Goal: Task Accomplishment & Management: Manage account settings

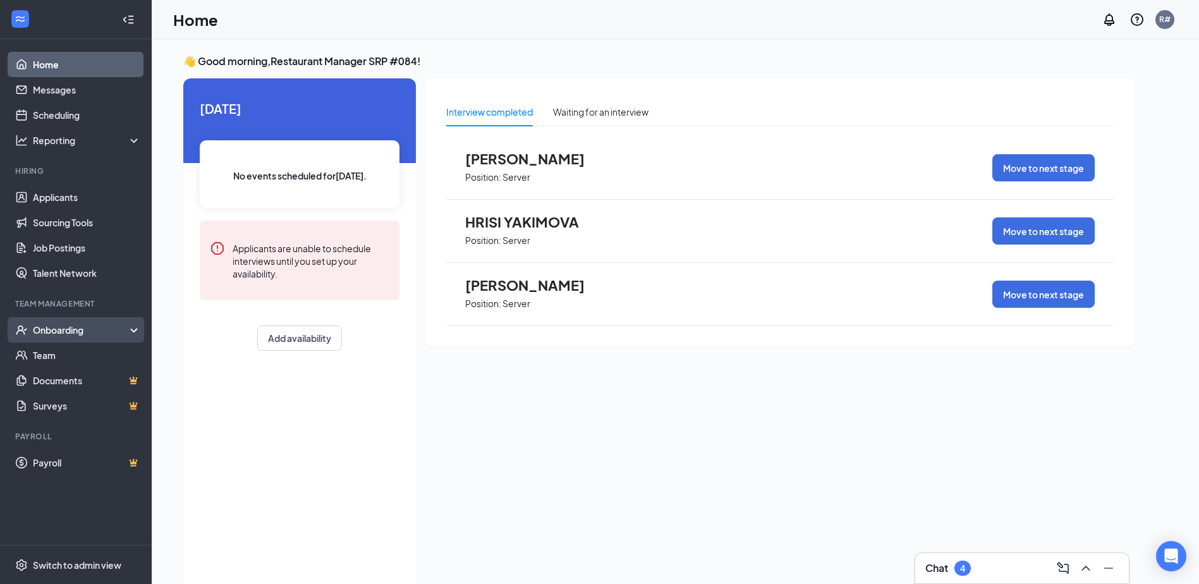
click at [120, 332] on div "Onboarding" at bounding box center [81, 330] width 97 height 13
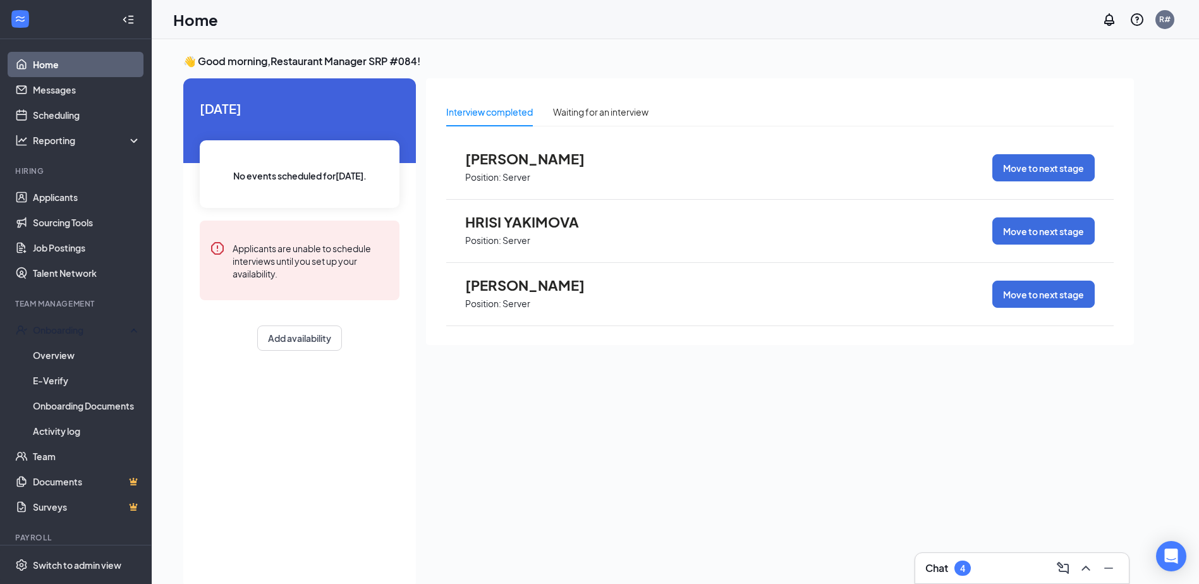
drag, startPoint x: 124, startPoint y: 330, endPoint x: 165, endPoint y: 335, distance: 41.4
click at [161, 337] on div "Home Messages Scheduling Reporting Hiring Applicants Sourcing Tools Job Posting…" at bounding box center [599, 305] width 1199 height 610
click at [71, 360] on link "Overview" at bounding box center [87, 354] width 108 height 25
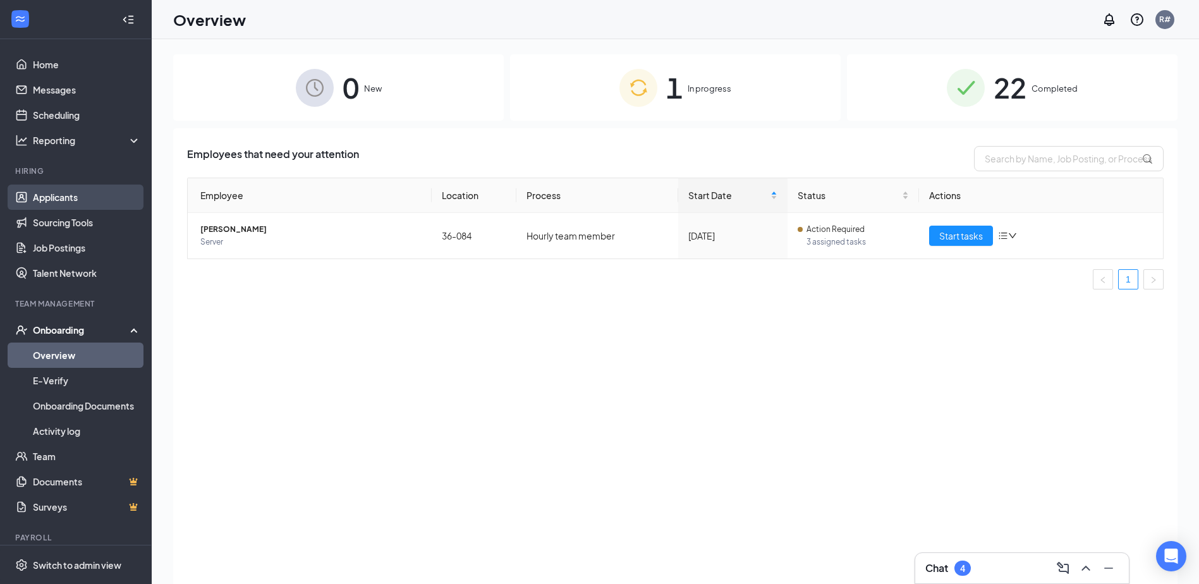
click at [75, 199] on link "Applicants" at bounding box center [87, 197] width 108 height 25
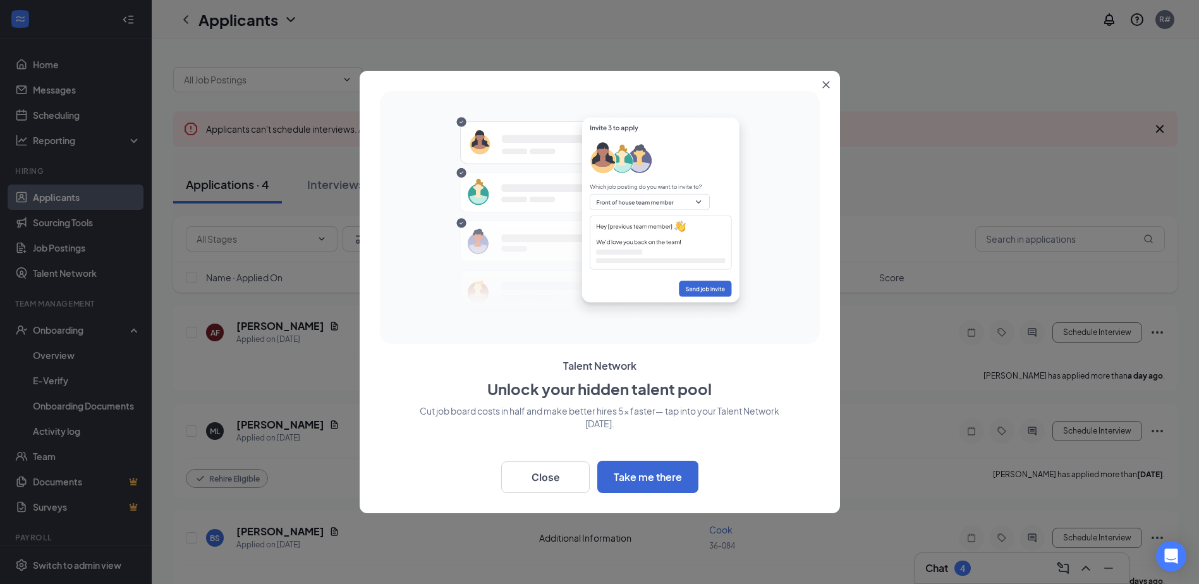
click at [828, 88] on icon "Close" at bounding box center [826, 85] width 8 height 8
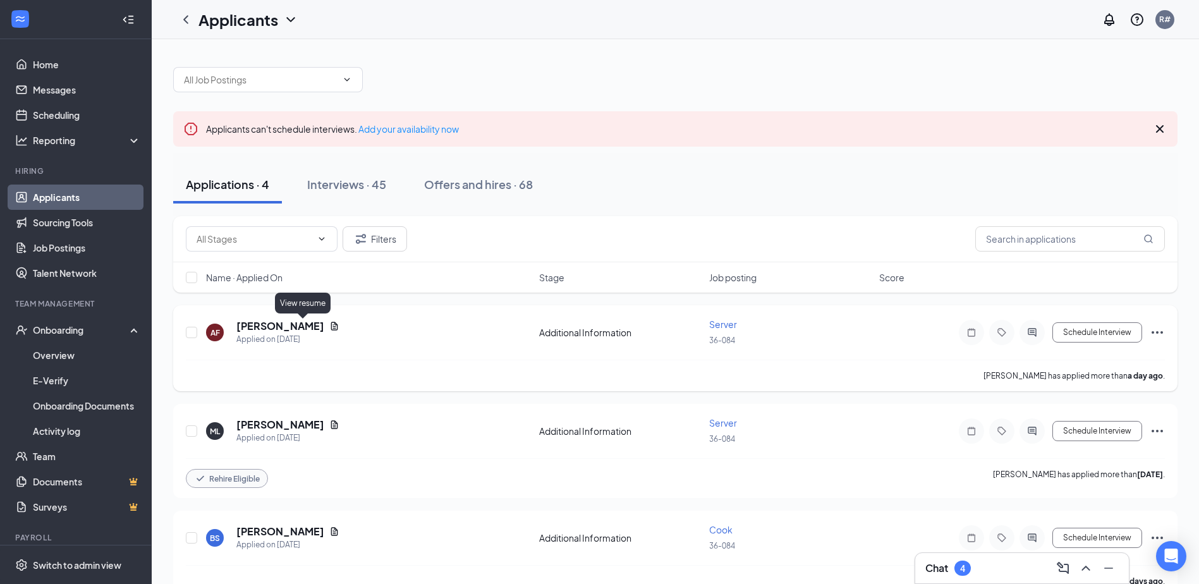
click at [329, 327] on icon "Document" at bounding box center [334, 326] width 10 height 10
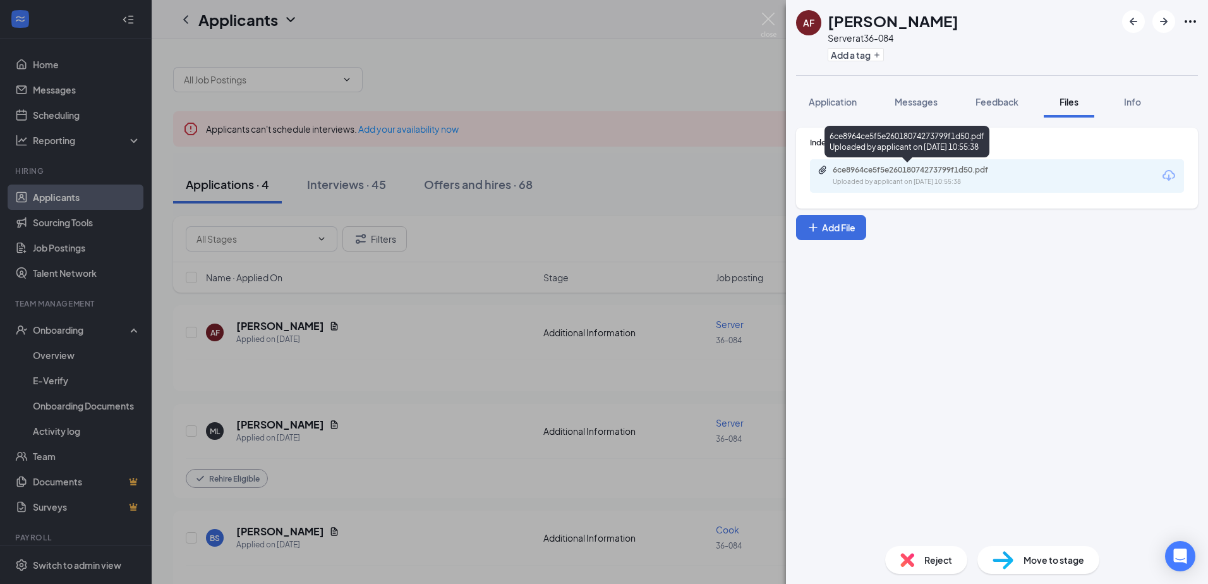
click at [952, 171] on div "6ce8964ce5f5e26018074273799f1d50.pdf" at bounding box center [921, 170] width 177 height 10
click at [433, 483] on div "AF [PERSON_NAME] Server at 36-084 Add a tag Application Messages Feedback Files…" at bounding box center [604, 292] width 1208 height 584
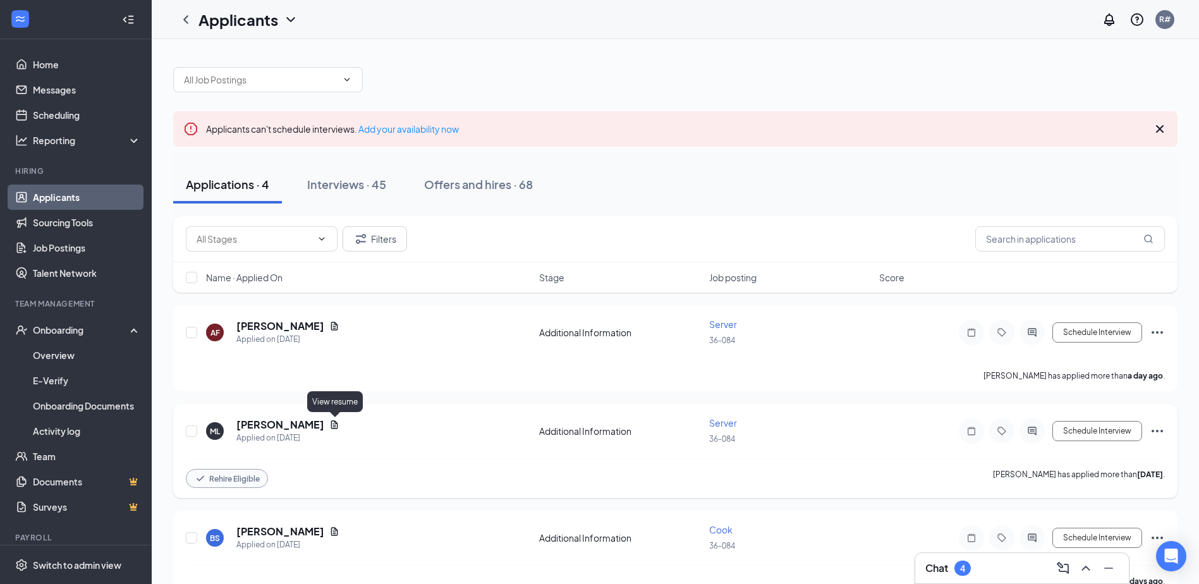
click at [336, 423] on icon "Document" at bounding box center [334, 424] width 7 height 8
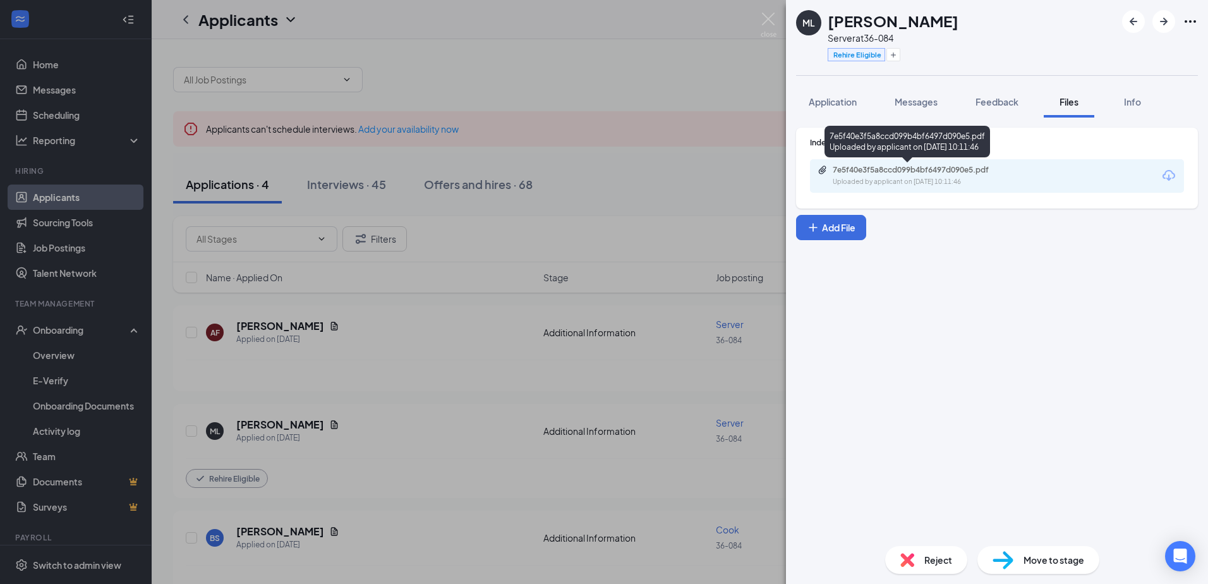
click at [926, 182] on div "Uploaded by applicant on [DATE] 10:11:46" at bounding box center [928, 182] width 190 height 10
click at [593, 340] on div "ML [PERSON_NAME] Server at 36-084 Rehire Eligible Application Messages Feedback…" at bounding box center [604, 292] width 1208 height 584
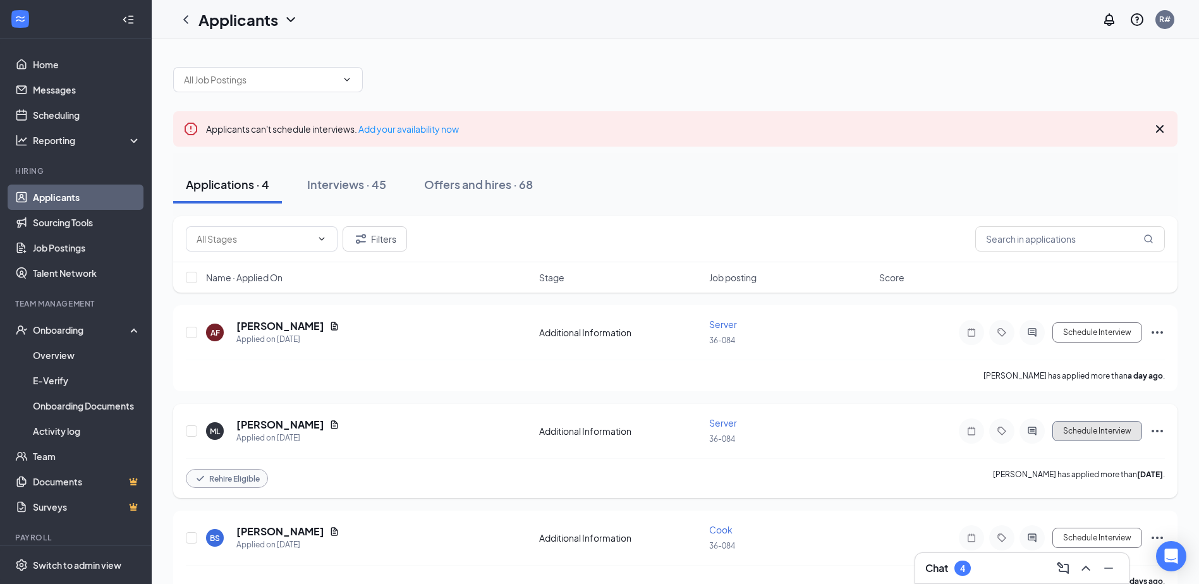
click at [1106, 433] on button "Schedule Interview" at bounding box center [1097, 431] width 90 height 20
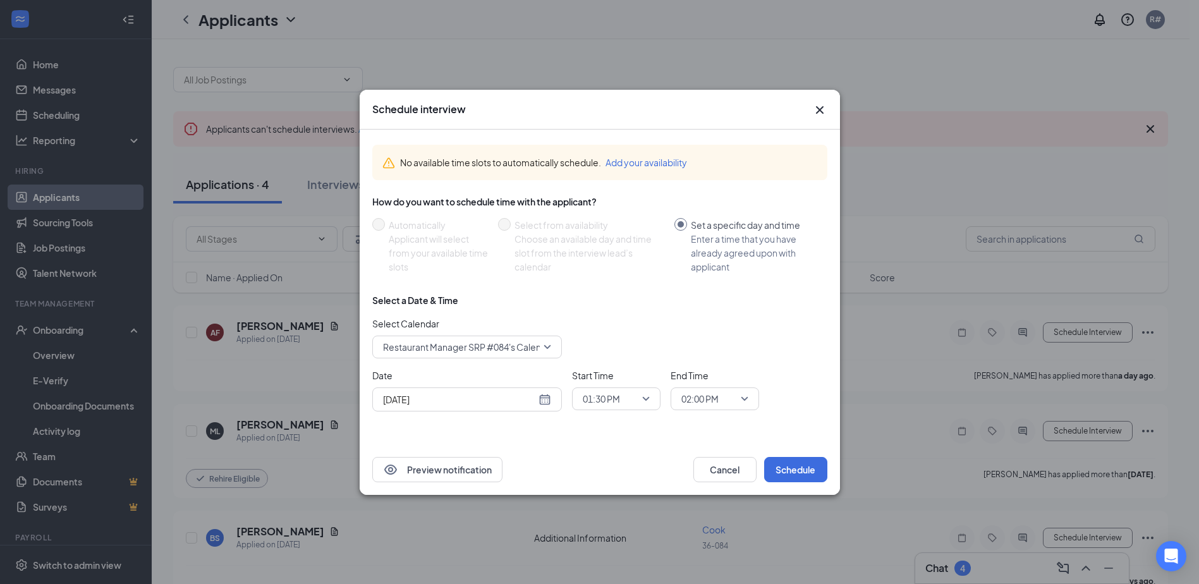
click at [543, 400] on div "[DATE]" at bounding box center [467, 399] width 168 height 14
type input "[DATE]"
click at [456, 353] on div "27" at bounding box center [459, 350] width 15 height 15
click at [643, 401] on span "01:30 PM" at bounding box center [616, 398] width 67 height 19
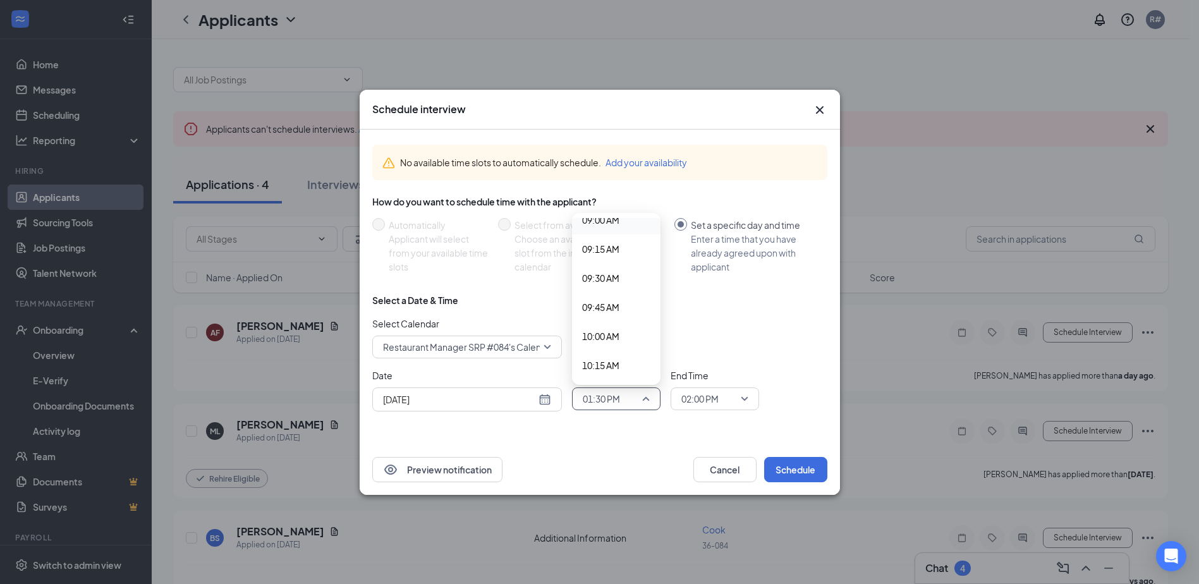
click at [603, 222] on span "09:00 AM" at bounding box center [600, 220] width 37 height 14
click at [724, 393] on span "02:00 PM" at bounding box center [709, 398] width 56 height 19
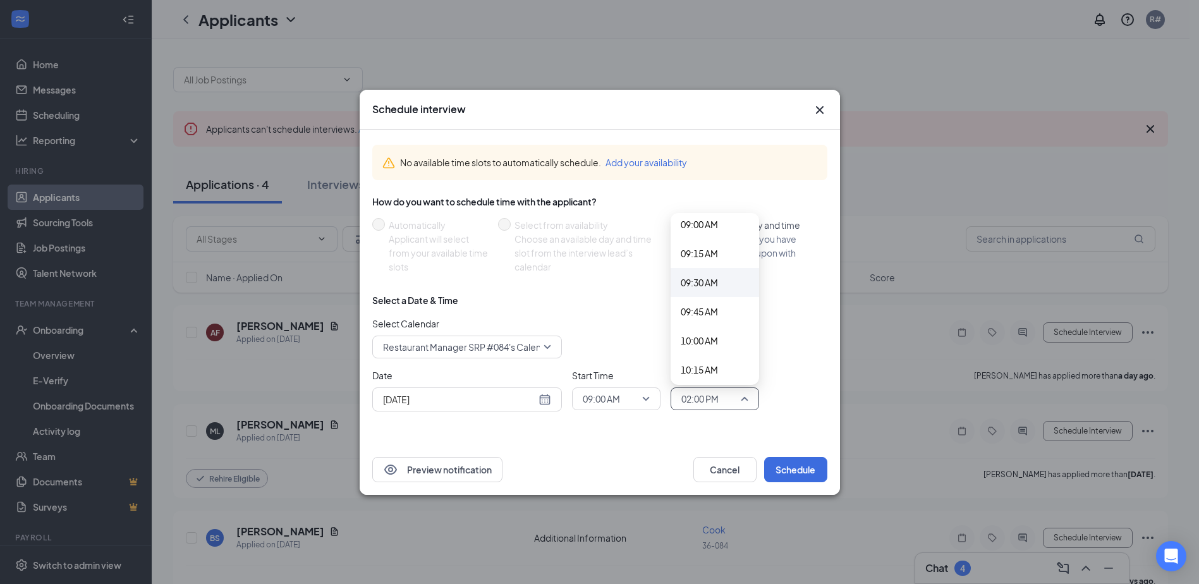
scroll to position [1054, 0]
click at [710, 252] on span "09:15 AM" at bounding box center [699, 254] width 37 height 14
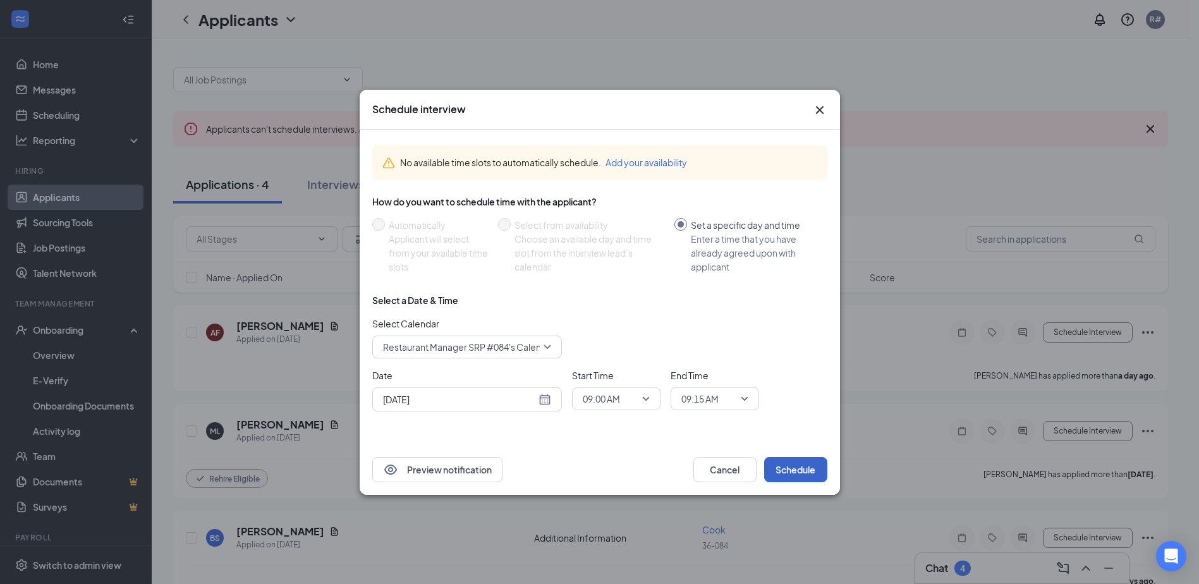
click at [806, 474] on button "Schedule" at bounding box center [795, 469] width 63 height 25
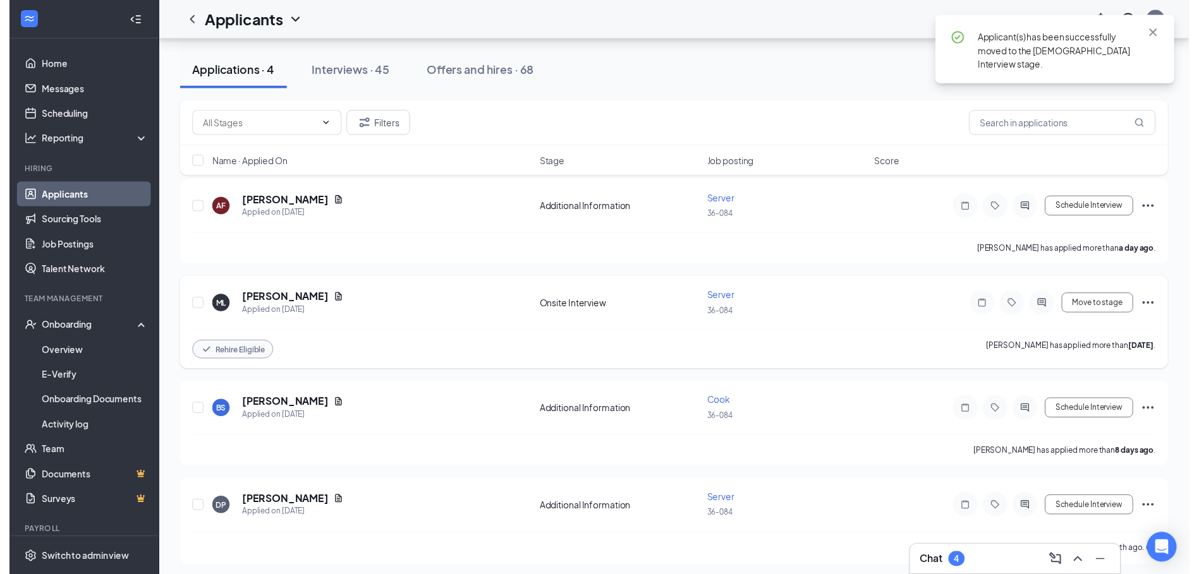
scroll to position [126, 0]
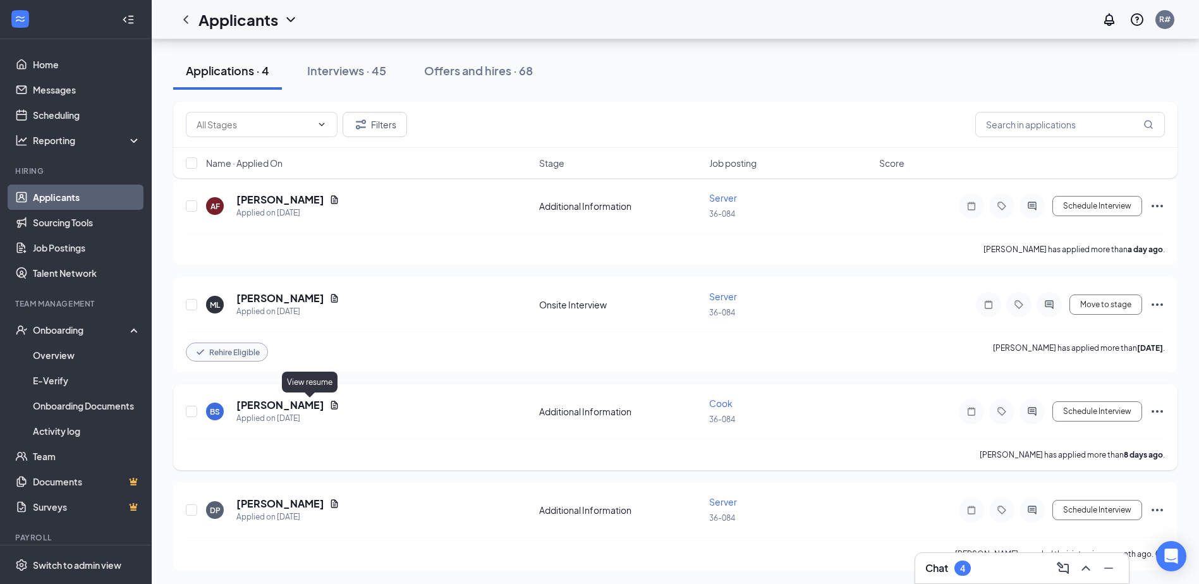
click at [329, 406] on icon "Document" at bounding box center [334, 405] width 10 height 10
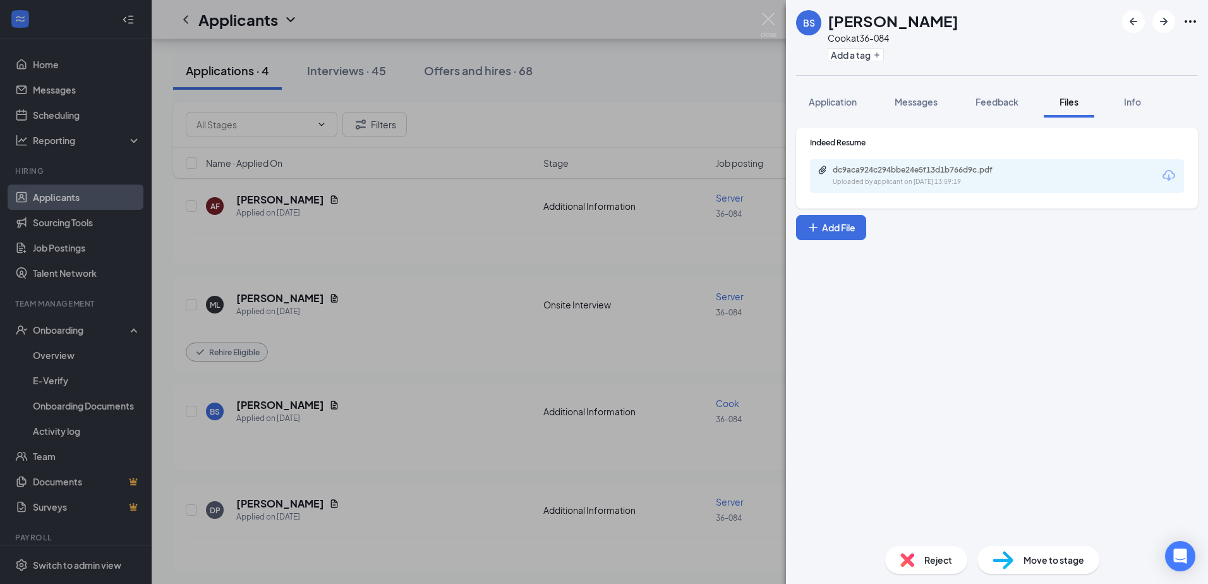
click at [974, 179] on div "Uploaded by applicant on [DATE] 13:59:19" at bounding box center [928, 182] width 190 height 10
click at [424, 160] on div "BS [PERSON_NAME] at 36-084 Add a tag Application Messages Feedback Files Info I…" at bounding box center [604, 292] width 1208 height 584
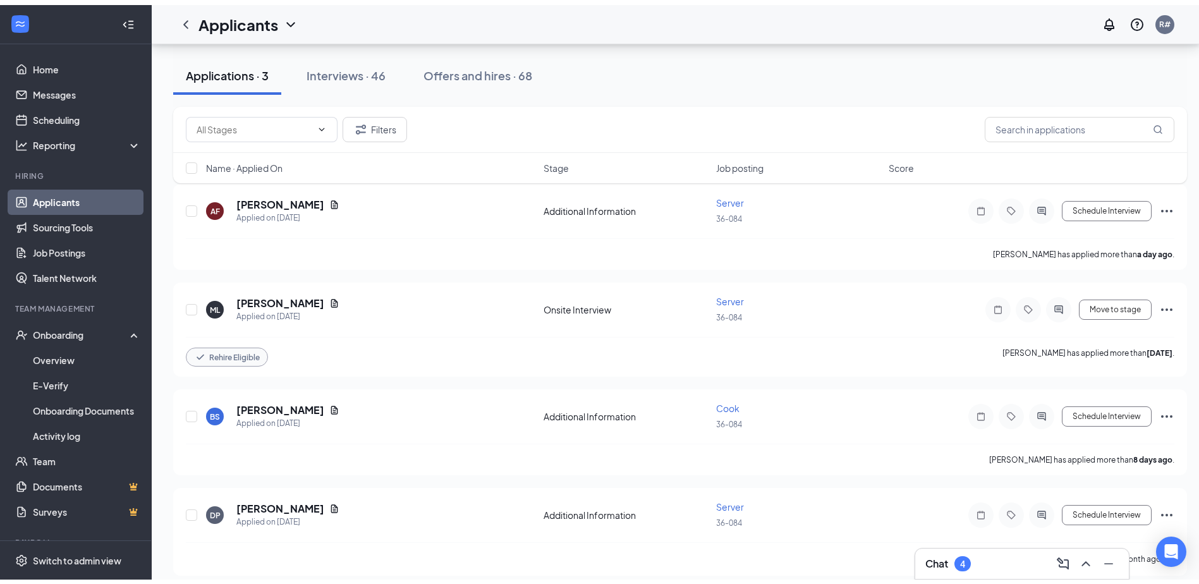
scroll to position [21, 0]
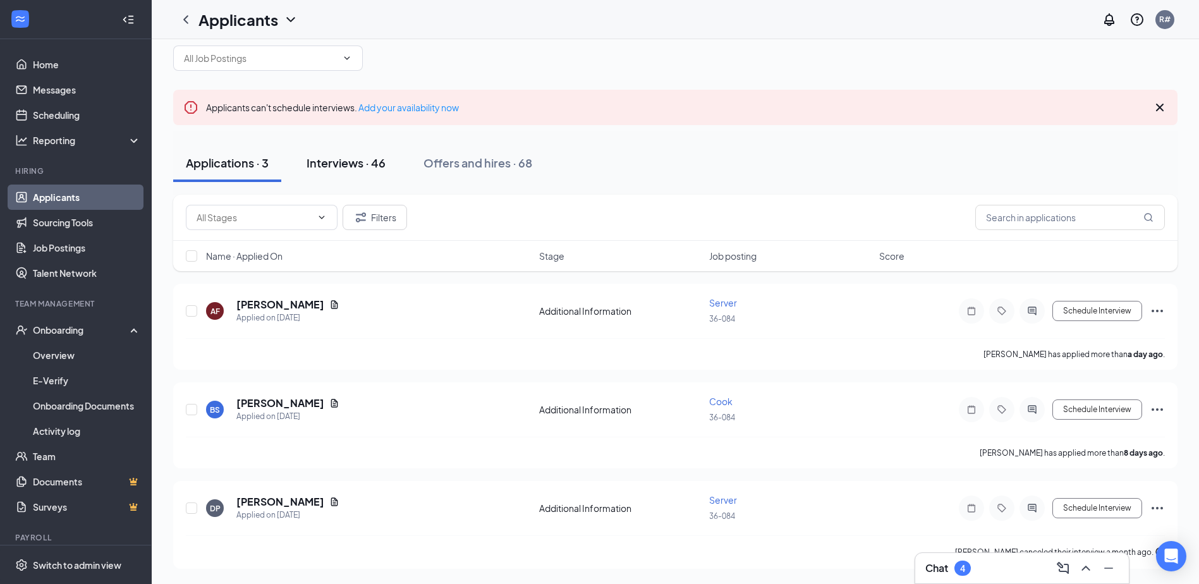
click at [332, 157] on div "Interviews · 46" at bounding box center [345, 163] width 79 height 16
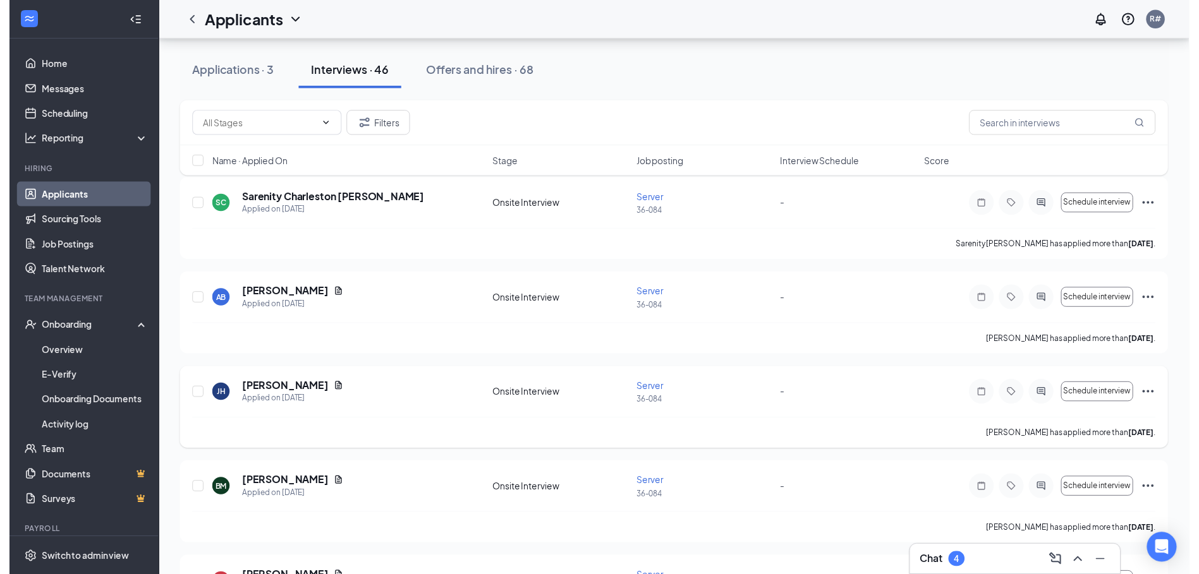
scroll to position [126, 0]
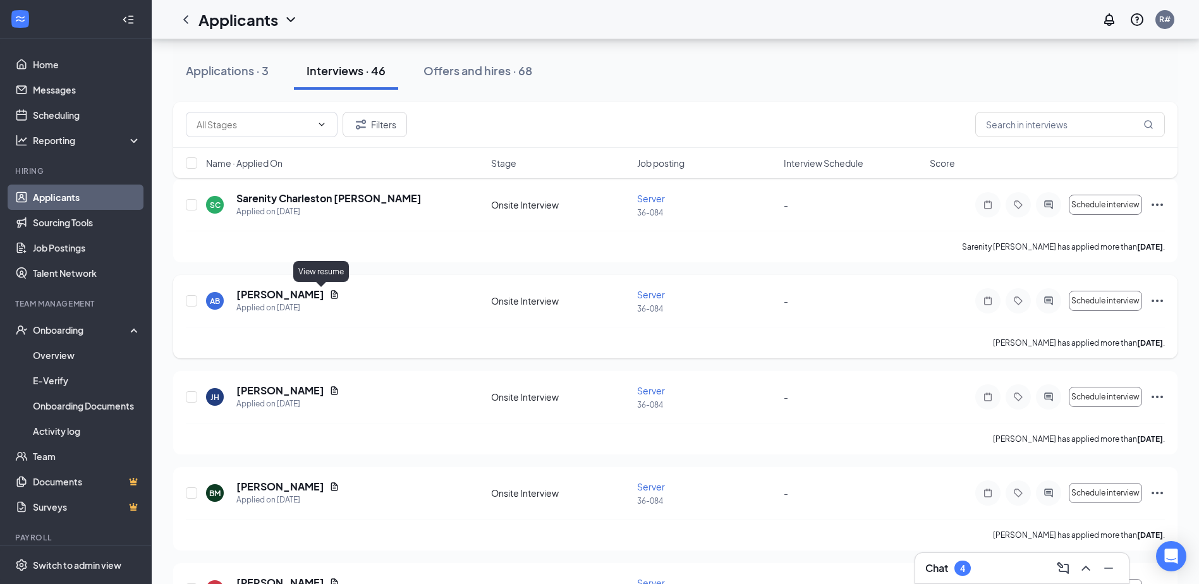
click at [329, 296] on icon "Document" at bounding box center [334, 294] width 10 height 10
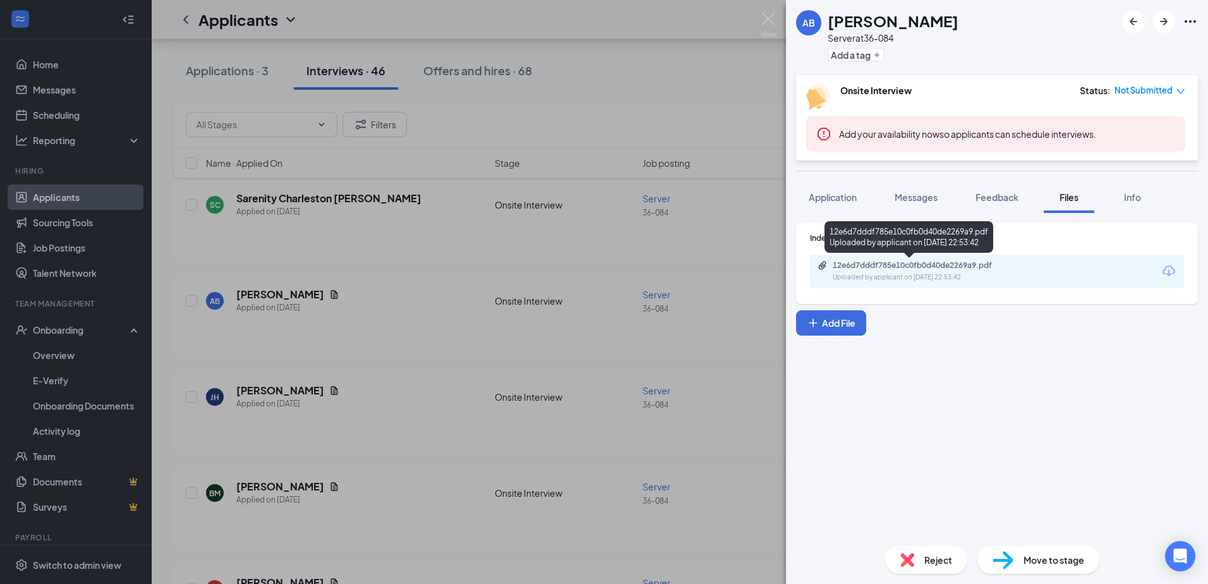
click at [993, 265] on div "12e6d7dddf785e10c0fb0d40de2269a9.pdf" at bounding box center [921, 265] width 177 height 10
click at [731, 275] on div "AB [PERSON_NAME] Server at 36-084 Add a tag Onsite Interview Status : Not Submi…" at bounding box center [604, 292] width 1208 height 584
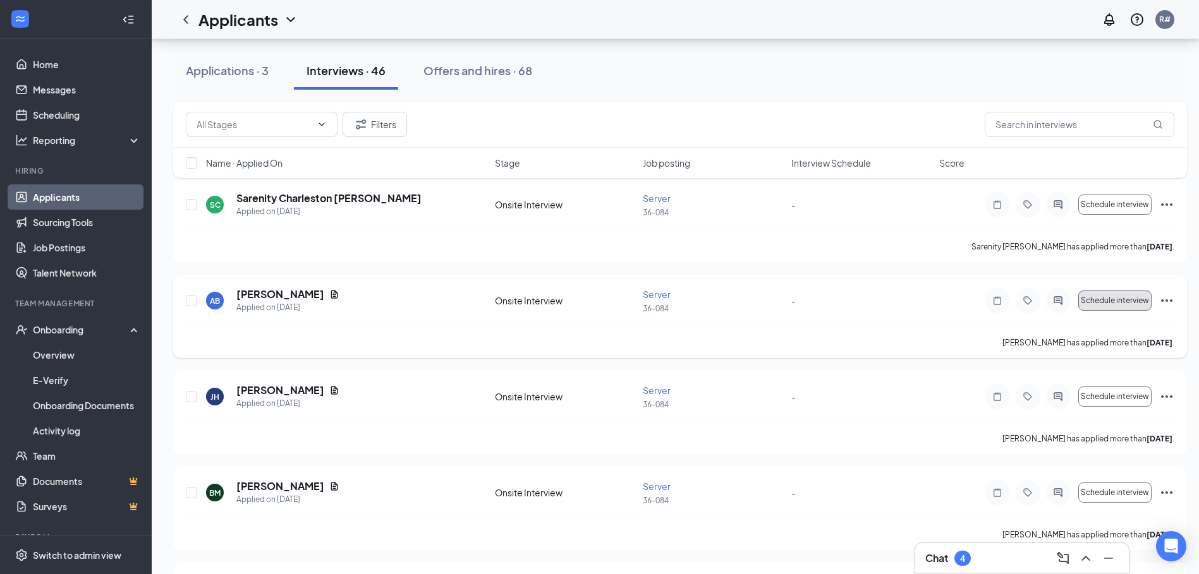
click at [1082, 295] on button "Schedule interview" at bounding box center [1114, 301] width 73 height 20
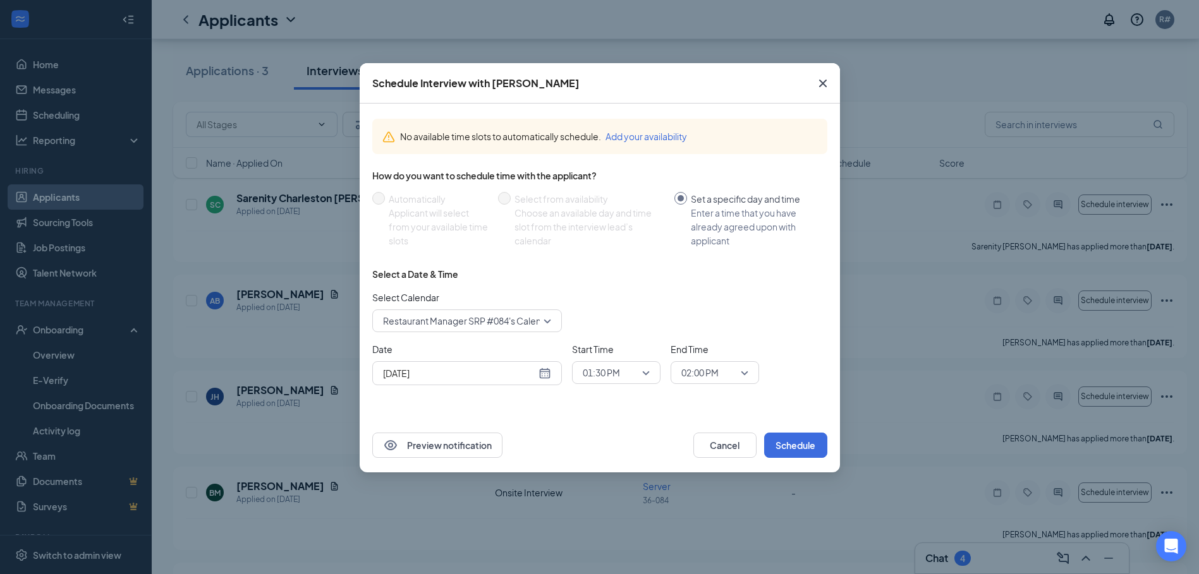
click at [650, 378] on div "01:30 PM" at bounding box center [616, 372] width 88 height 23
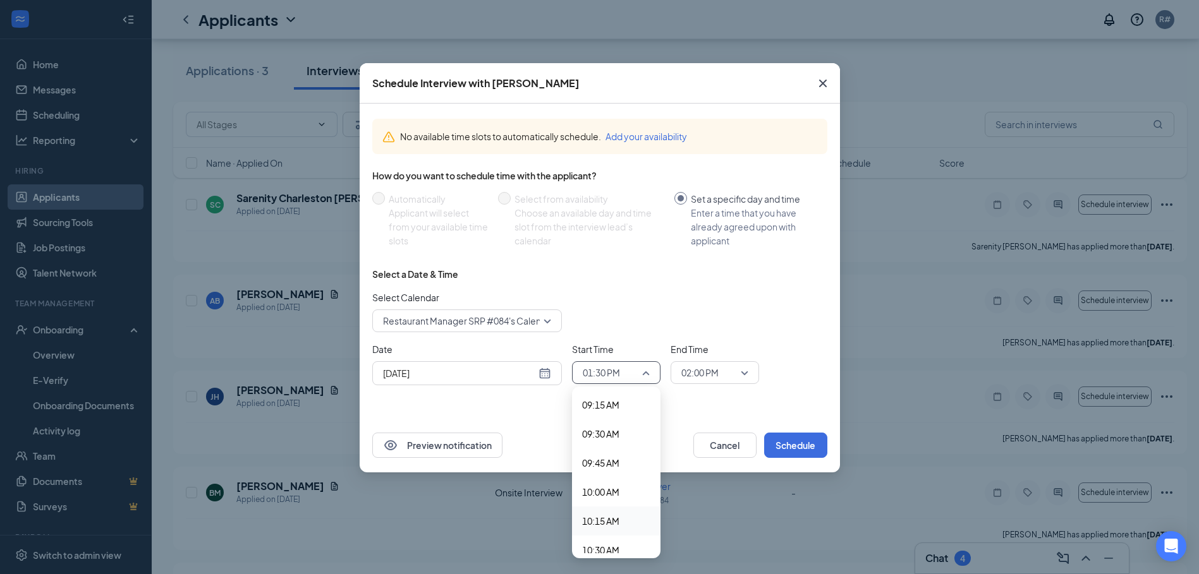
scroll to position [1059, 0]
click at [609, 428] on span "09:15 AM" at bounding box center [600, 423] width 37 height 14
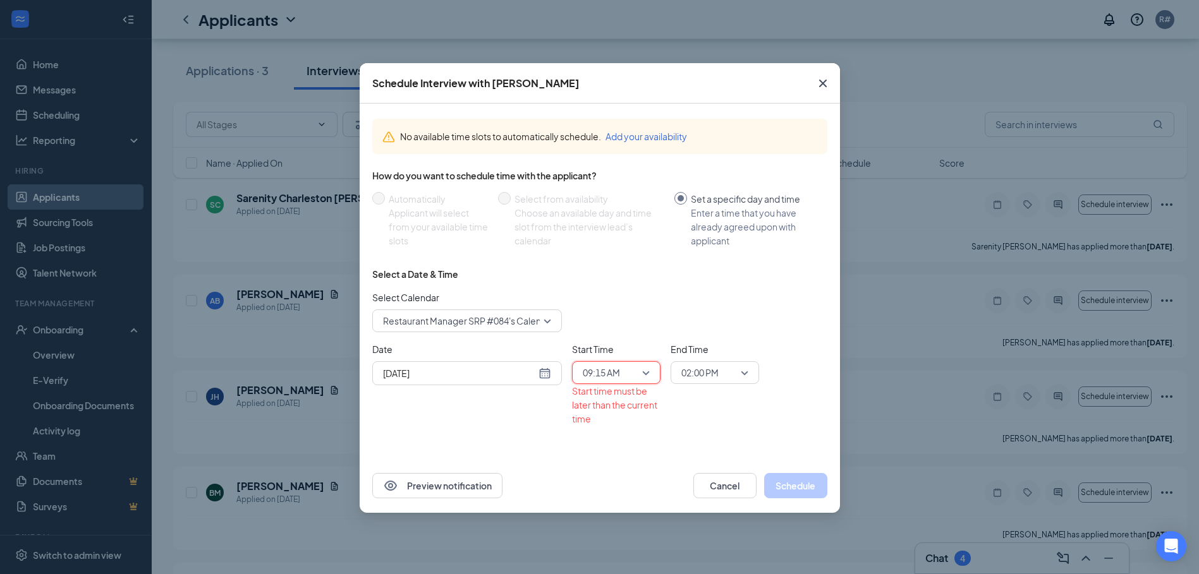
click at [732, 372] on span "02:00 PM" at bounding box center [709, 372] width 56 height 19
click at [710, 461] on span "09:30 AM" at bounding box center [699, 457] width 37 height 14
click at [549, 379] on div "[DATE]" at bounding box center [467, 373] width 168 height 14
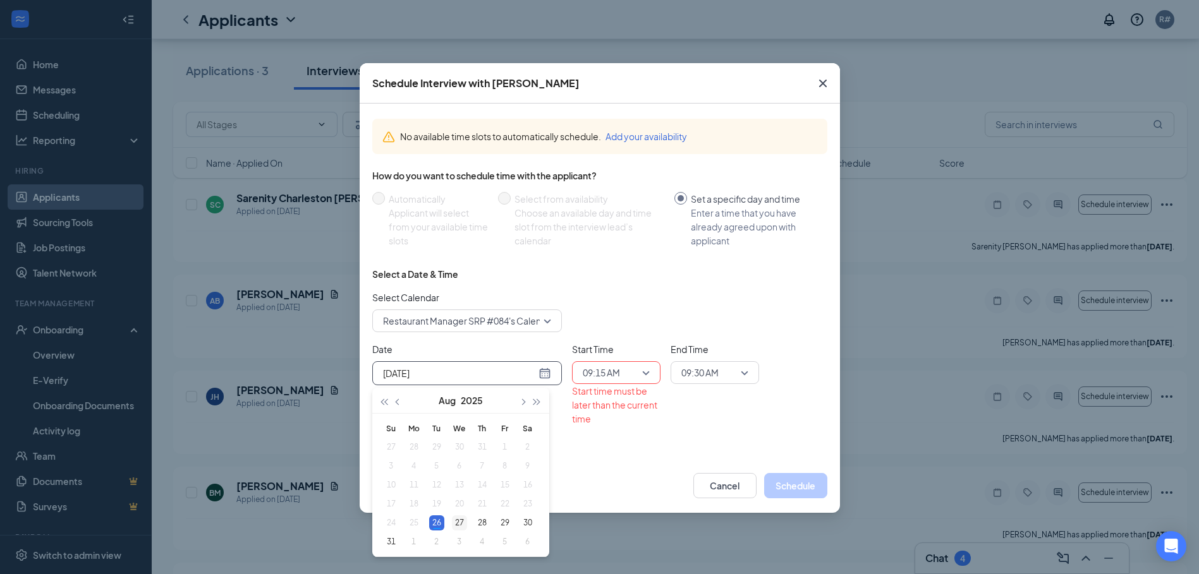
type input "[DATE]"
click at [456, 522] on div "27" at bounding box center [459, 523] width 15 height 15
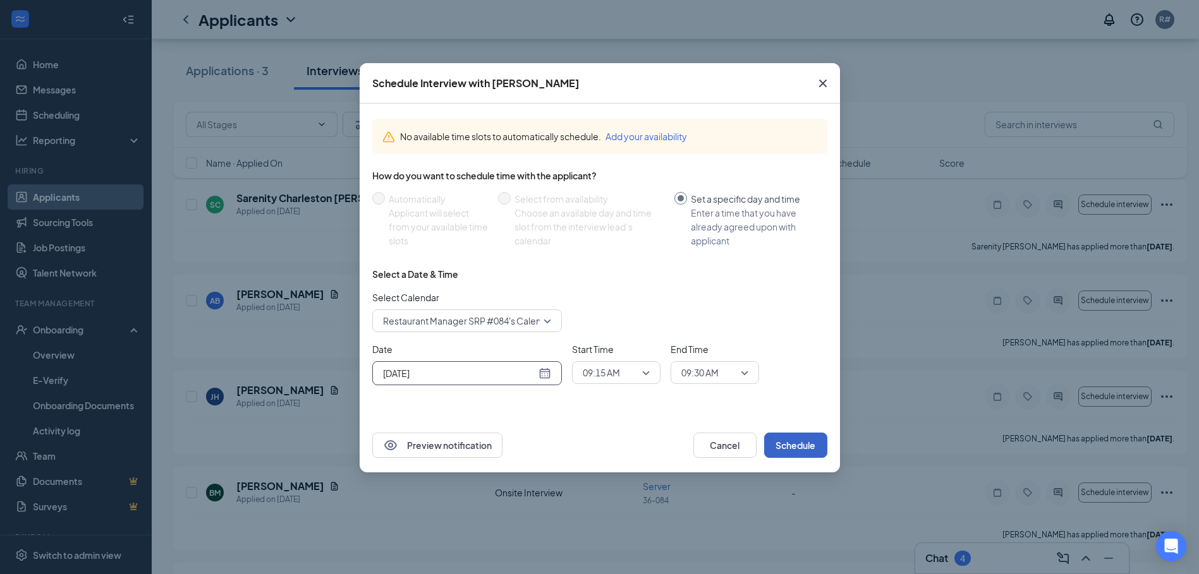
click at [813, 448] on button "Schedule" at bounding box center [795, 445] width 63 height 25
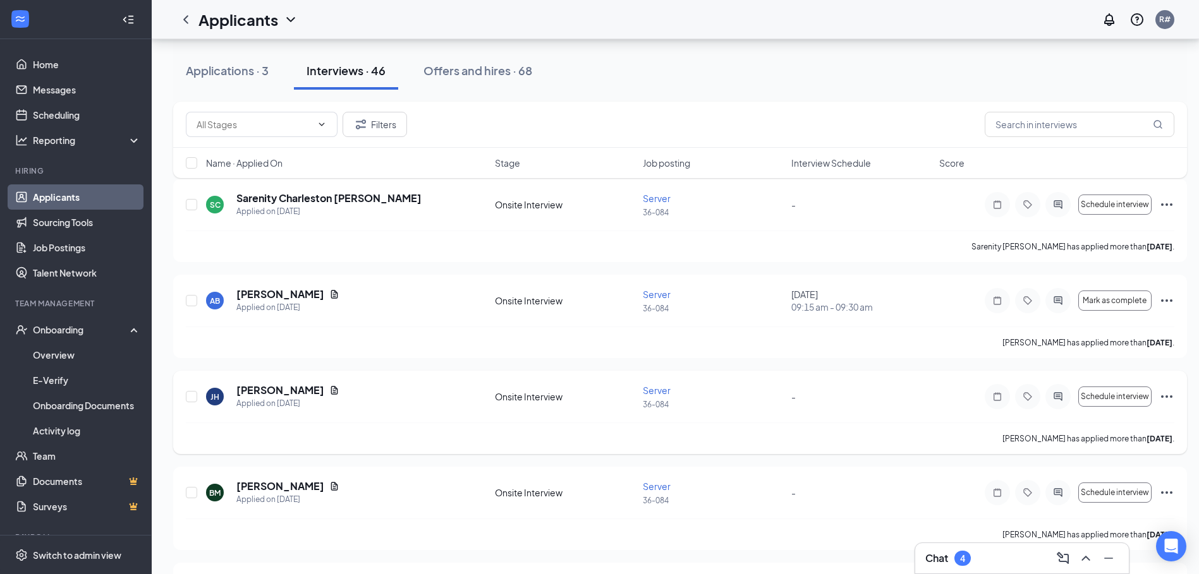
click at [329, 387] on icon "Document" at bounding box center [334, 390] width 10 height 10
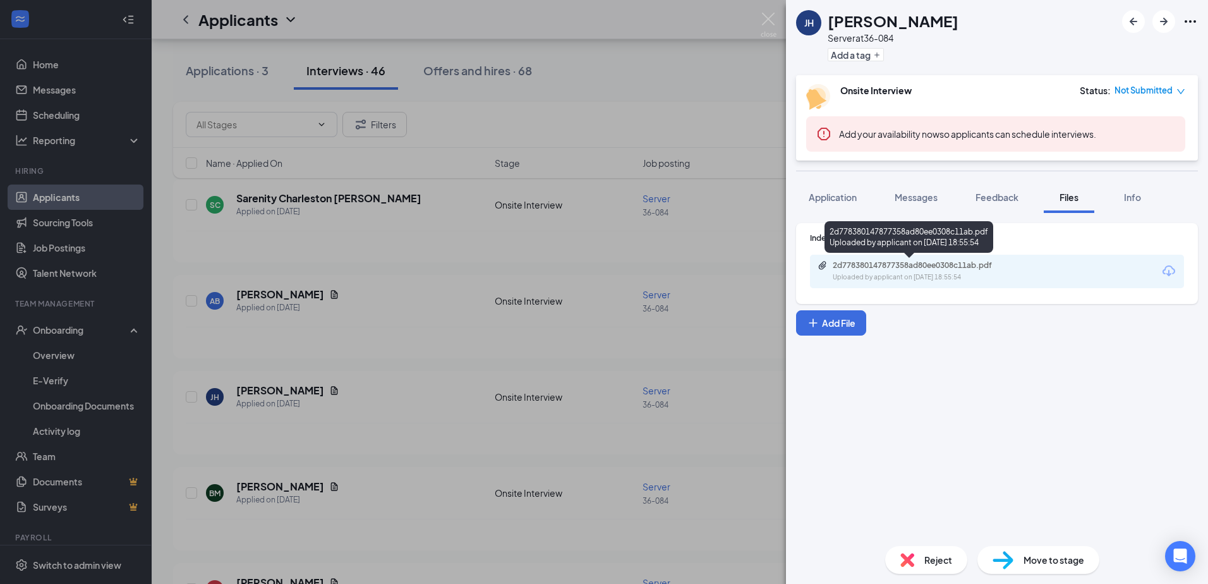
click at [941, 279] on div "Uploaded by applicant on [DATE] 18:55:54" at bounding box center [928, 277] width 190 height 10
click at [700, 338] on div "[PERSON_NAME] [PERSON_NAME] Server at 36-084 Add a tag Onsite Interview Status …" at bounding box center [604, 292] width 1208 height 584
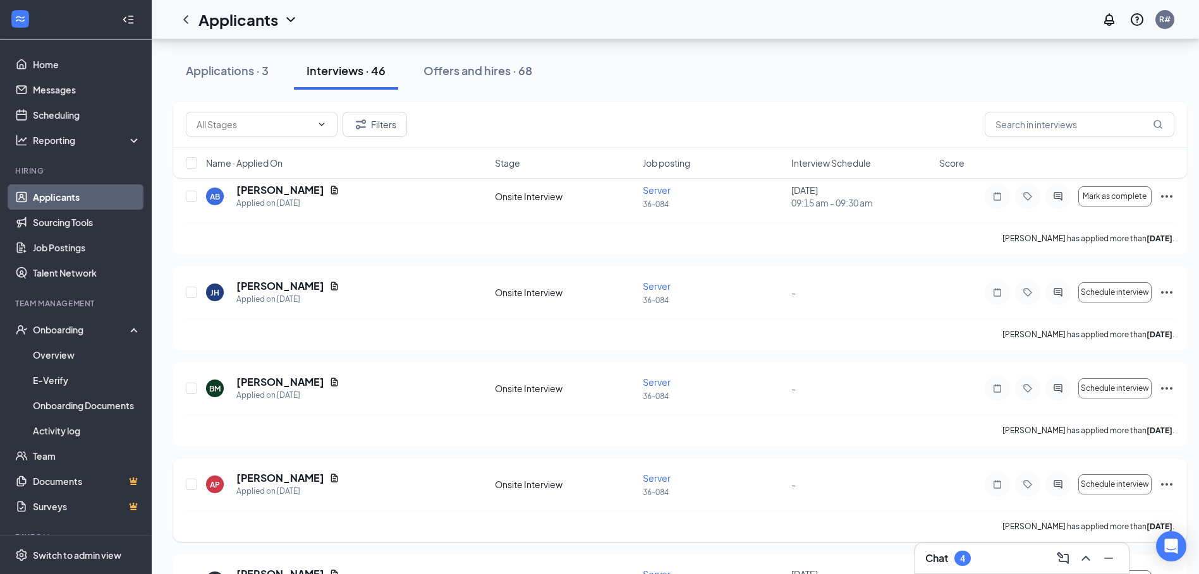
scroll to position [253, 0]
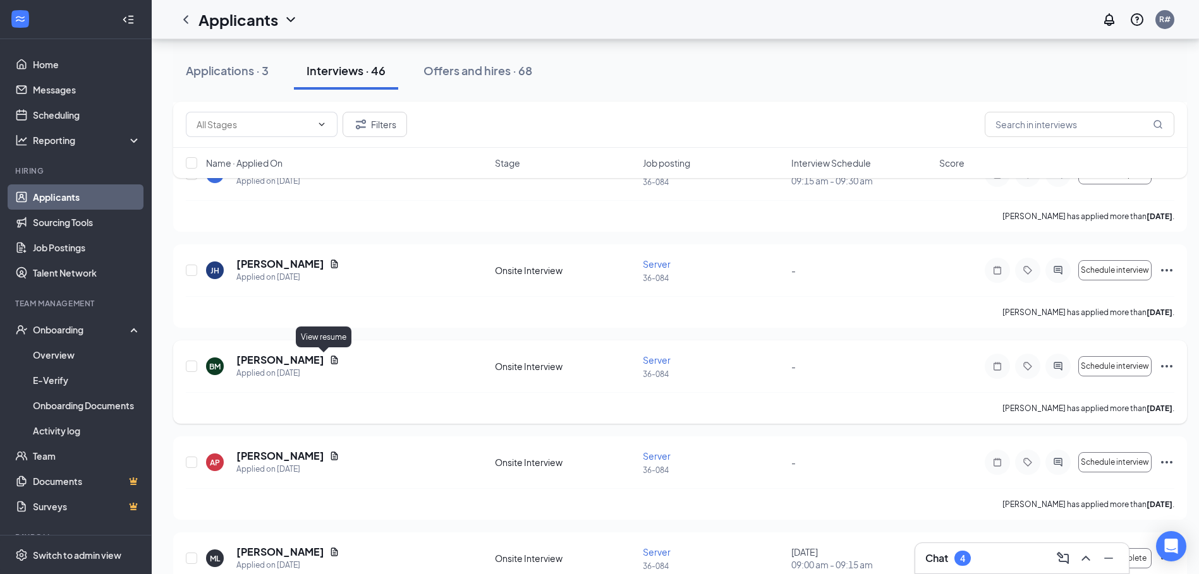
click at [329, 359] on icon "Document" at bounding box center [334, 360] width 10 height 10
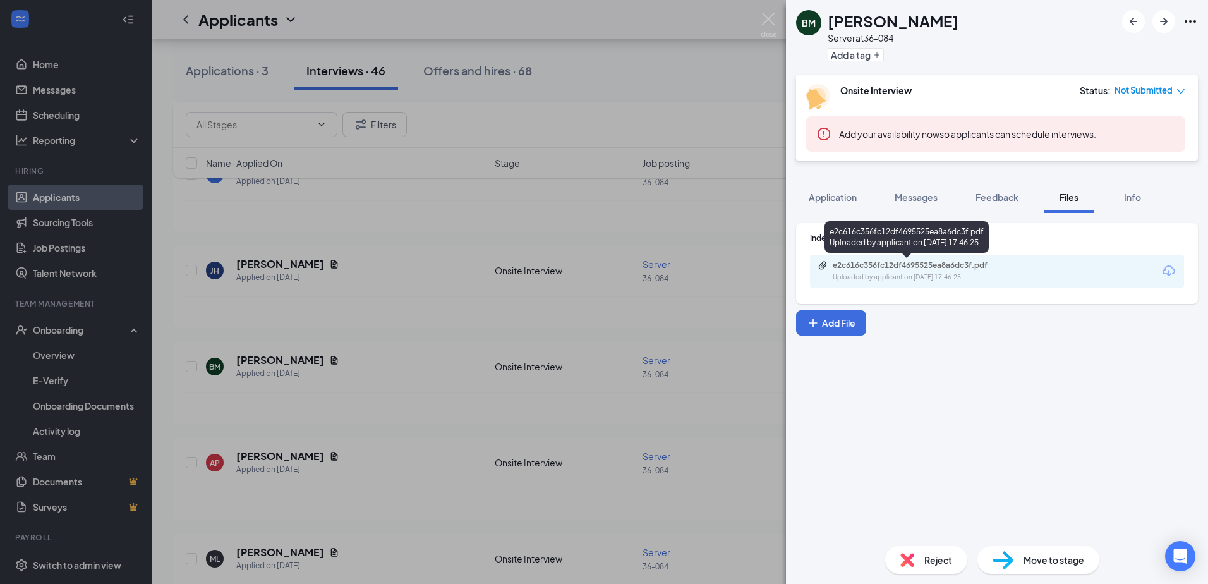
click at [1003, 270] on div "e2c616c356fc12df4695525ea8a6dc3f.pdf Uploaded by applicant on [DATE] 17:46:25" at bounding box center [920, 271] width 205 height 22
click at [553, 407] on div "BM [PERSON_NAME] Server at 36-084 Add a tag Onsite Interview Status : Not Submi…" at bounding box center [604, 292] width 1208 height 584
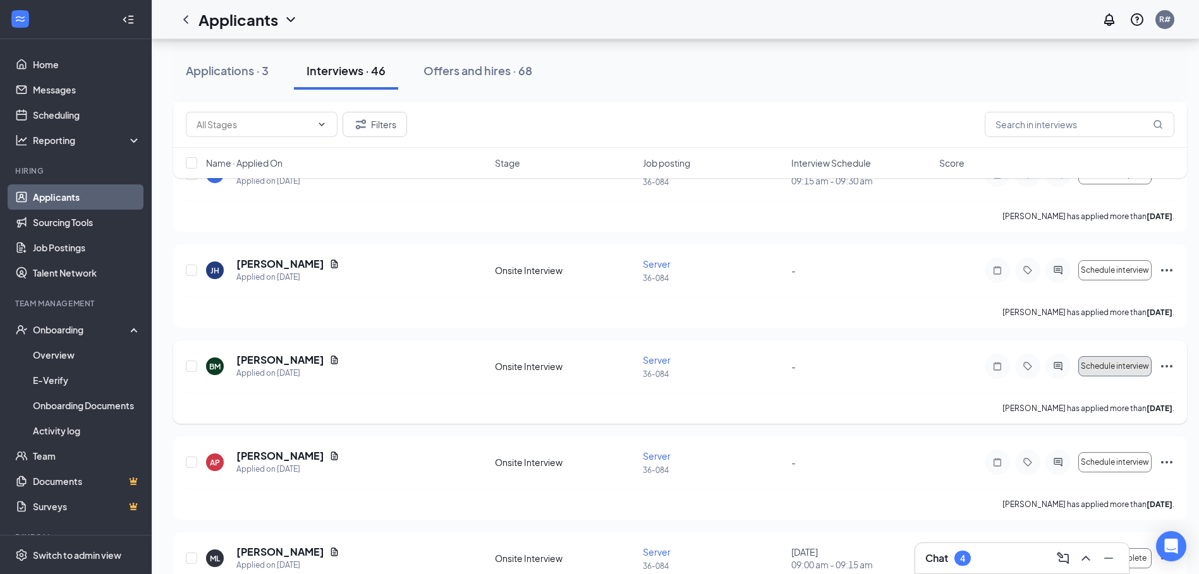
click at [1119, 373] on button "Schedule interview" at bounding box center [1114, 366] width 73 height 20
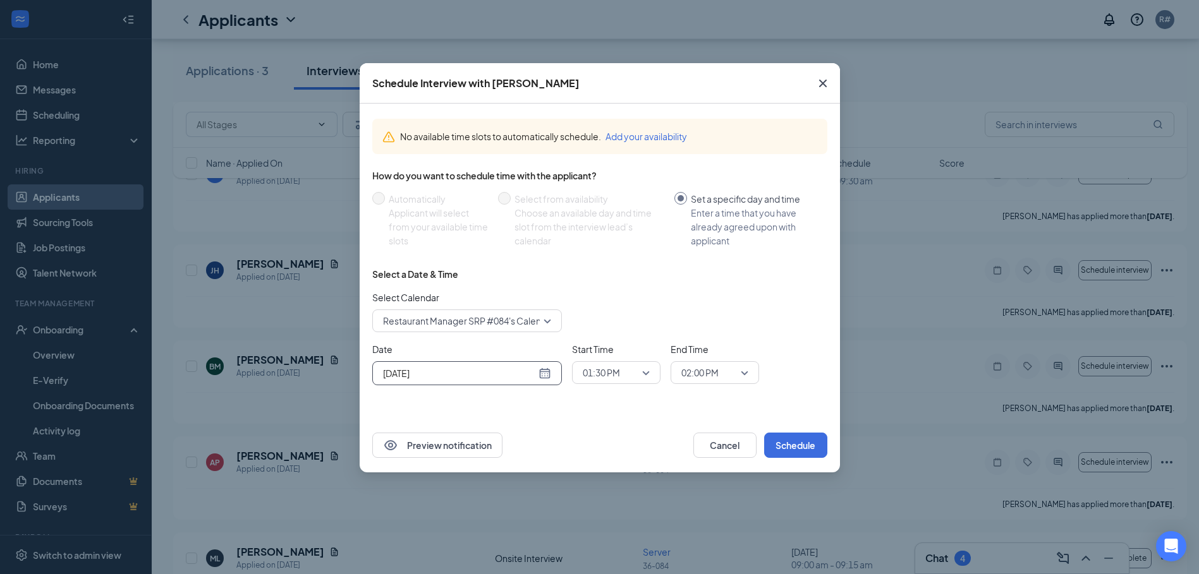
click at [546, 375] on div "[DATE]" at bounding box center [467, 373] width 168 height 14
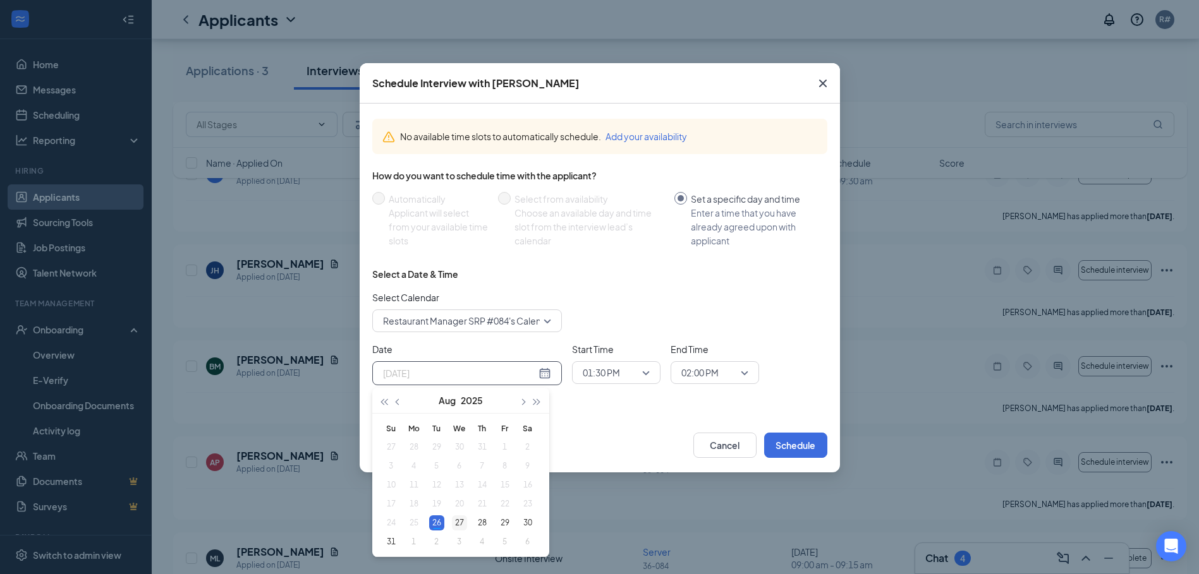
type input "[DATE]"
click at [464, 520] on div "27" at bounding box center [459, 523] width 15 height 15
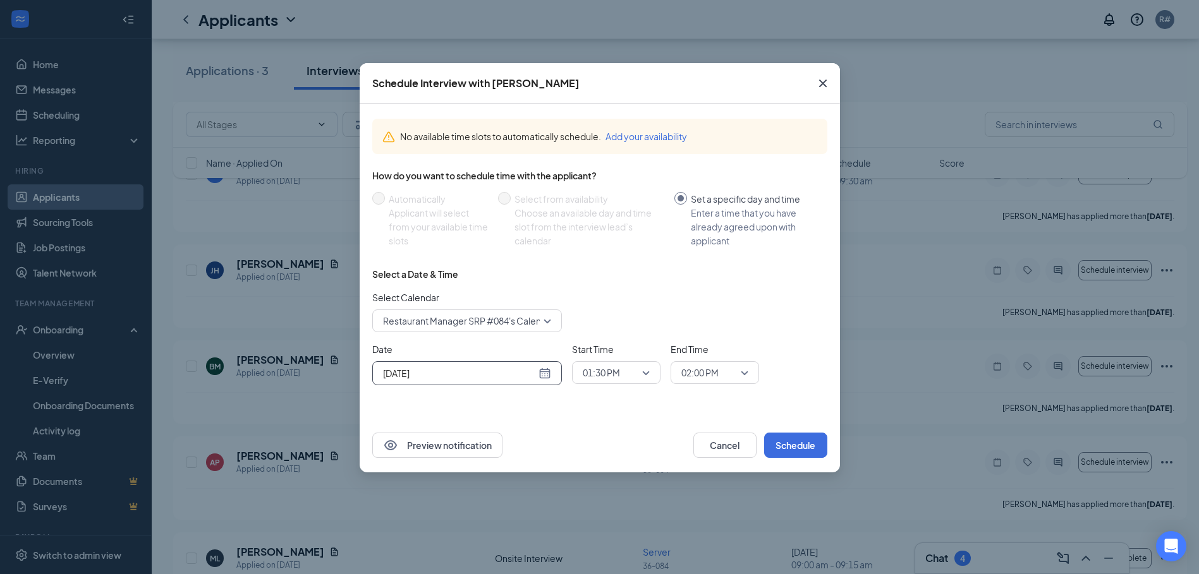
click at [655, 372] on div "01:30 PM" at bounding box center [616, 372] width 88 height 23
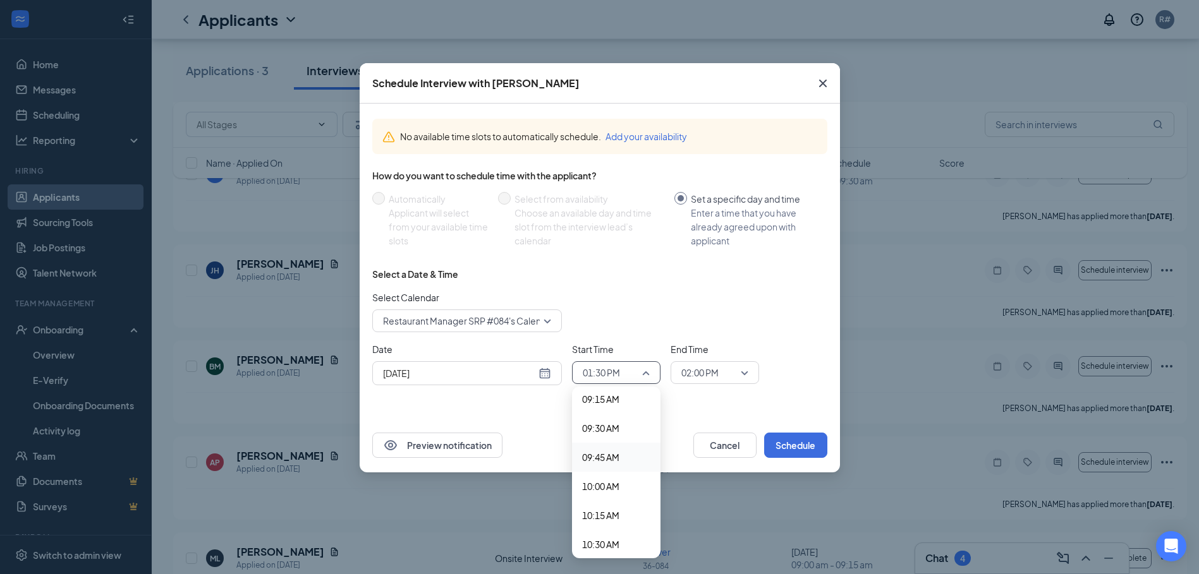
scroll to position [1059, 0]
click at [610, 457] on span "09:30 AM" at bounding box center [600, 452] width 37 height 14
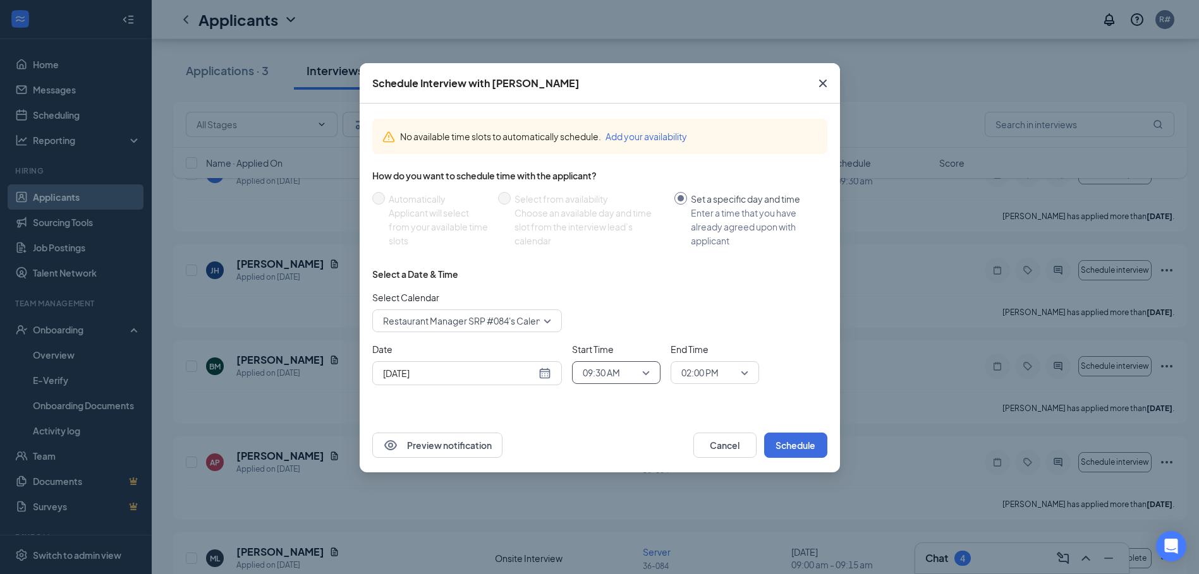
click at [741, 373] on span "02:00 PM" at bounding box center [714, 372] width 67 height 19
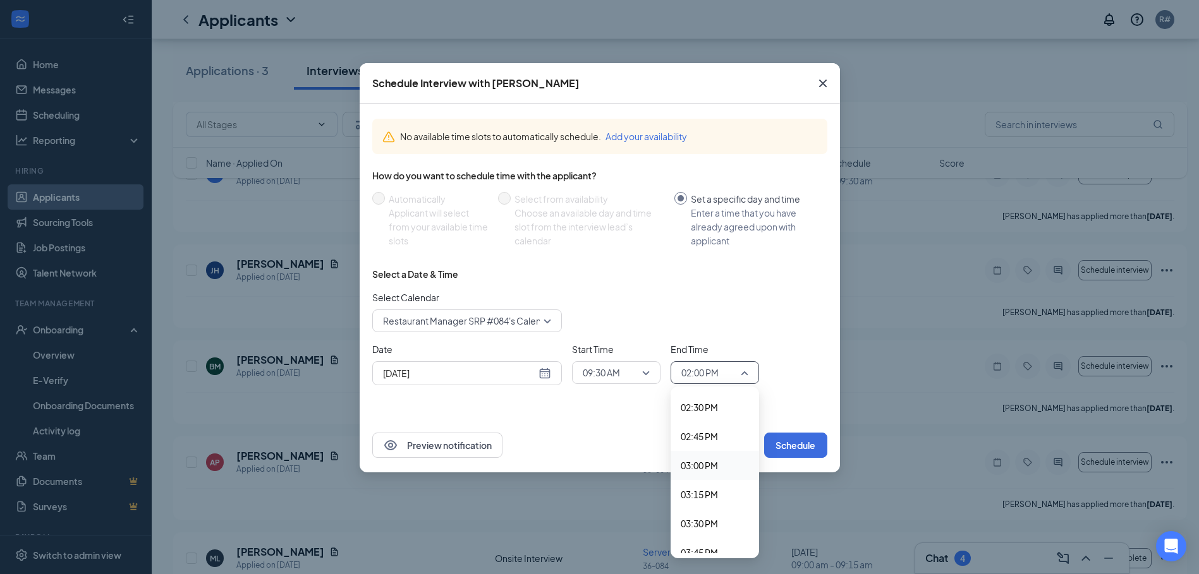
scroll to position [1749, 0]
click at [652, 372] on div "09:30 AM" at bounding box center [616, 372] width 88 height 23
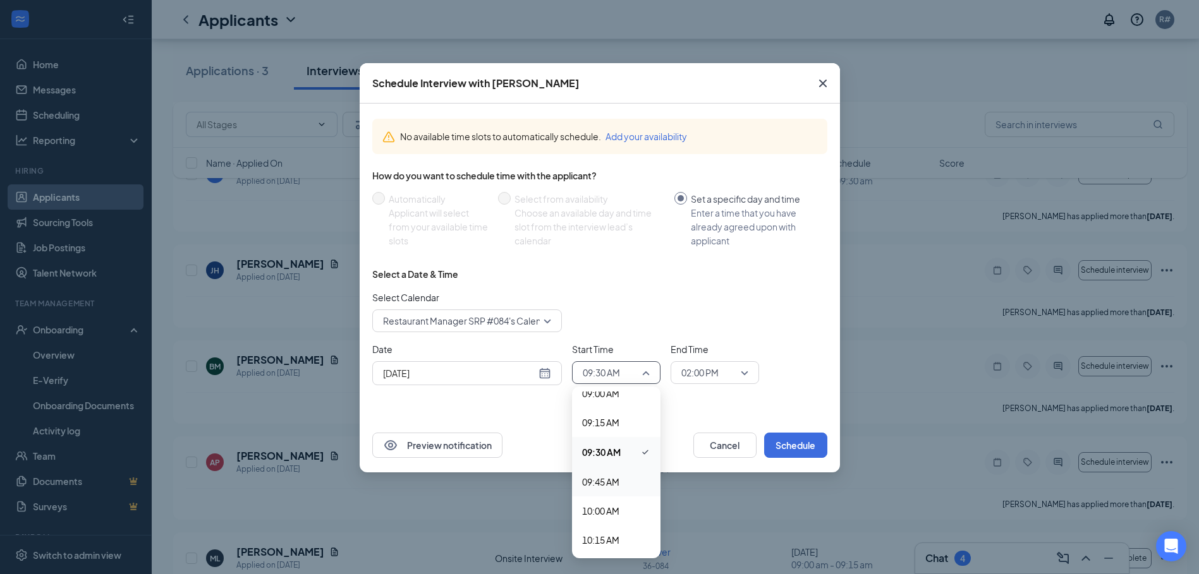
click at [622, 481] on span "09:45 AM" at bounding box center [616, 482] width 68 height 14
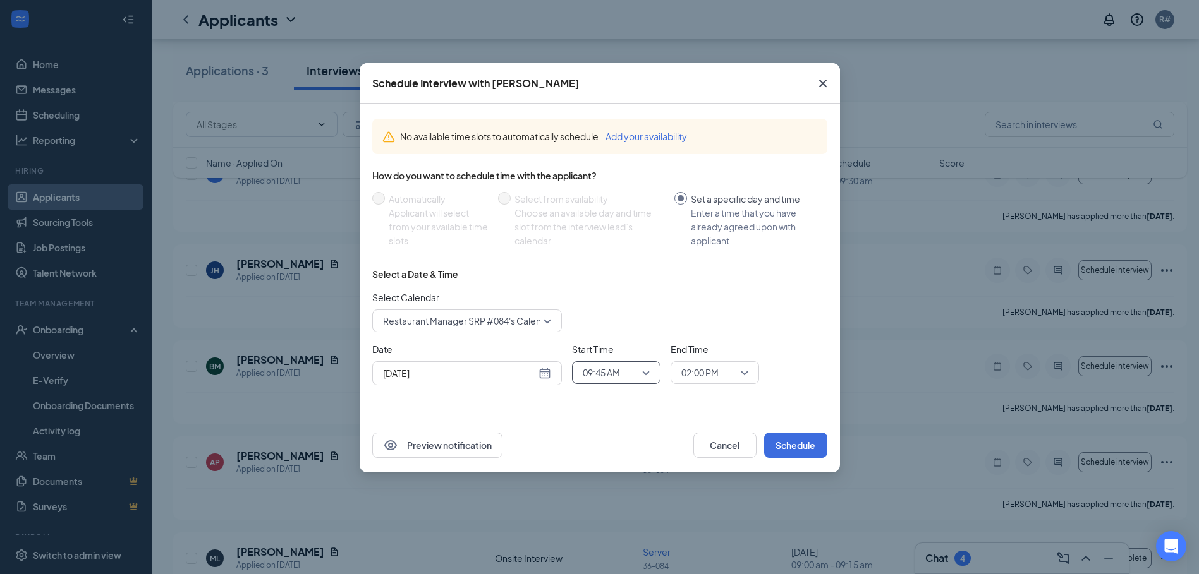
click at [741, 376] on span "02:00 PM" at bounding box center [714, 372] width 67 height 19
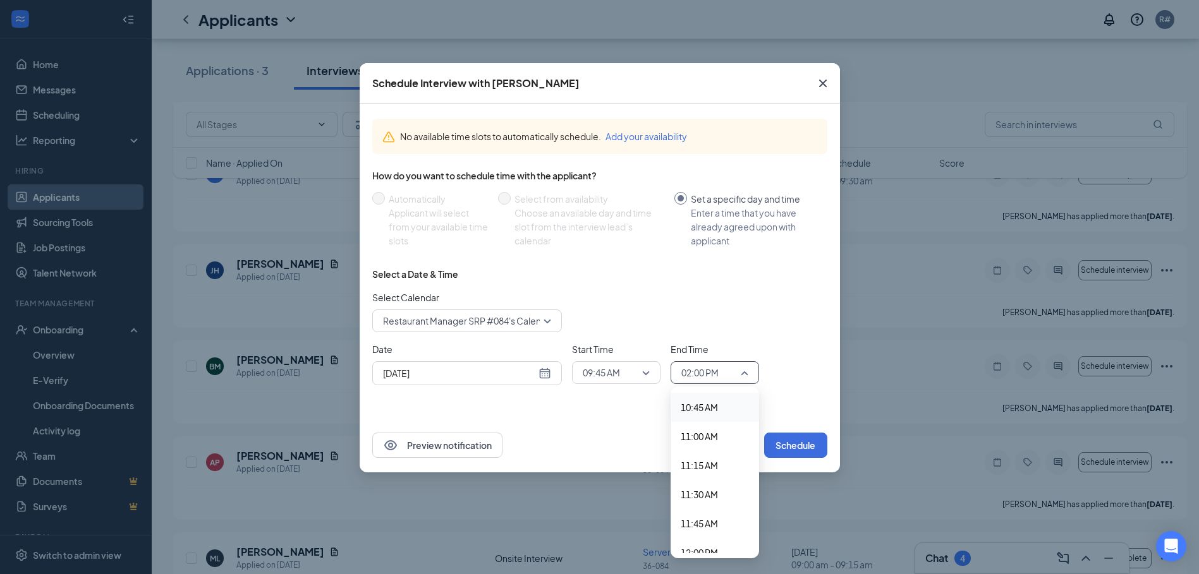
scroll to position [1122, 0]
click at [707, 443] on span "10:00 AM" at bounding box center [699, 447] width 37 height 14
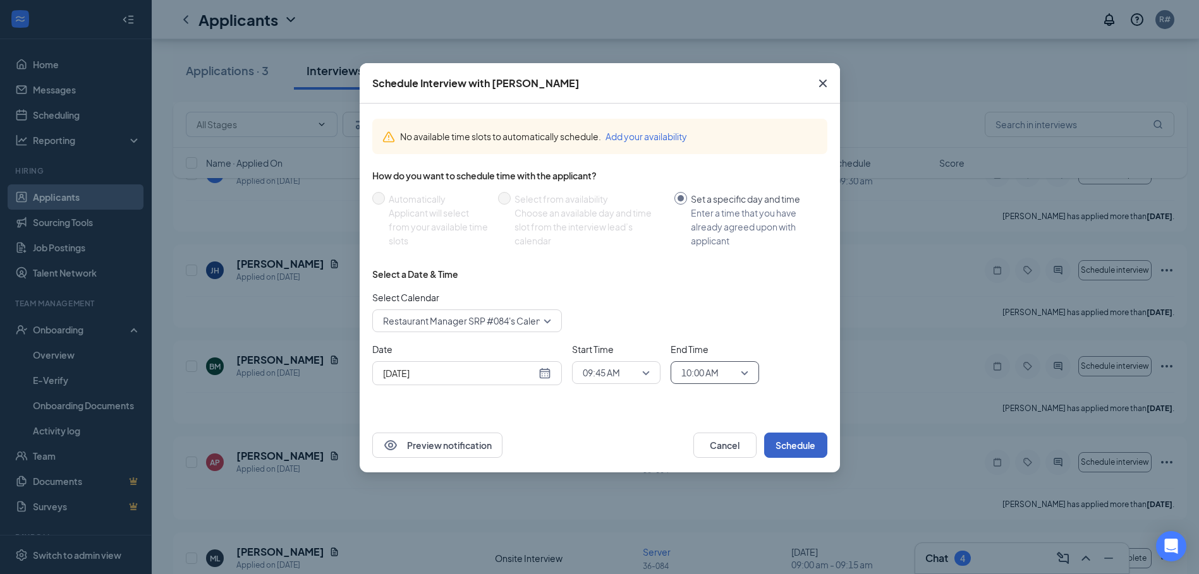
click at [794, 440] on button "Schedule" at bounding box center [795, 445] width 63 height 25
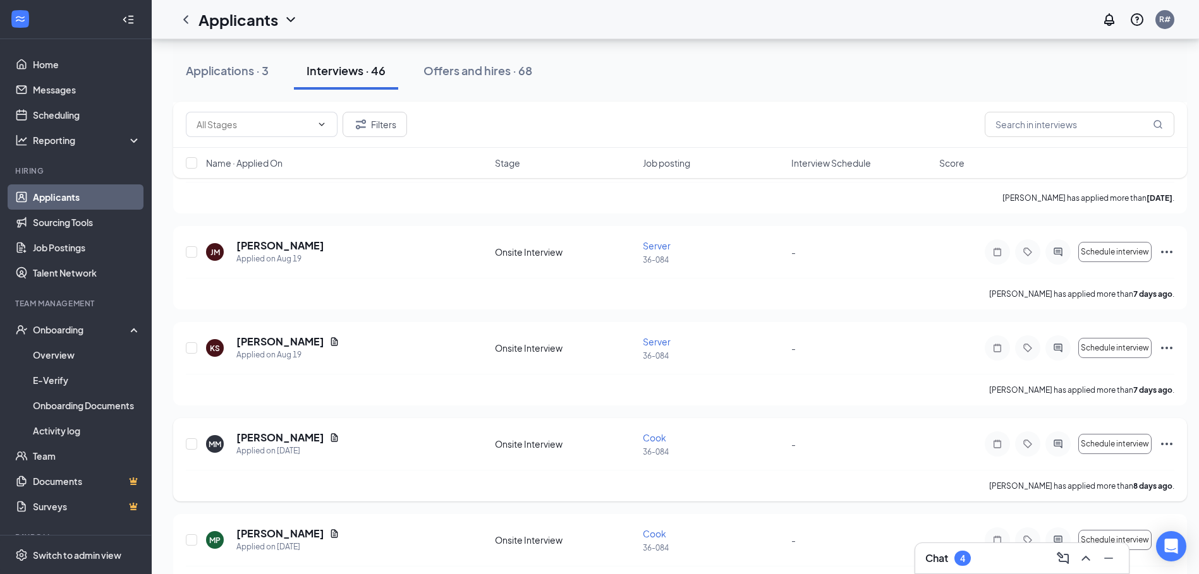
scroll to position [885, 0]
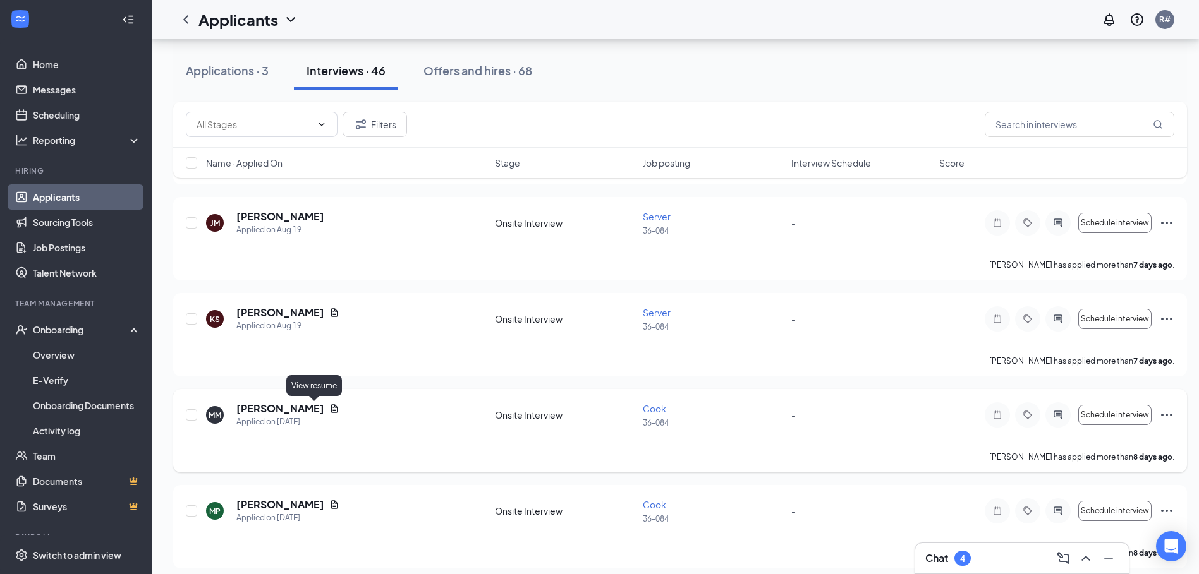
click at [329, 413] on icon "Document" at bounding box center [334, 409] width 10 height 10
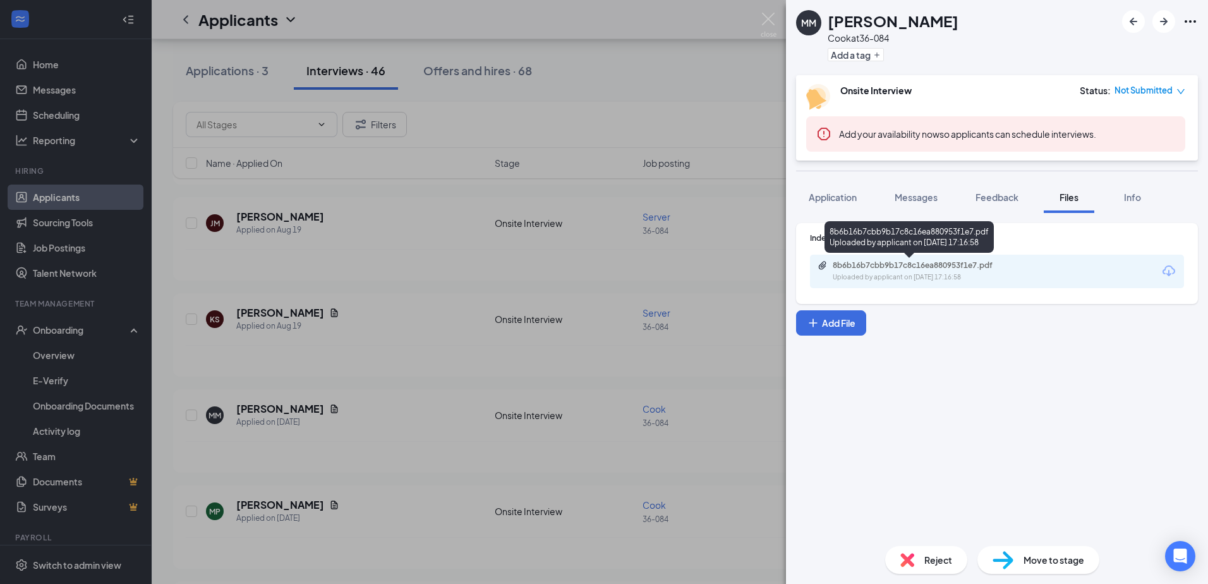
click at [1000, 281] on div "Uploaded by applicant on [DATE] 17:16:58" at bounding box center [928, 277] width 190 height 10
drag, startPoint x: 548, startPoint y: 423, endPoint x: 557, endPoint y: 423, distance: 8.8
click at [548, 423] on div "MM [PERSON_NAME] at 36-084 Add a tag Onsite Interview Status : Not Submitted Ad…" at bounding box center [604, 292] width 1208 height 584
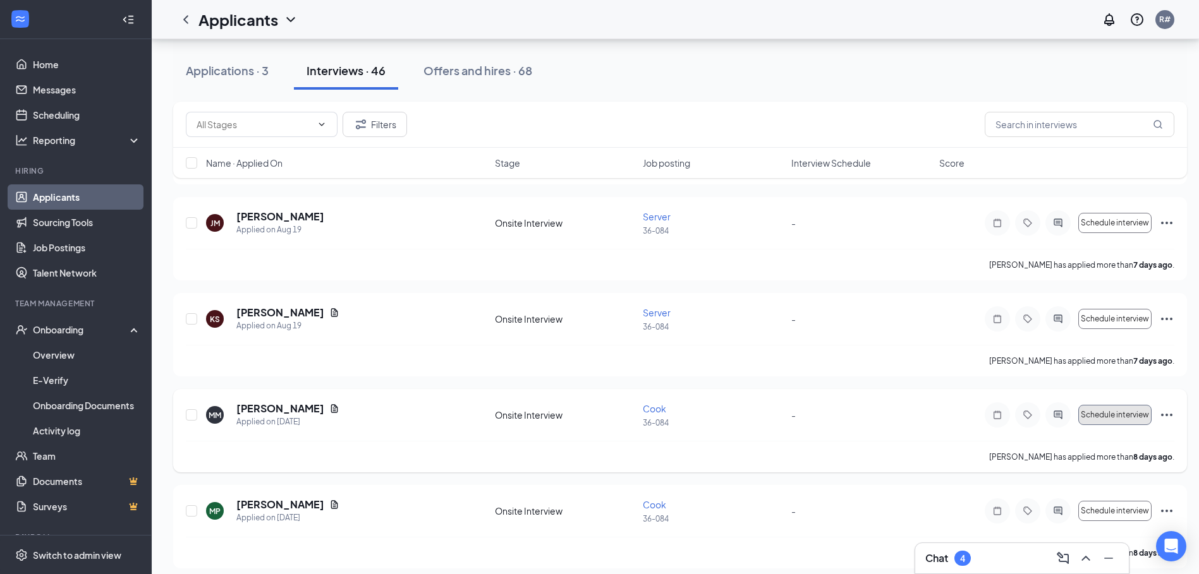
click at [1096, 420] on button "Schedule interview" at bounding box center [1114, 415] width 73 height 20
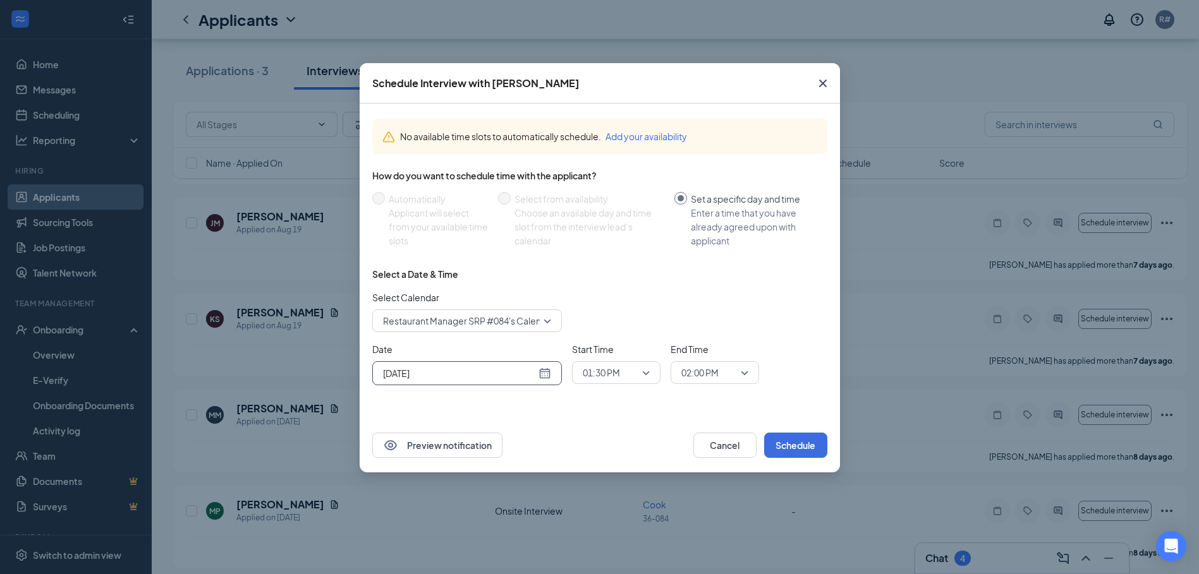
click at [552, 378] on div "[DATE]" at bounding box center [467, 373] width 190 height 24
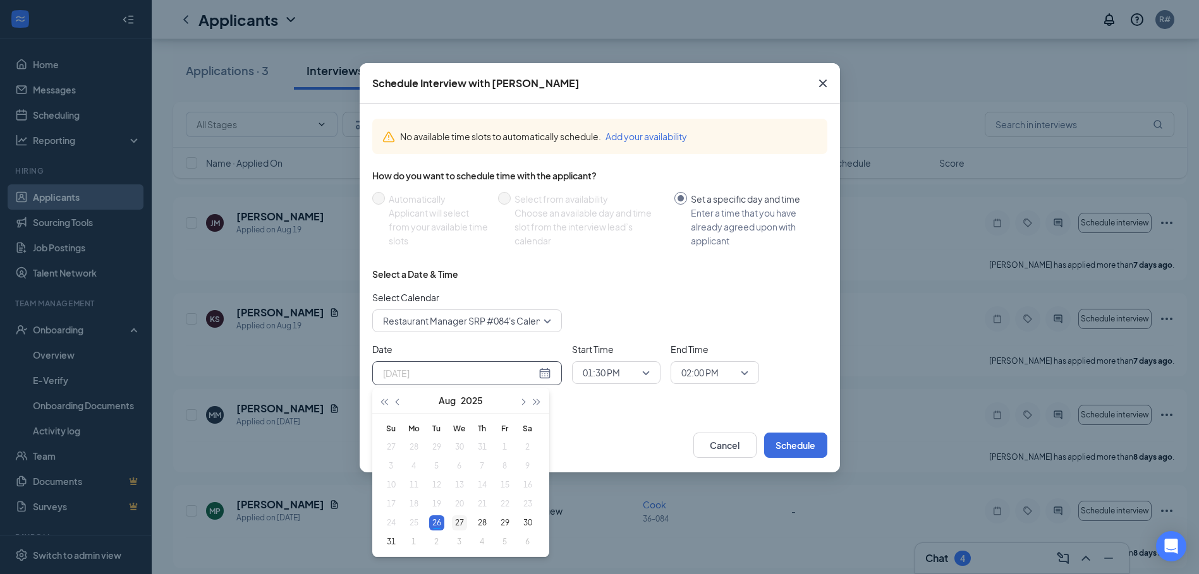
type input "[DATE]"
drag, startPoint x: 460, startPoint y: 521, endPoint x: 507, endPoint y: 498, distance: 52.3
click at [461, 521] on div "27" at bounding box center [459, 523] width 15 height 15
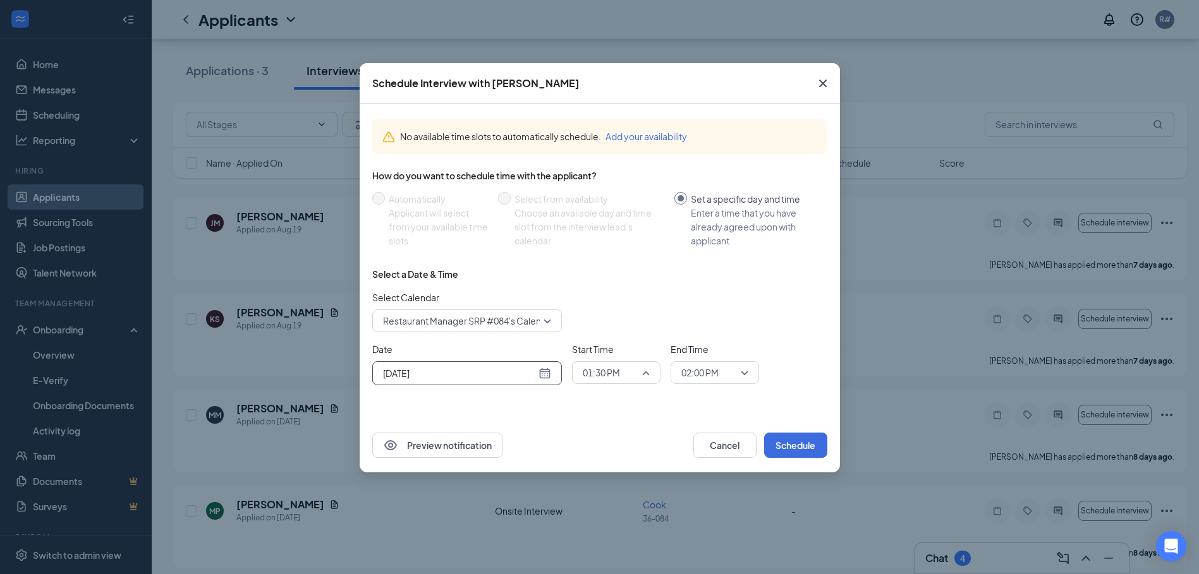
click at [637, 381] on span "01:30 PM" at bounding box center [611, 372] width 56 height 19
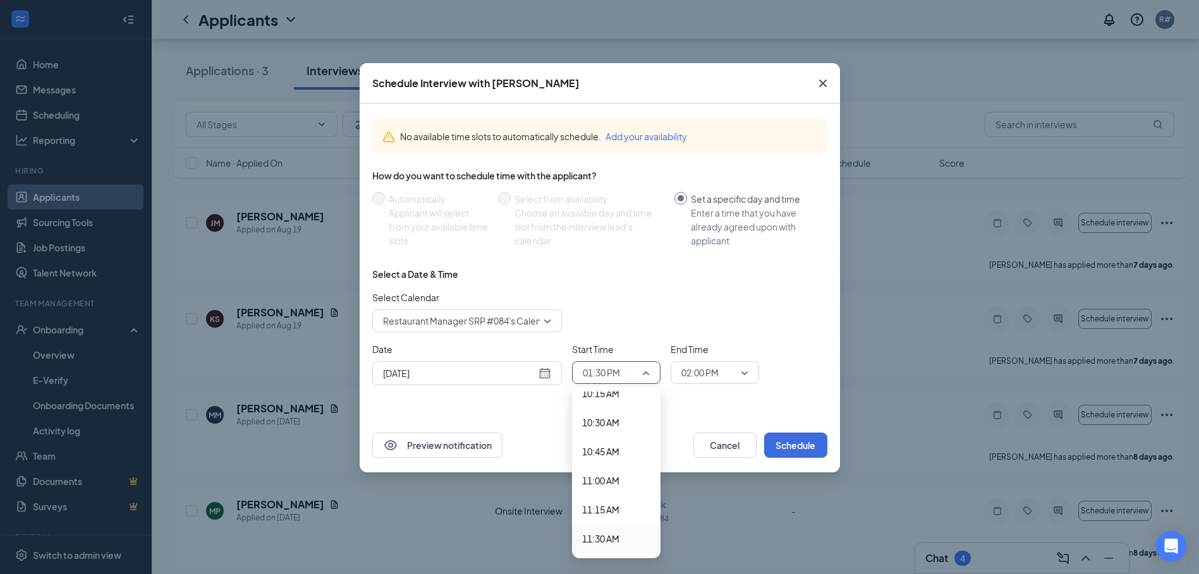
scroll to position [1185, 0]
click at [619, 414] on span "10:15 AM" at bounding box center [600, 413] width 37 height 14
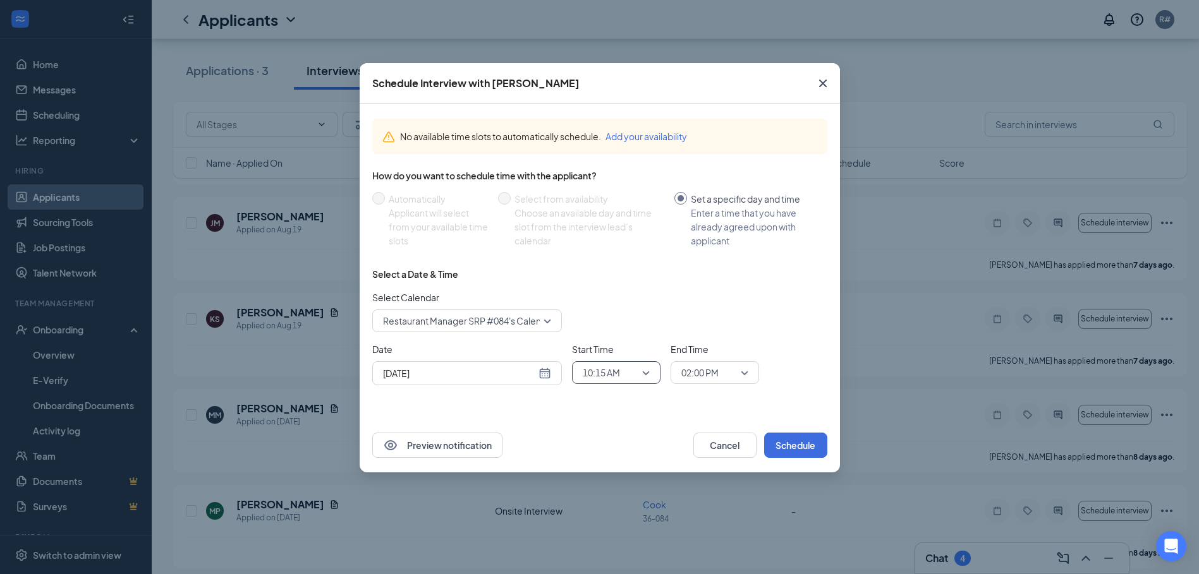
click at [748, 375] on div "02:00 PM" at bounding box center [714, 372] width 88 height 23
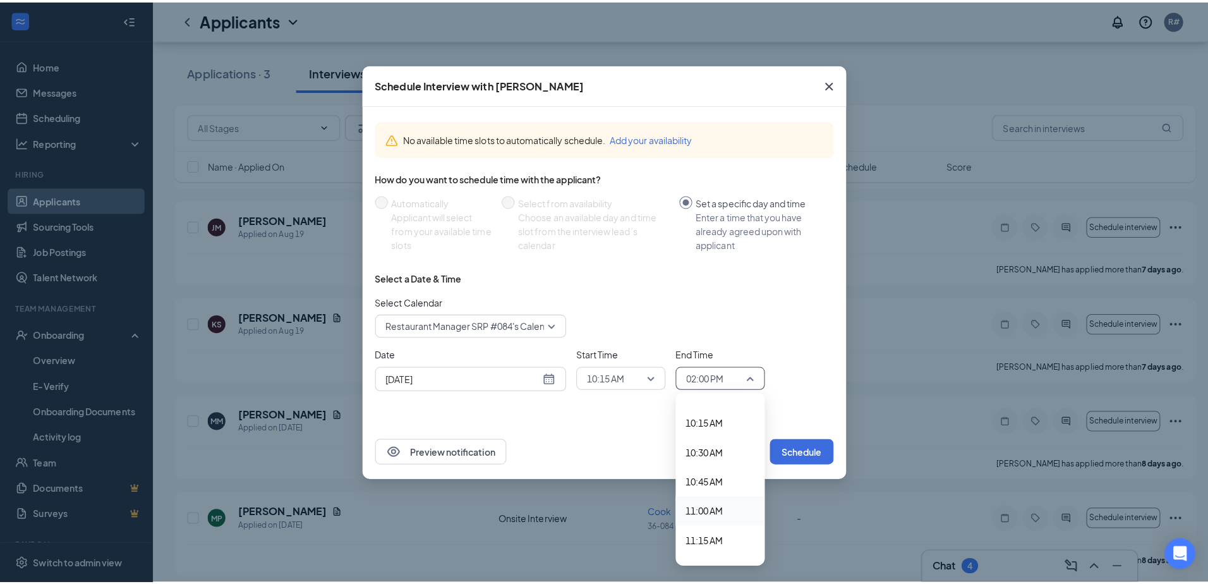
scroll to position [1180, 0]
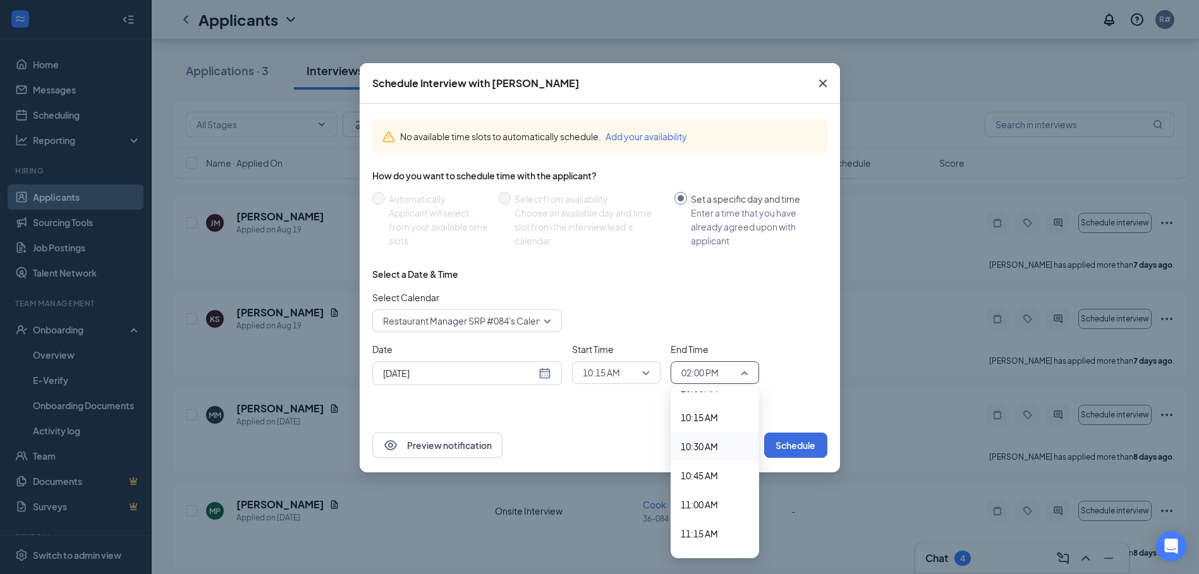
click at [705, 448] on span "10:30 AM" at bounding box center [699, 447] width 37 height 14
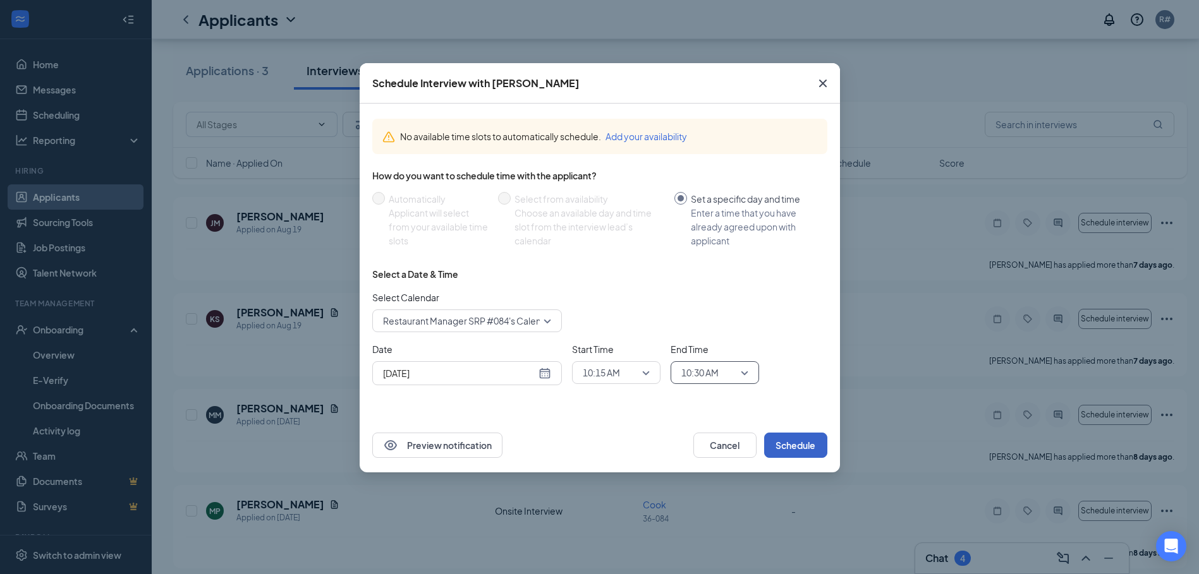
click at [785, 448] on button "Schedule" at bounding box center [795, 445] width 63 height 25
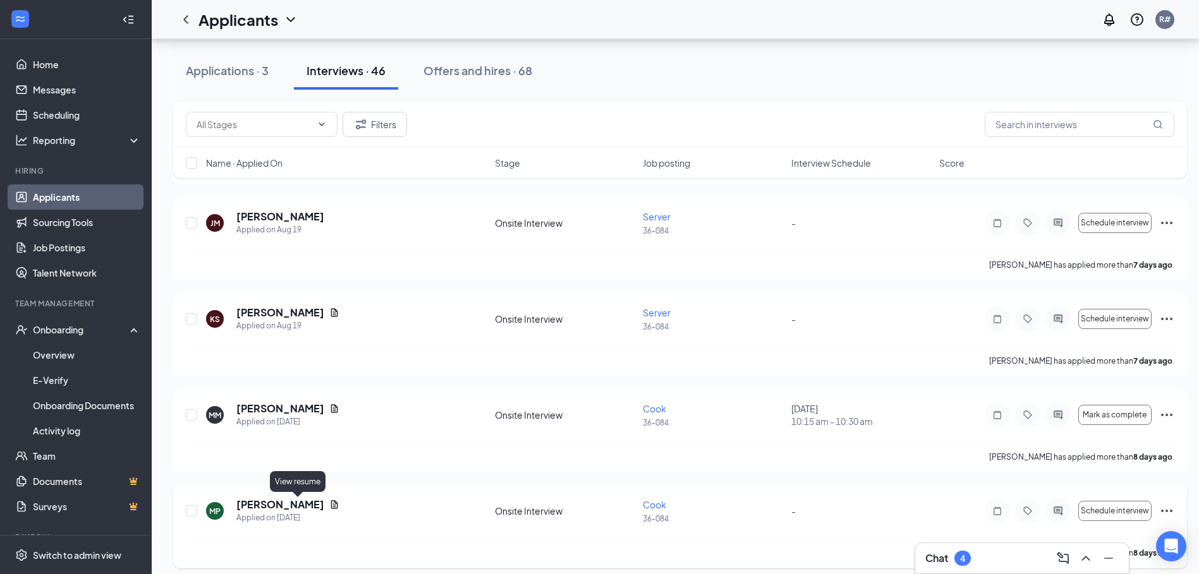
click at [329, 504] on icon "Document" at bounding box center [334, 505] width 10 height 10
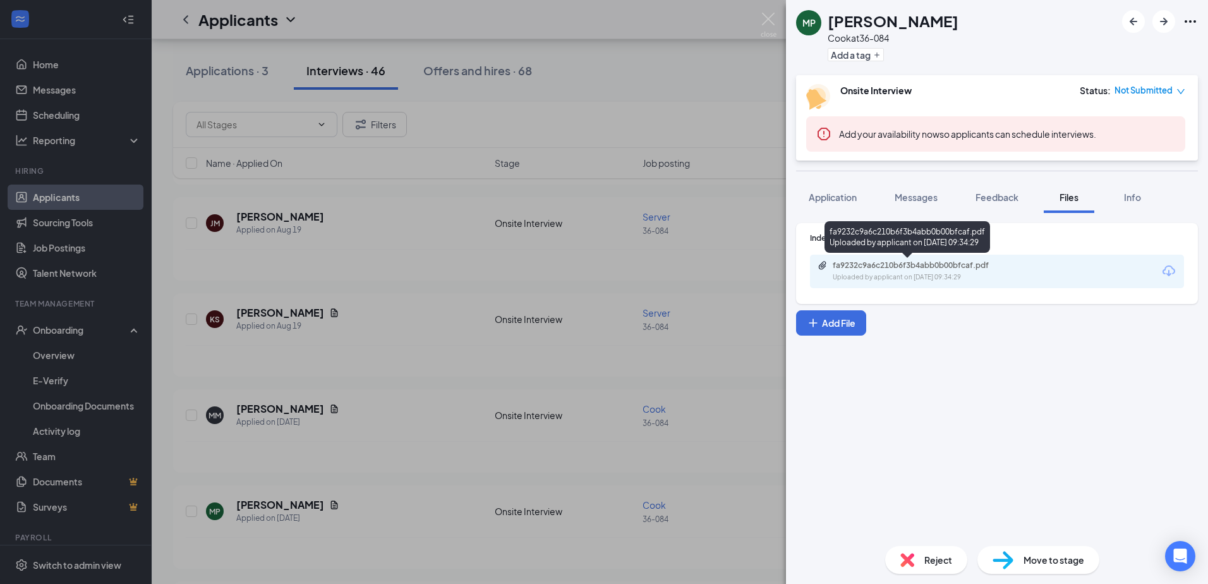
click at [976, 272] on div "fa9232c9a6c210b6f3b4abb0b00bfcaf.pdf Uploaded by applicant on [DATE] 09:34:29" at bounding box center [920, 271] width 205 height 22
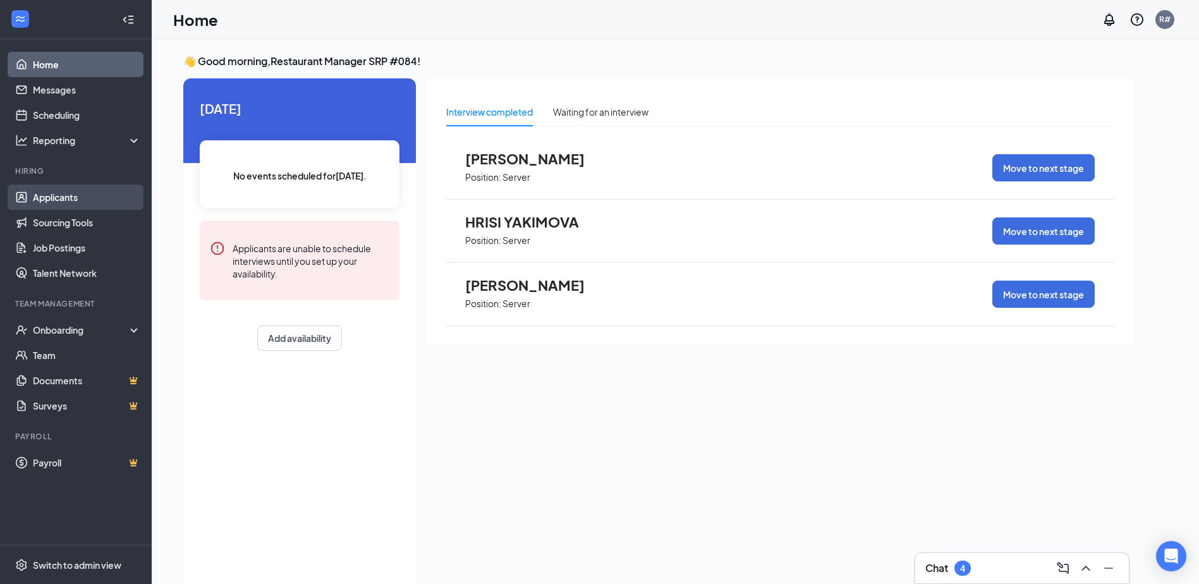
click at [88, 203] on link "Applicants" at bounding box center [87, 197] width 108 height 25
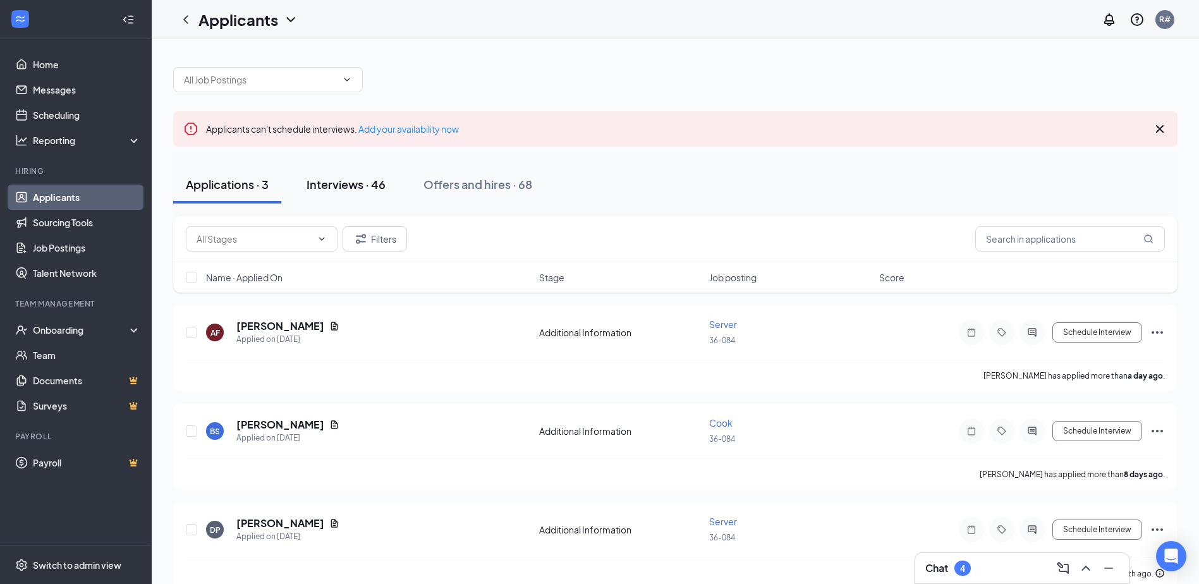
click at [372, 181] on div "Interviews · 46" at bounding box center [345, 184] width 79 height 16
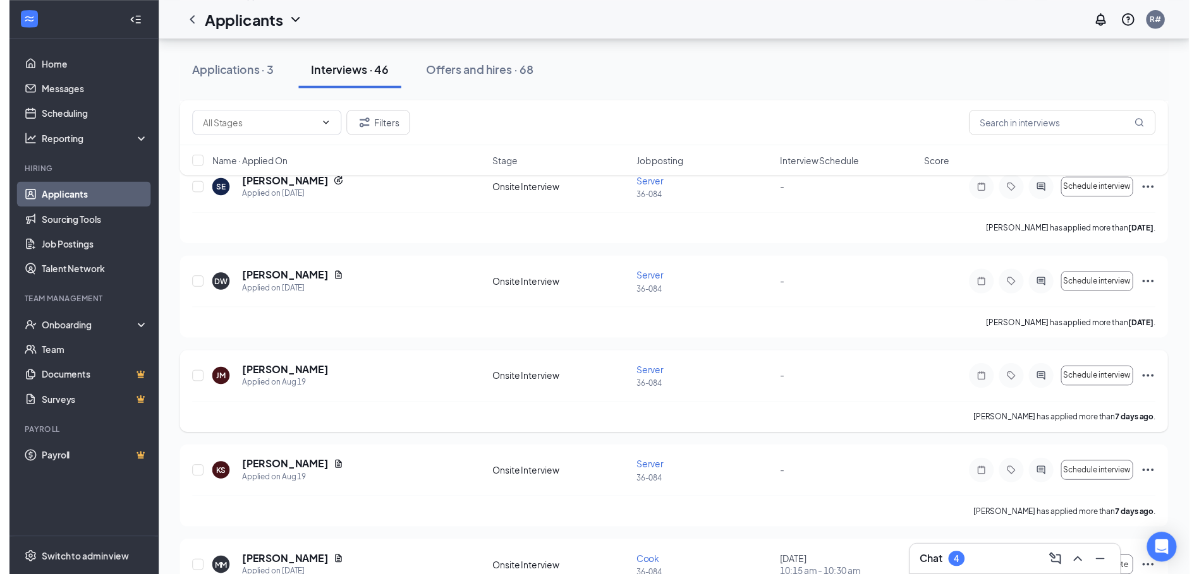
scroll to position [758, 0]
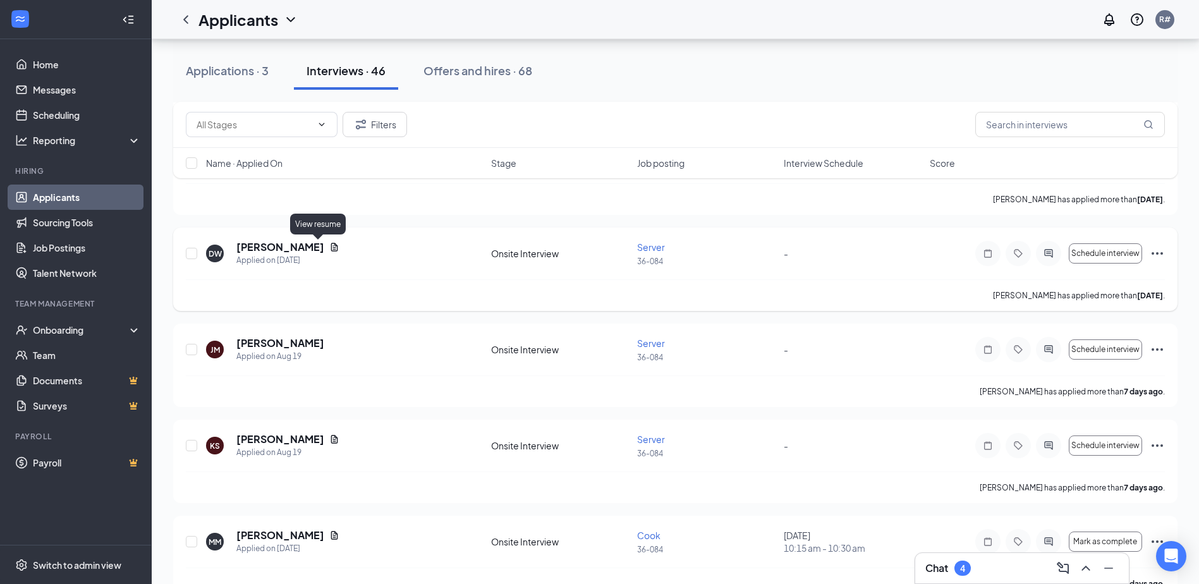
click at [329, 248] on icon "Document" at bounding box center [334, 247] width 10 height 10
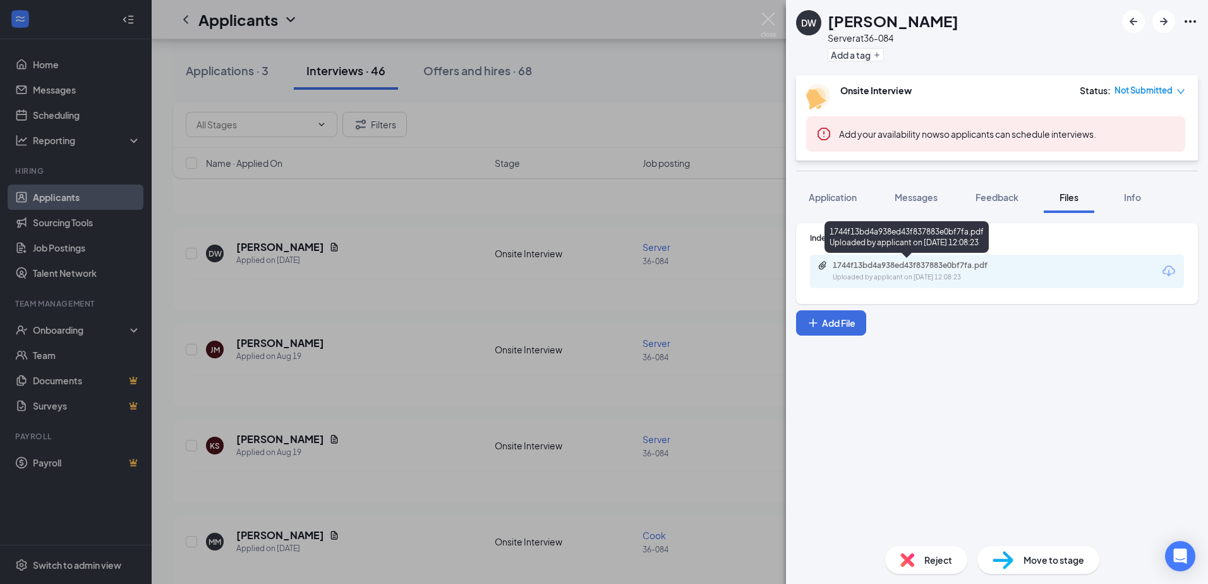
click at [1012, 264] on div "1744f13bd4a938ed43f837883e0bf7fa.pdf" at bounding box center [920, 265] width 205 height 10
drag, startPoint x: 680, startPoint y: 357, endPoint x: 605, endPoint y: 285, distance: 104.1
click at [680, 356] on div "DW Daniel Walford Server at 36-084 Add a tag Onsite Interview Status : Not Subm…" at bounding box center [604, 292] width 1208 height 584
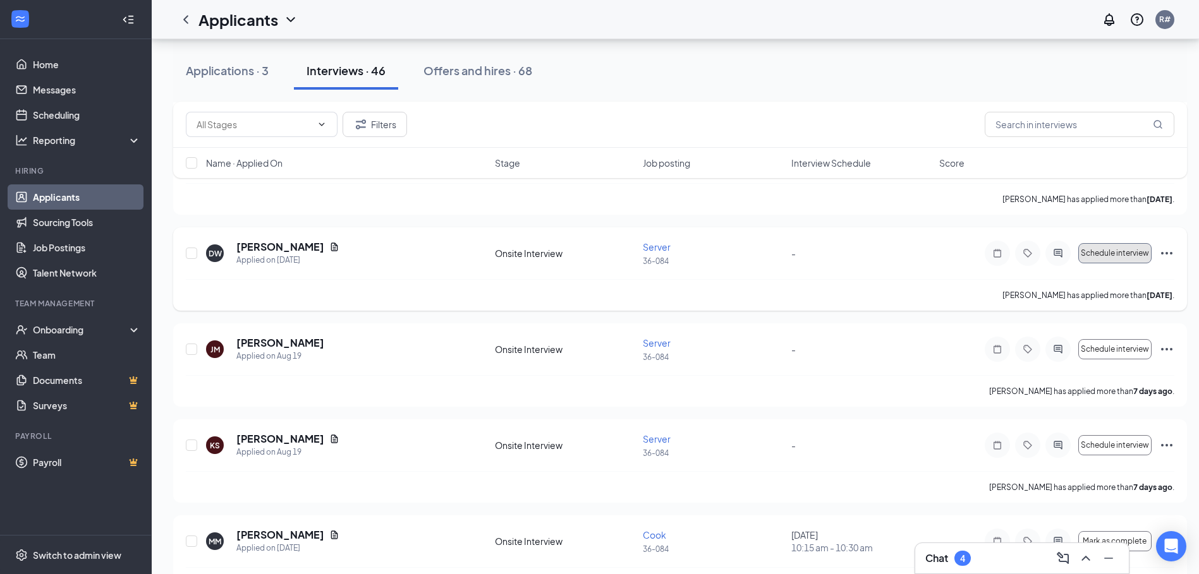
click at [1133, 249] on span "Schedule interview" at bounding box center [1115, 253] width 68 height 9
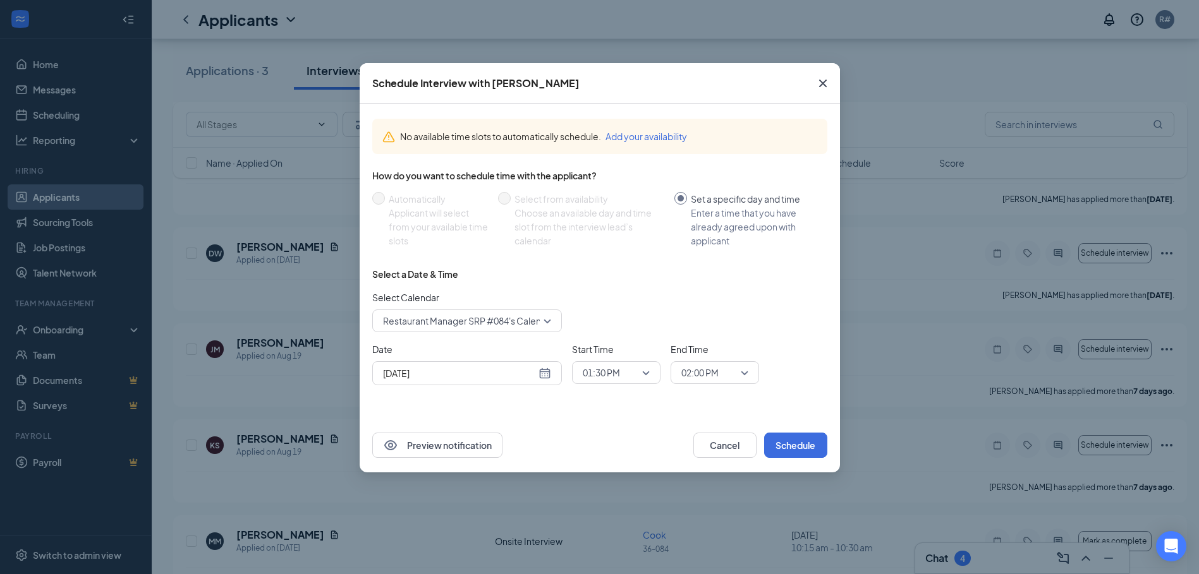
click at [541, 371] on div "[DATE]" at bounding box center [467, 373] width 168 height 14
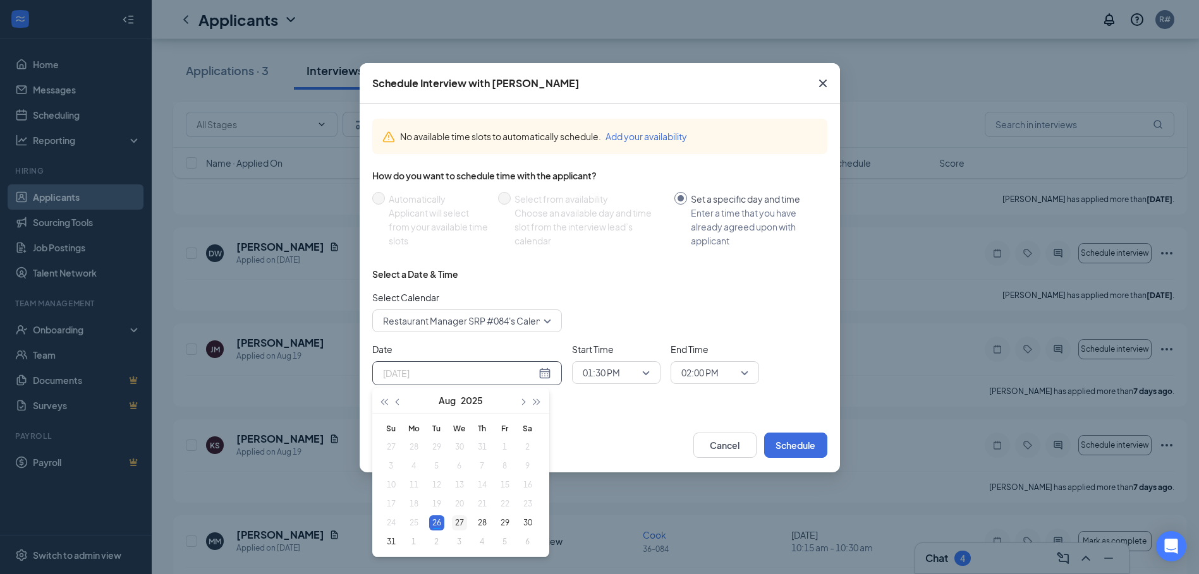
type input "[DATE]"
drag, startPoint x: 459, startPoint y: 521, endPoint x: 488, endPoint y: 498, distance: 37.8
click at [460, 521] on div "27" at bounding box center [459, 523] width 15 height 15
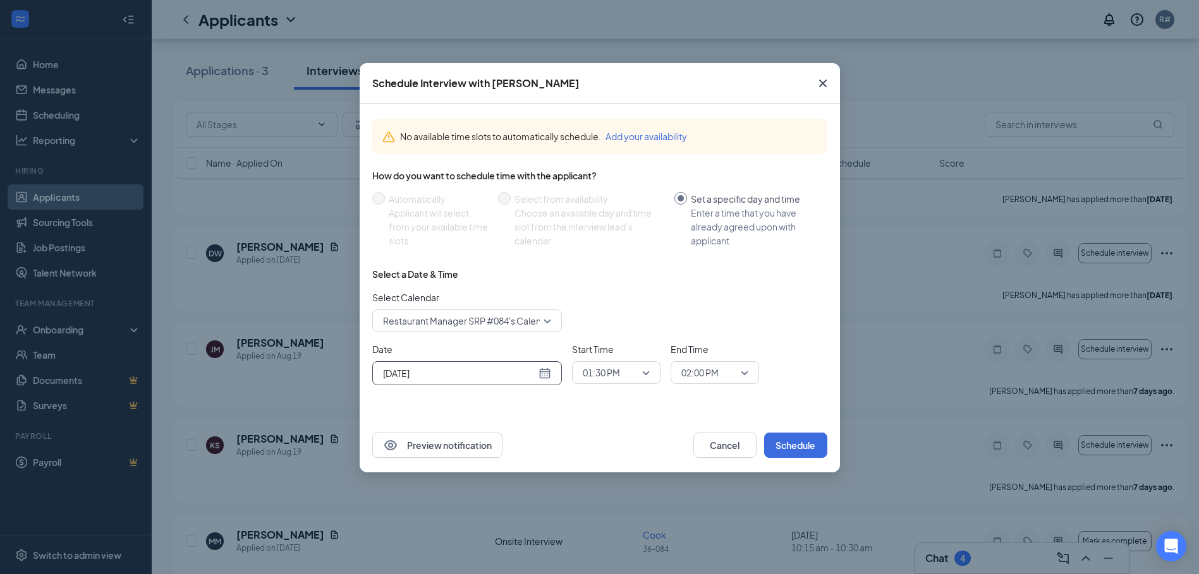
click at [649, 378] on span "01:30 PM" at bounding box center [616, 372] width 67 height 19
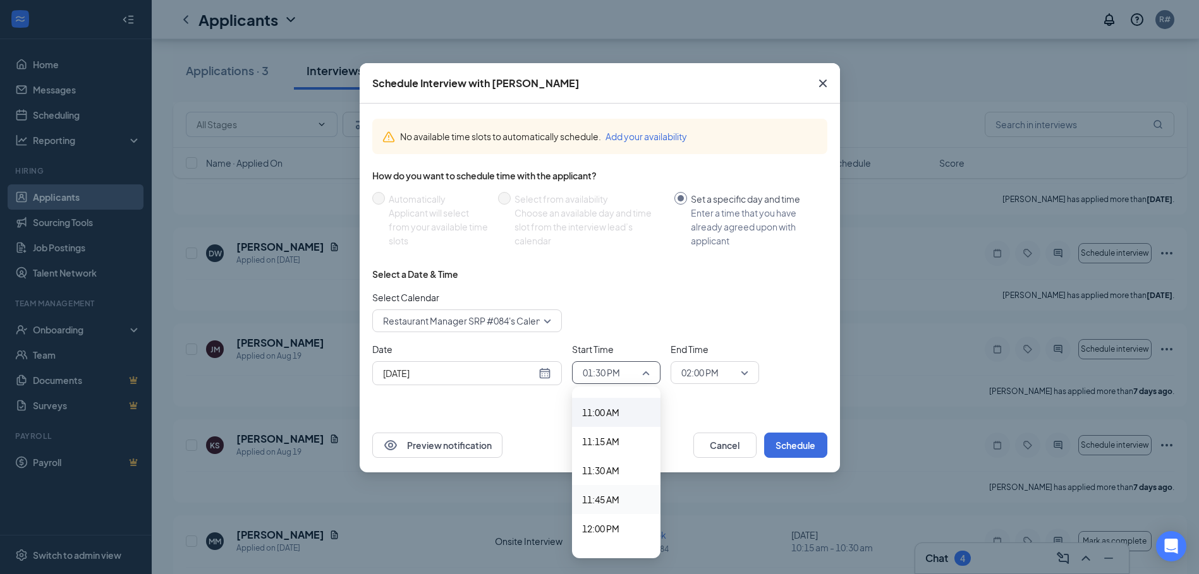
scroll to position [1249, 0]
click at [611, 440] on span "11:00 AM" at bounding box center [600, 437] width 37 height 14
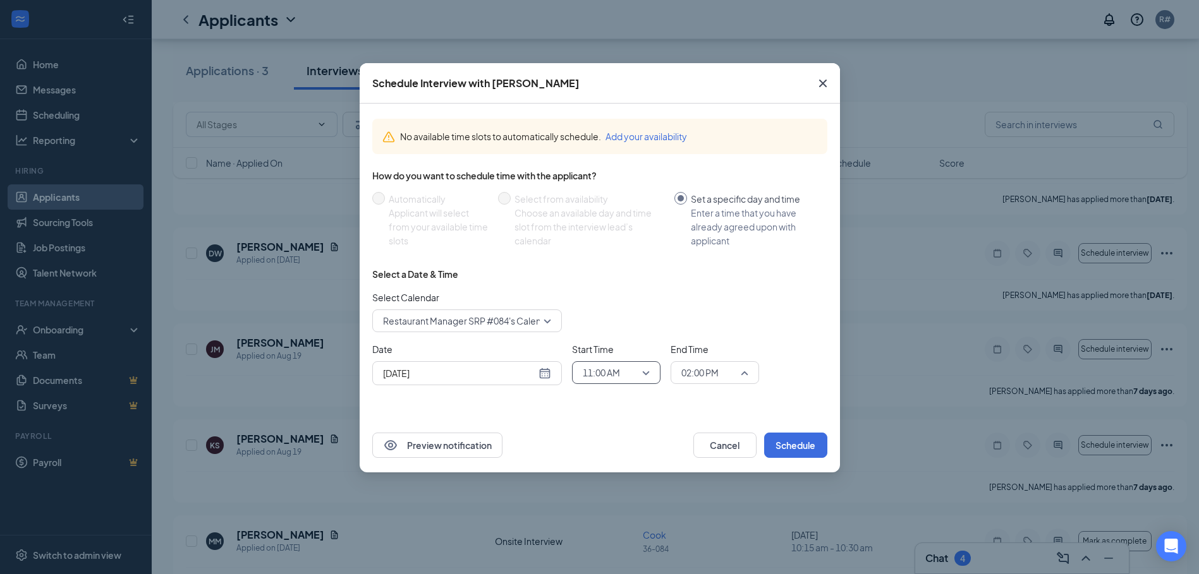
click at [754, 372] on div "02:00 PM" at bounding box center [714, 372] width 88 height 23
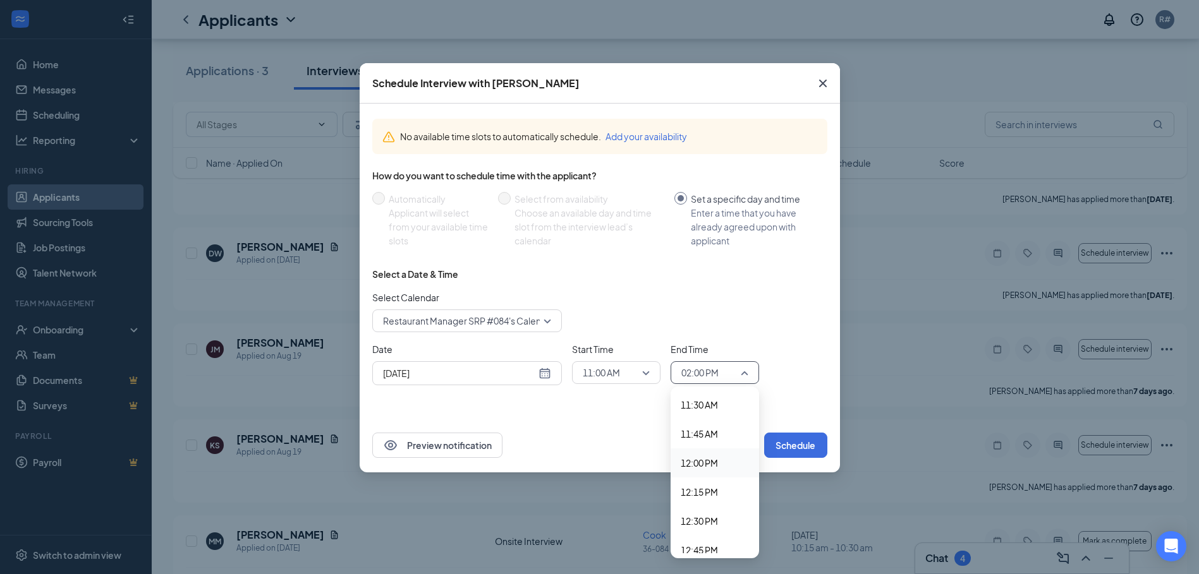
scroll to position [1307, 0]
click at [698, 408] on span "11:15 AM" at bounding box center [699, 408] width 37 height 14
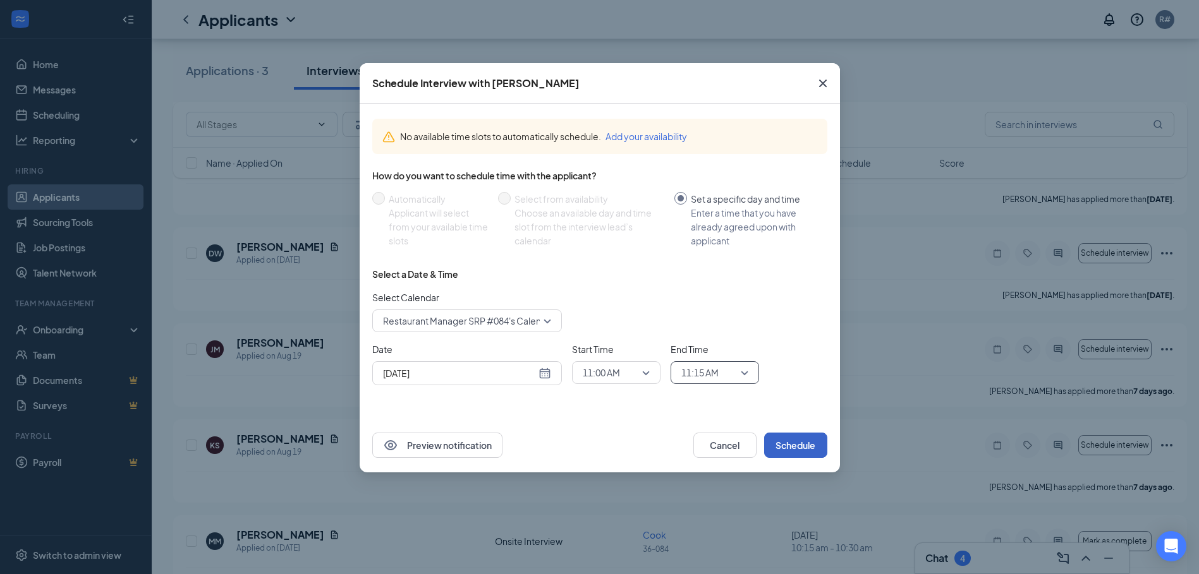
click at [793, 445] on button "Schedule" at bounding box center [795, 445] width 63 height 25
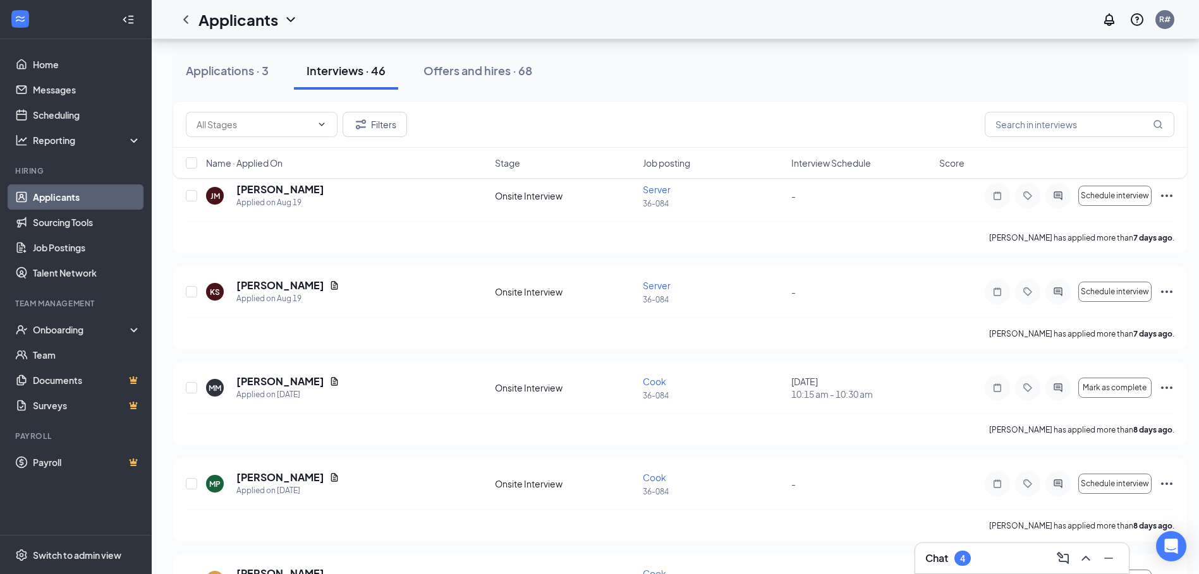
scroll to position [948, 0]
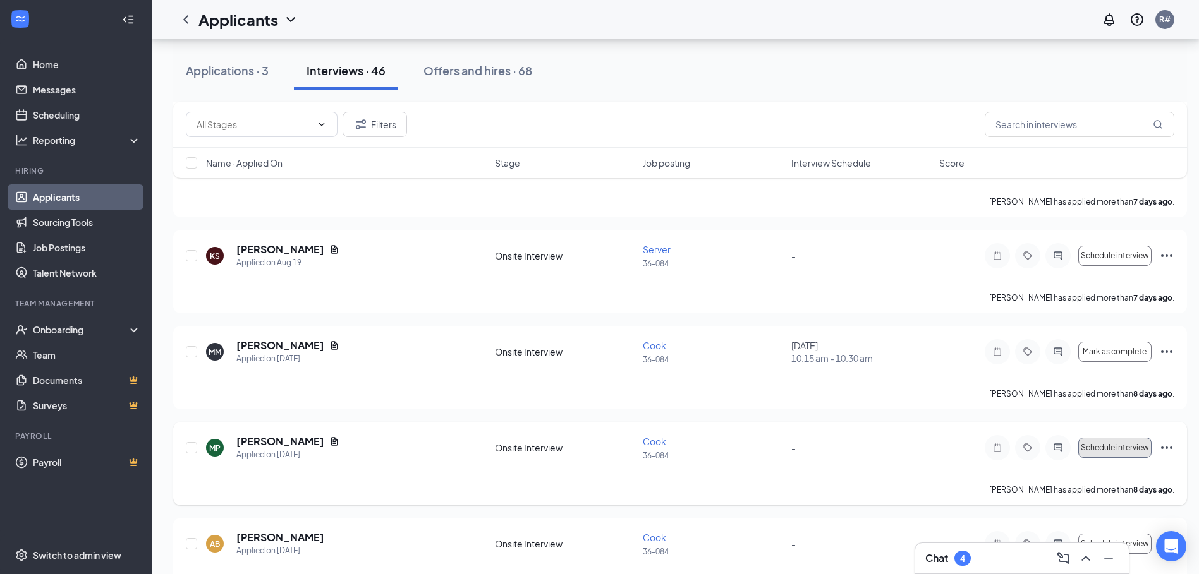
click at [1099, 454] on button "Schedule interview" at bounding box center [1114, 448] width 73 height 20
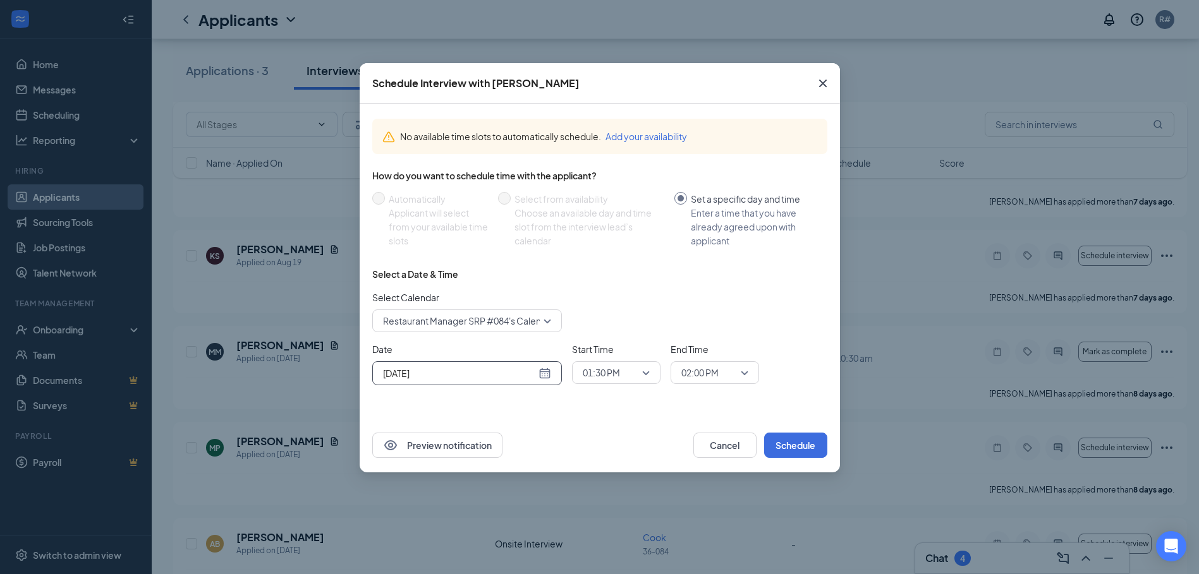
click at [550, 377] on div "[DATE]" at bounding box center [467, 373] width 168 height 14
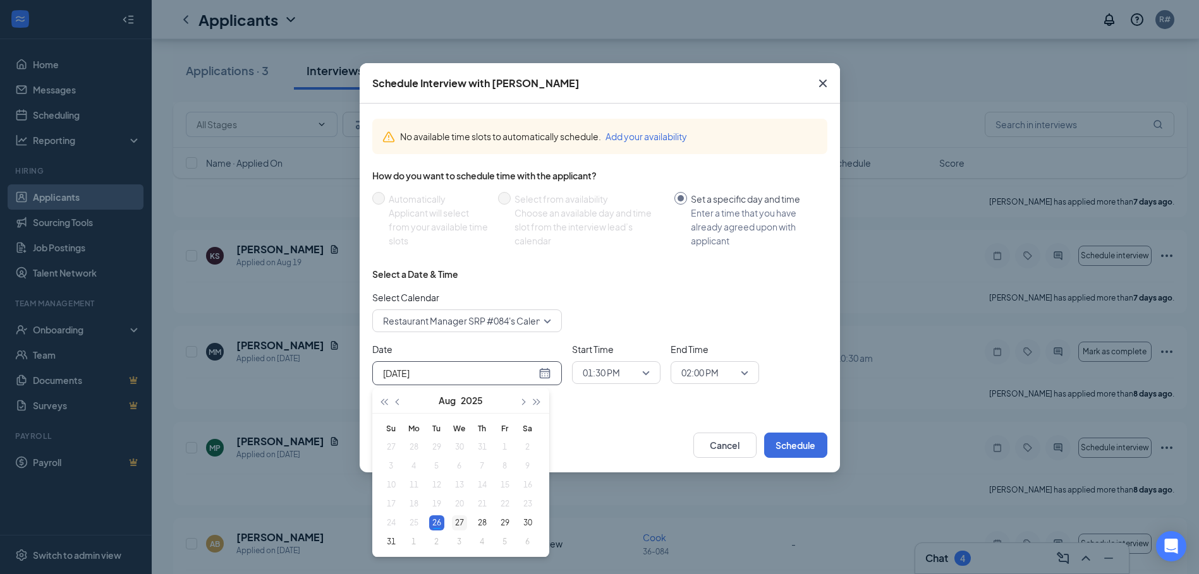
type input "[DATE]"
click at [459, 523] on div "27" at bounding box center [459, 523] width 15 height 15
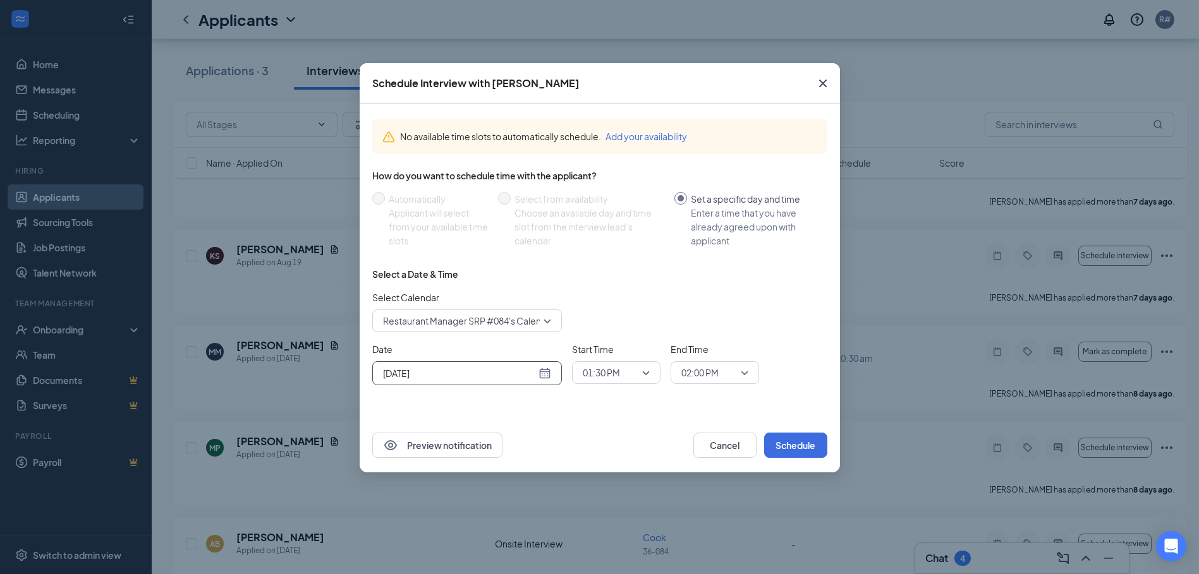
click at [629, 375] on span "01:30 PM" at bounding box center [611, 372] width 56 height 19
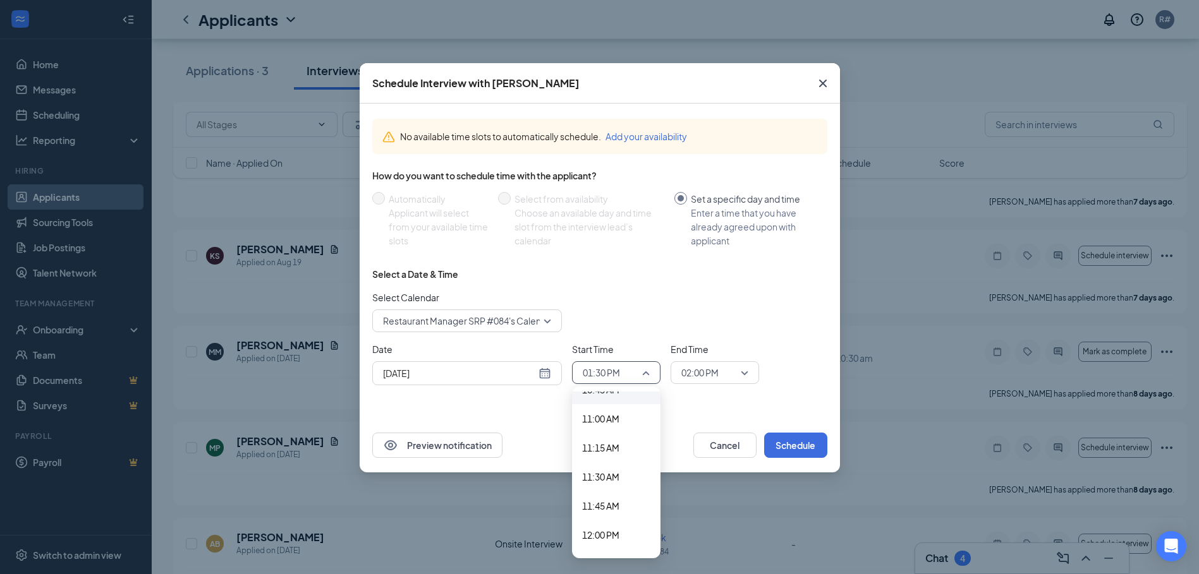
scroll to position [1185, 0]
click at [617, 444] on span "10:30 AM" at bounding box center [600, 442] width 37 height 14
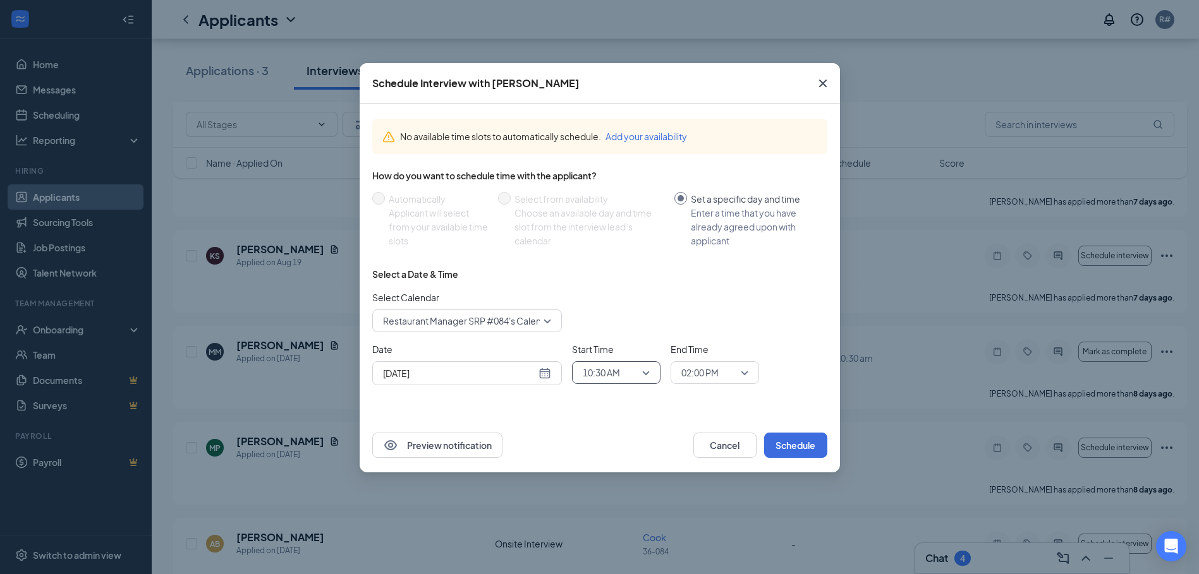
click at [724, 373] on span "02:00 PM" at bounding box center [709, 372] width 56 height 19
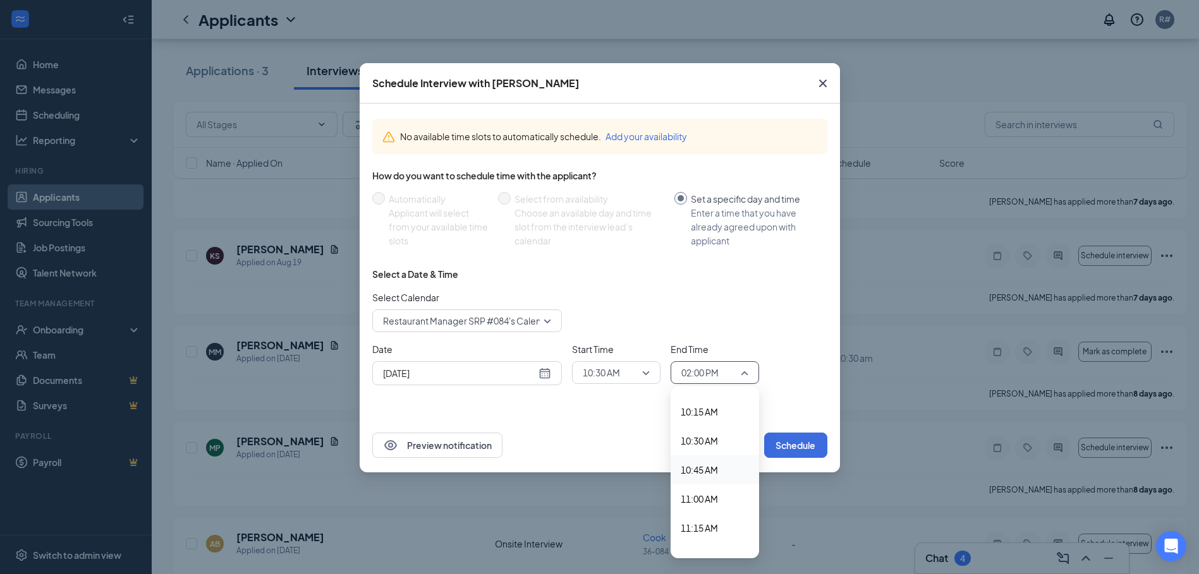
scroll to position [1180, 0]
drag, startPoint x: 712, startPoint y: 481, endPoint x: 720, endPoint y: 474, distance: 10.3
click at [713, 481] on span "10:45 AM" at bounding box center [699, 476] width 37 height 14
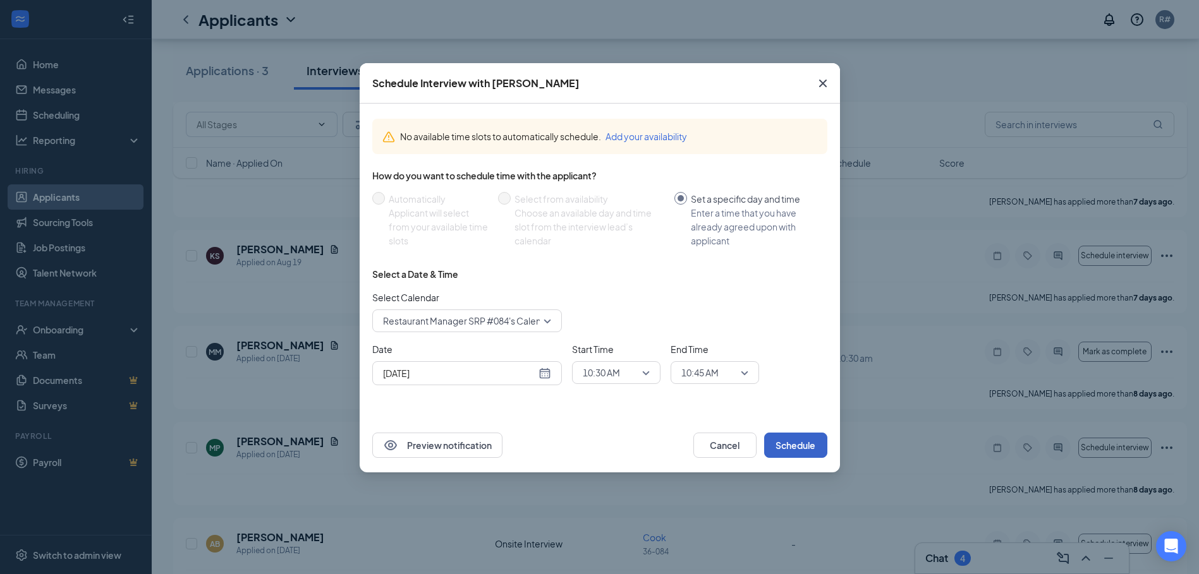
click at [778, 442] on button "Schedule" at bounding box center [795, 445] width 63 height 25
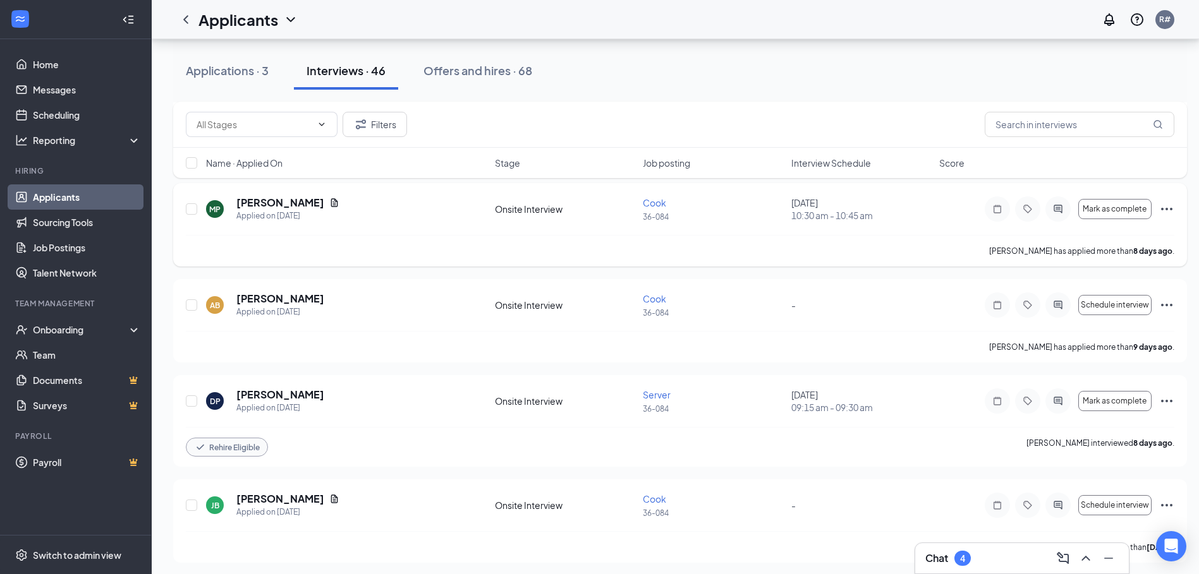
scroll to position [1201, 0]
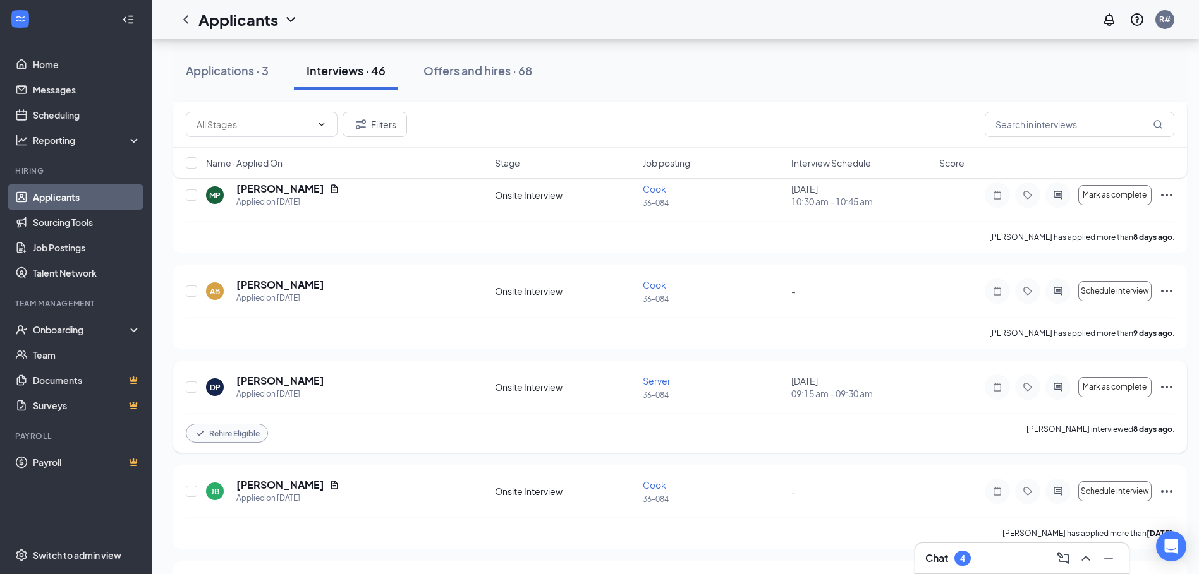
click at [1166, 387] on icon "Ellipses" at bounding box center [1166, 387] width 11 height 3
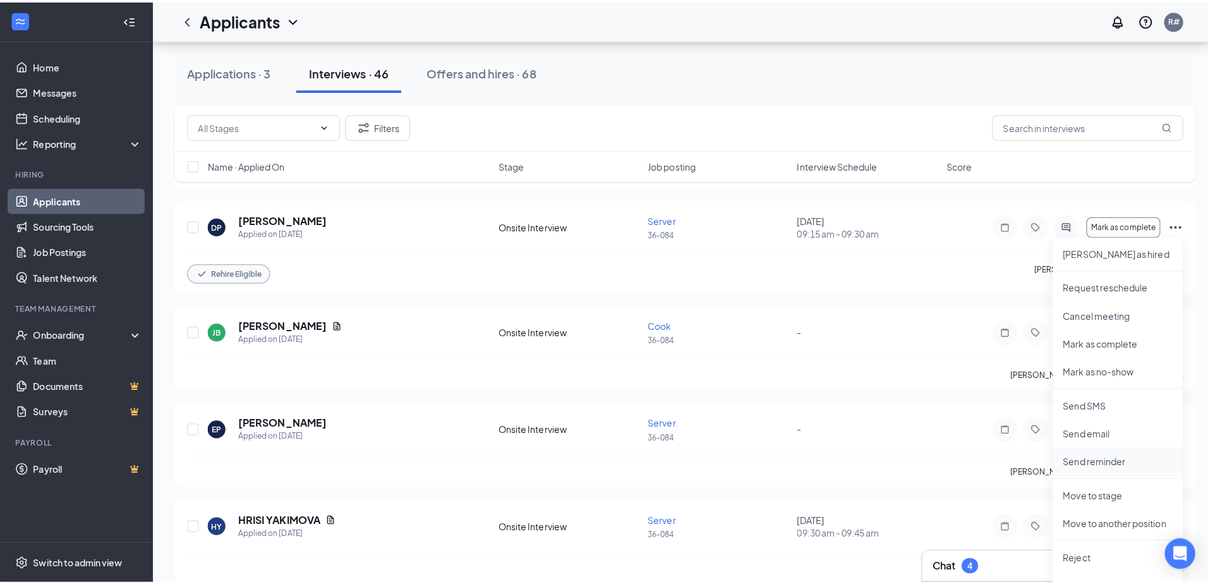
scroll to position [1390, 0]
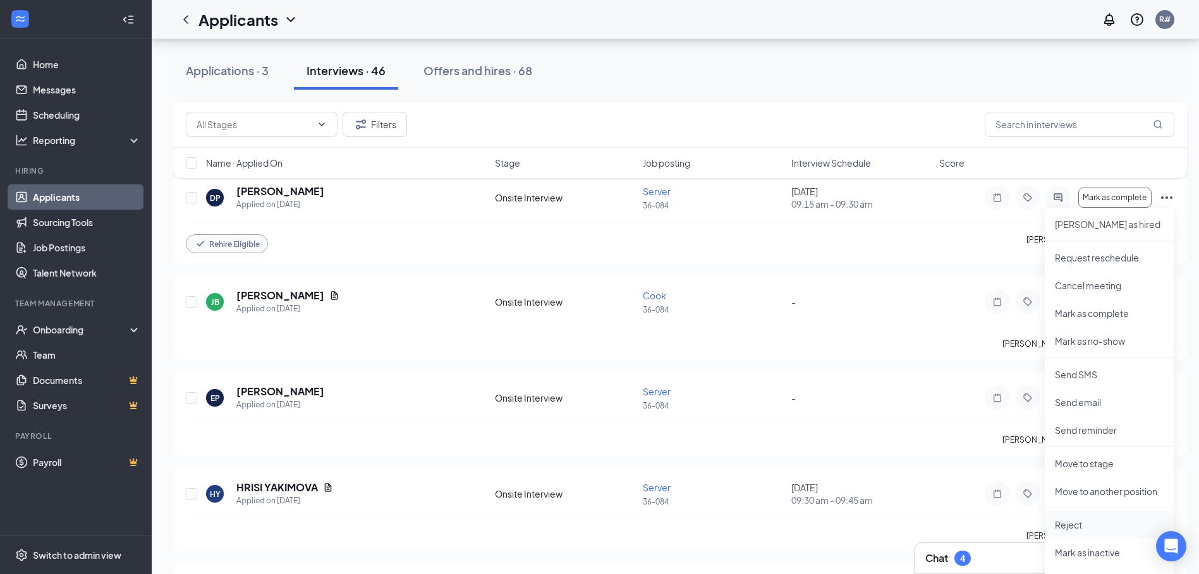
click at [1076, 528] on p "Reject" at bounding box center [1109, 525] width 109 height 13
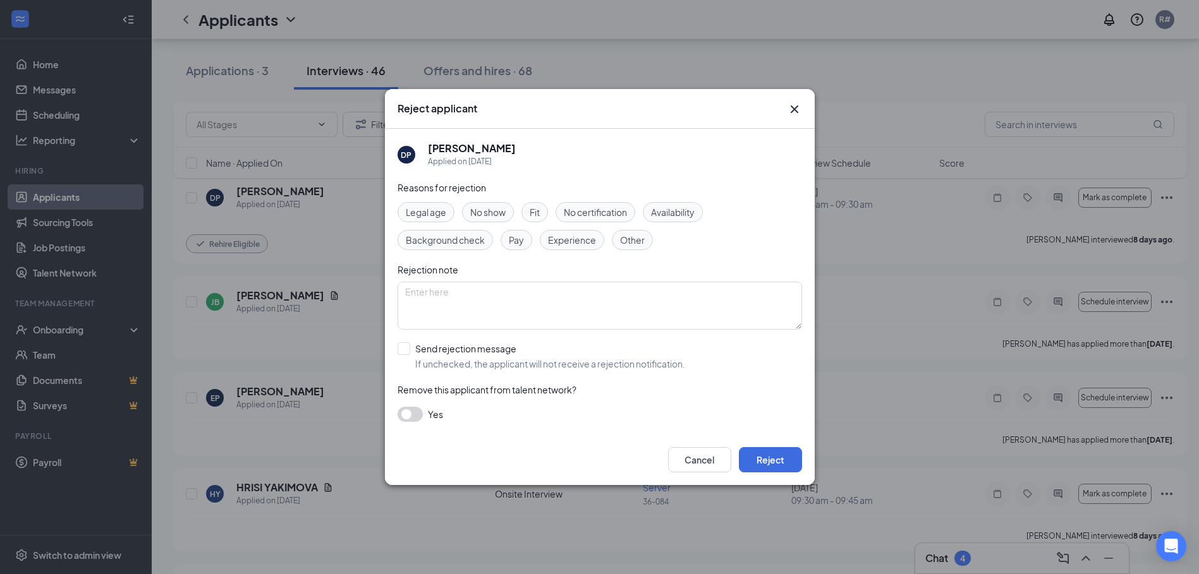
drag, startPoint x: 490, startPoint y: 207, endPoint x: 504, endPoint y: 229, distance: 25.3
click at [491, 208] on span "No show" at bounding box center [487, 212] width 35 height 14
click at [781, 451] on button "Reject" at bounding box center [770, 459] width 63 height 25
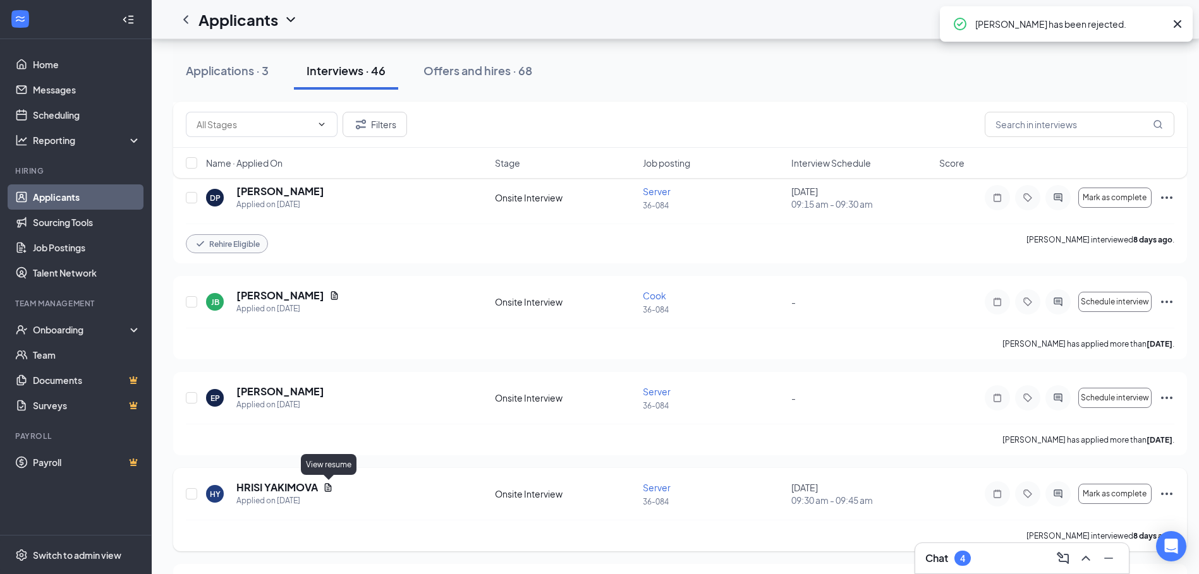
click at [330, 488] on icon "Document" at bounding box center [328, 487] width 7 height 8
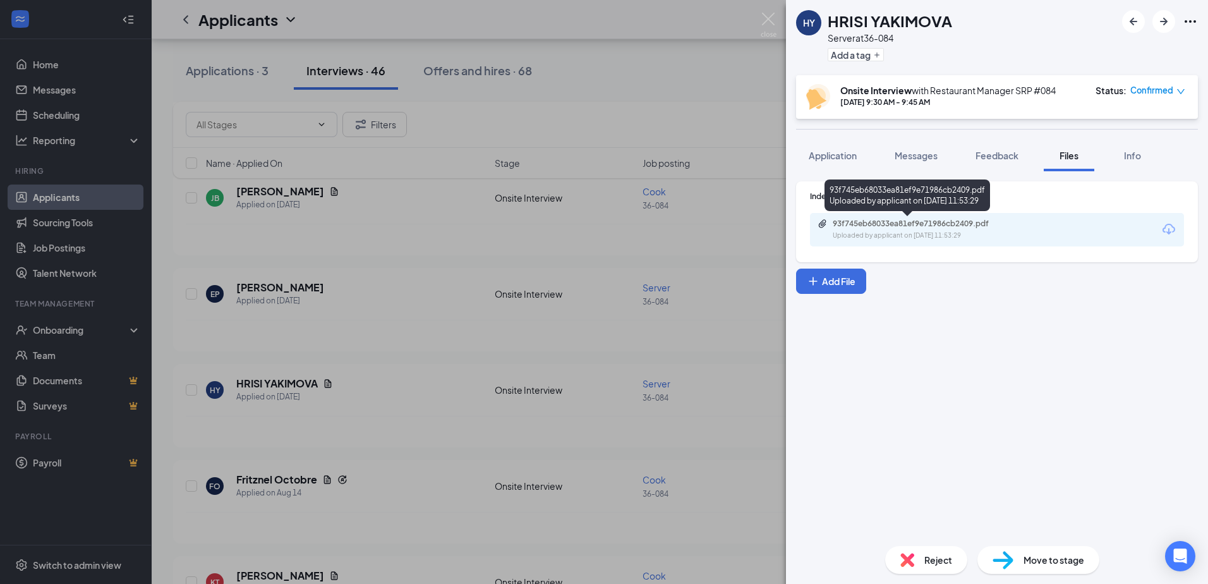
click at [955, 234] on div "Uploaded by applicant on Aug 15, 2025 at 11:53:29" at bounding box center [928, 236] width 190 height 10
drag, startPoint x: 576, startPoint y: 342, endPoint x: 348, endPoint y: 426, distance: 243.1
click at [576, 343] on div "HY HRISI YAKIMOVA Server at 36-084 Add a tag Onsite Interview with Restaurant M…" at bounding box center [604, 292] width 1208 height 584
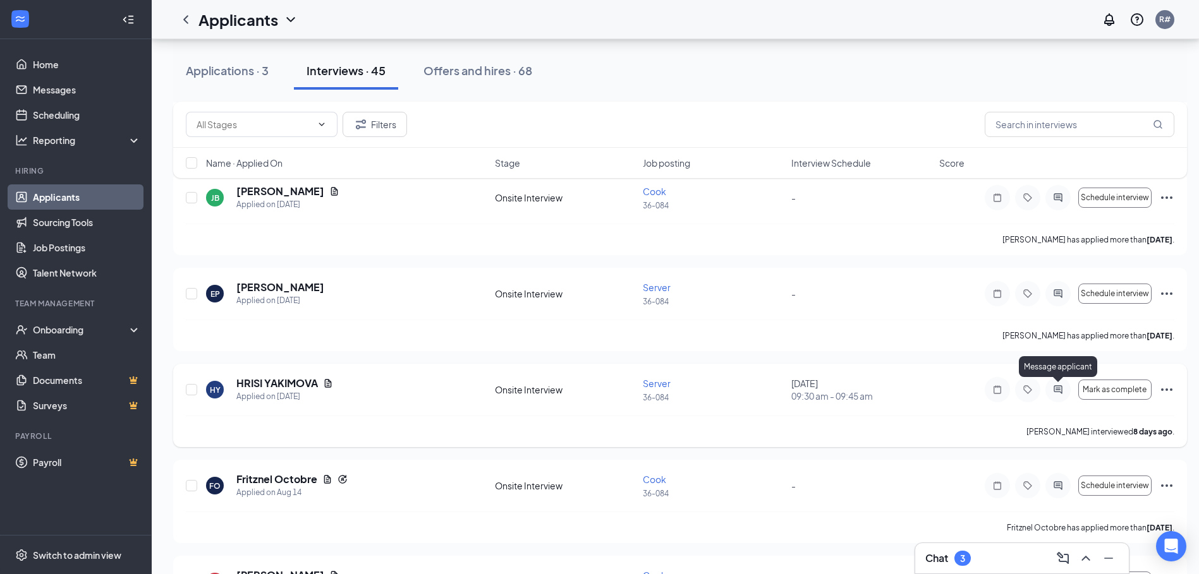
click at [1064, 394] on icon "ActiveChat" at bounding box center [1057, 390] width 15 height 10
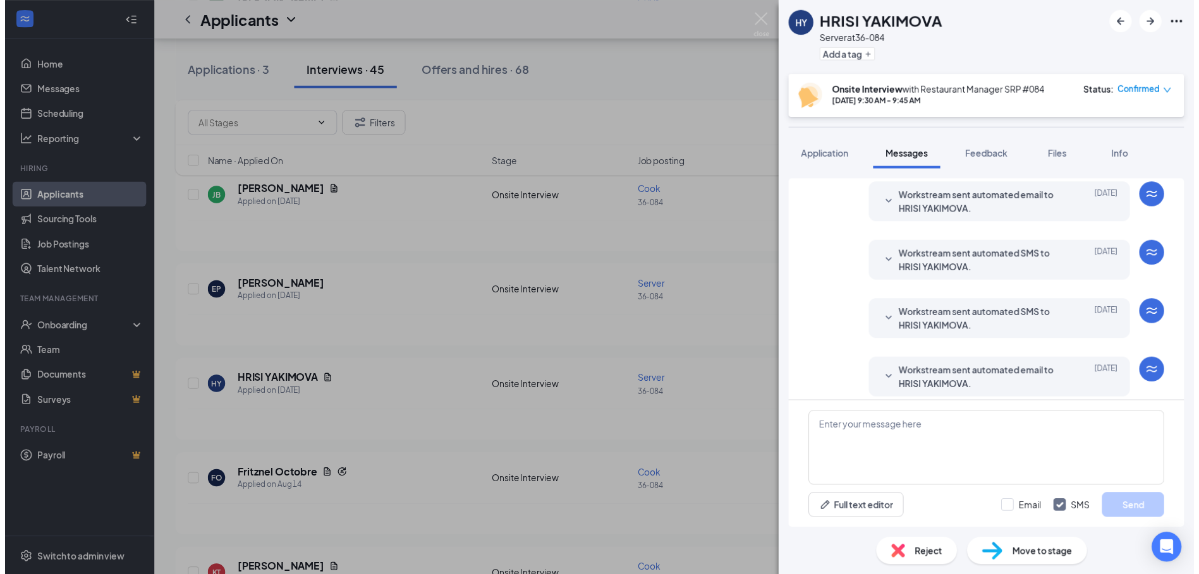
scroll to position [327, 0]
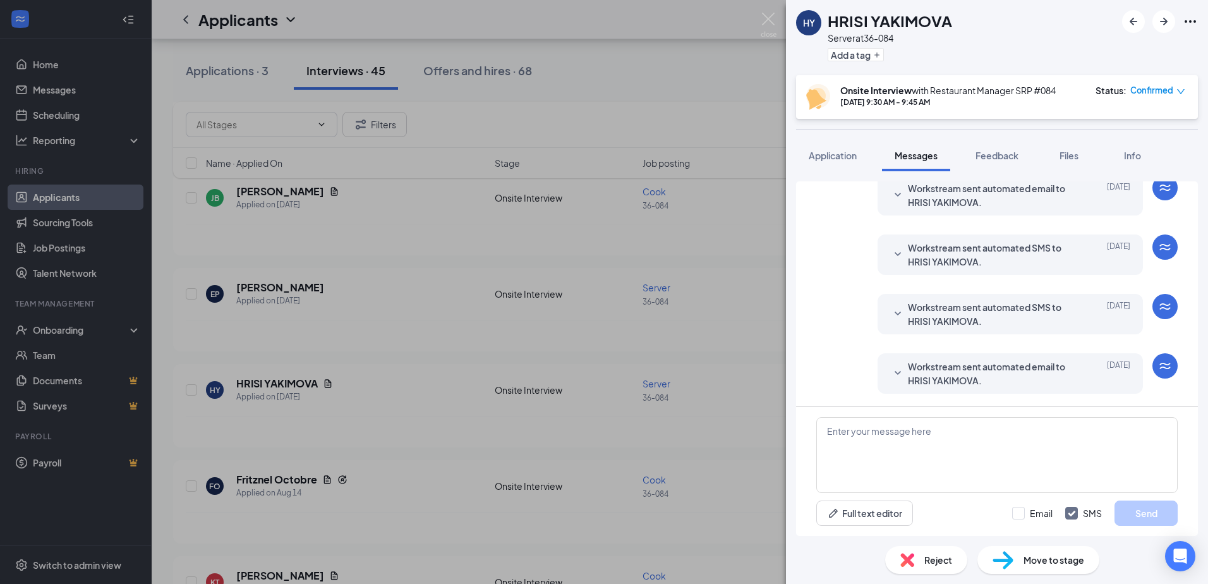
click at [660, 207] on div "HY HRISI YAKIMOVA Server at 36-084 Add a tag Onsite Interview with Restaurant M…" at bounding box center [604, 292] width 1208 height 584
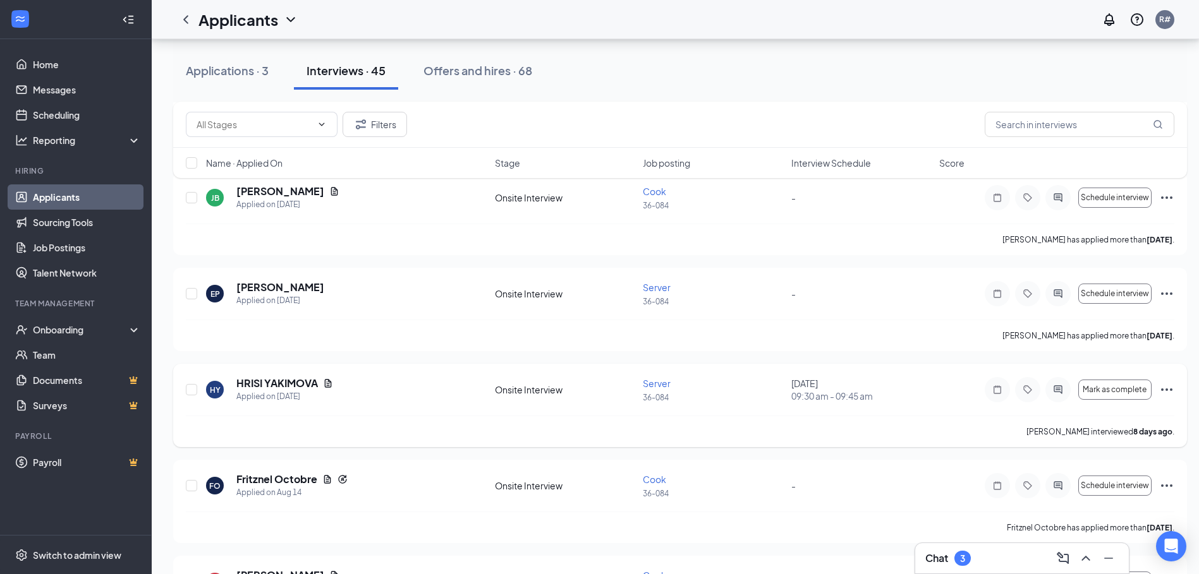
click at [1161, 390] on icon "Ellipses" at bounding box center [1166, 390] width 11 height 3
click at [1109, 454] on p "Request reschedule" at bounding box center [1109, 450] width 109 height 13
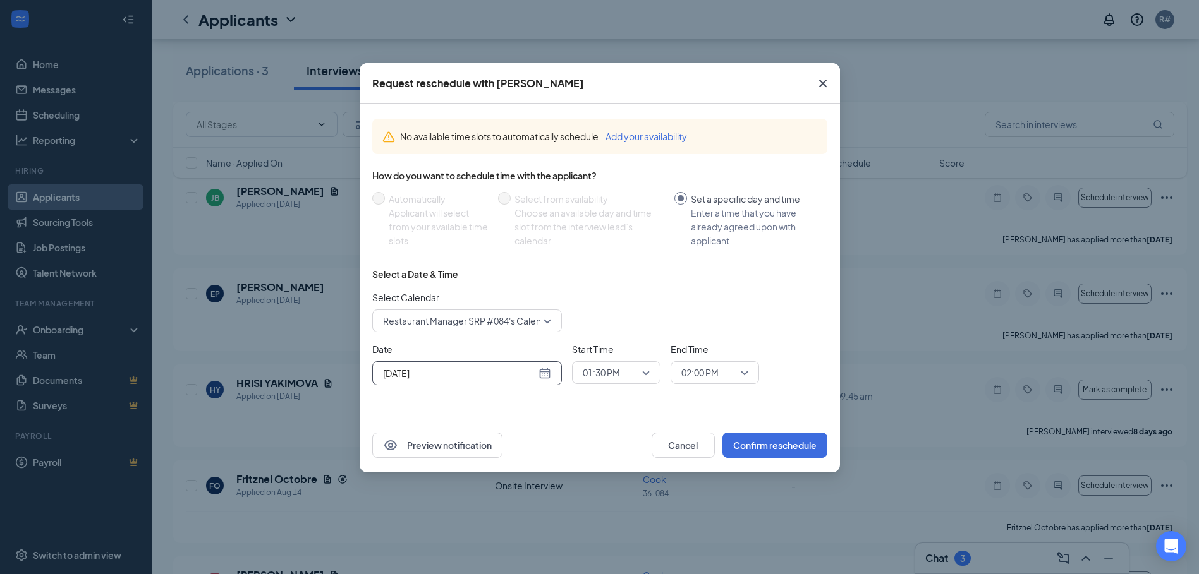
click at [542, 378] on div "[DATE]" at bounding box center [467, 373] width 168 height 14
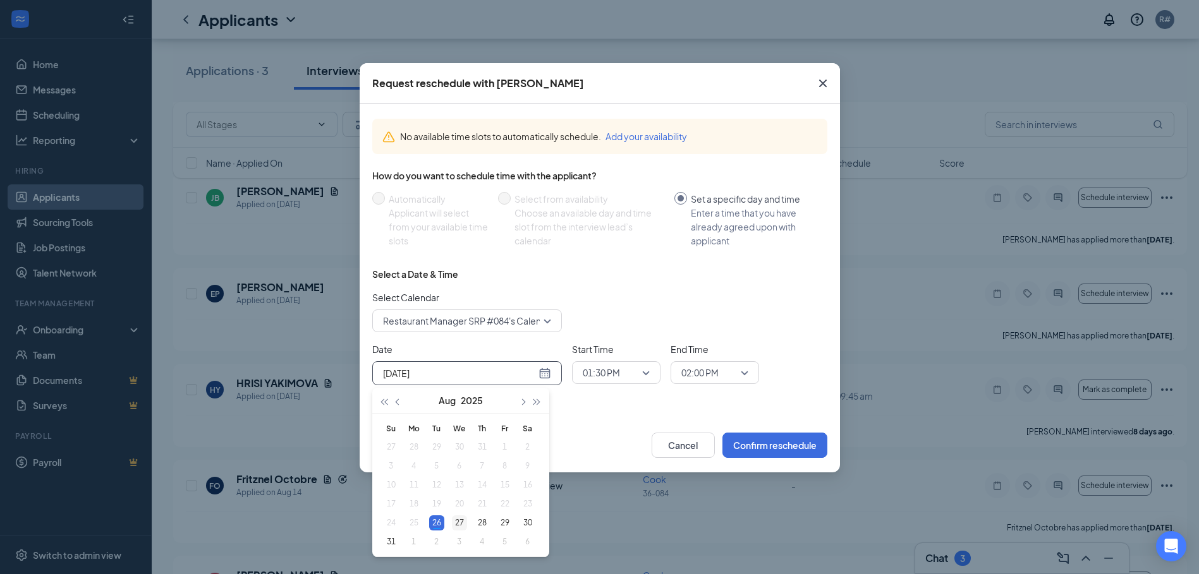
type input "[DATE]"
click at [461, 523] on div "27" at bounding box center [459, 523] width 15 height 15
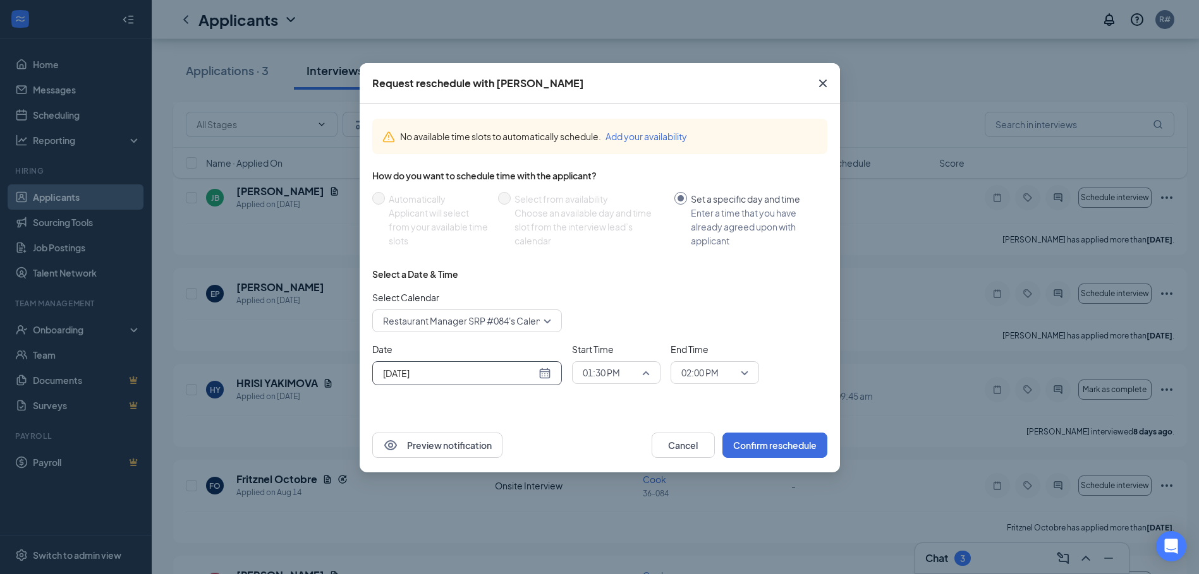
click at [625, 377] on span "01:30 PM" at bounding box center [611, 372] width 56 height 19
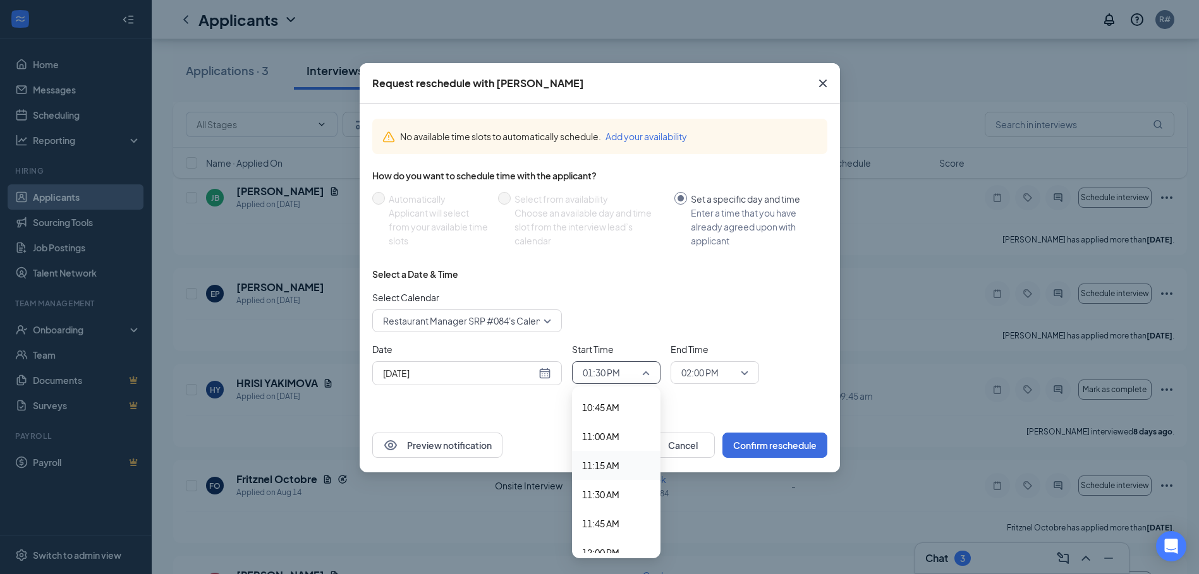
scroll to position [1185, 0]
click at [604, 533] on span "11:15 AM" at bounding box center [600, 529] width 37 height 14
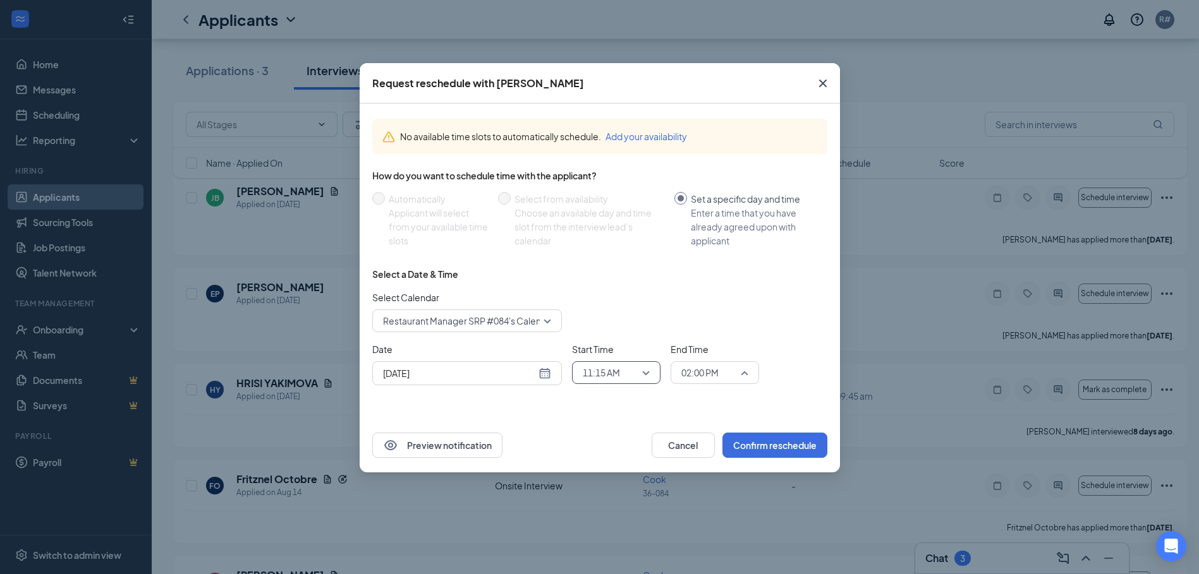
click at [730, 380] on span "02:00 PM" at bounding box center [709, 372] width 56 height 19
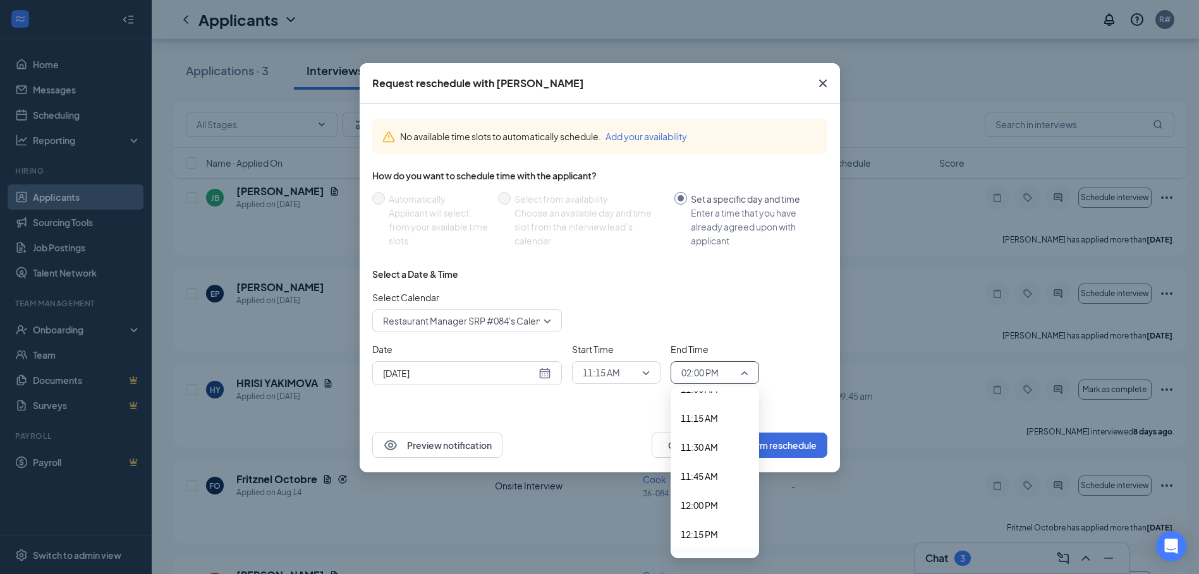
scroll to position [1244, 0]
click at [709, 499] on span "11:30 AM" at bounding box center [699, 500] width 37 height 14
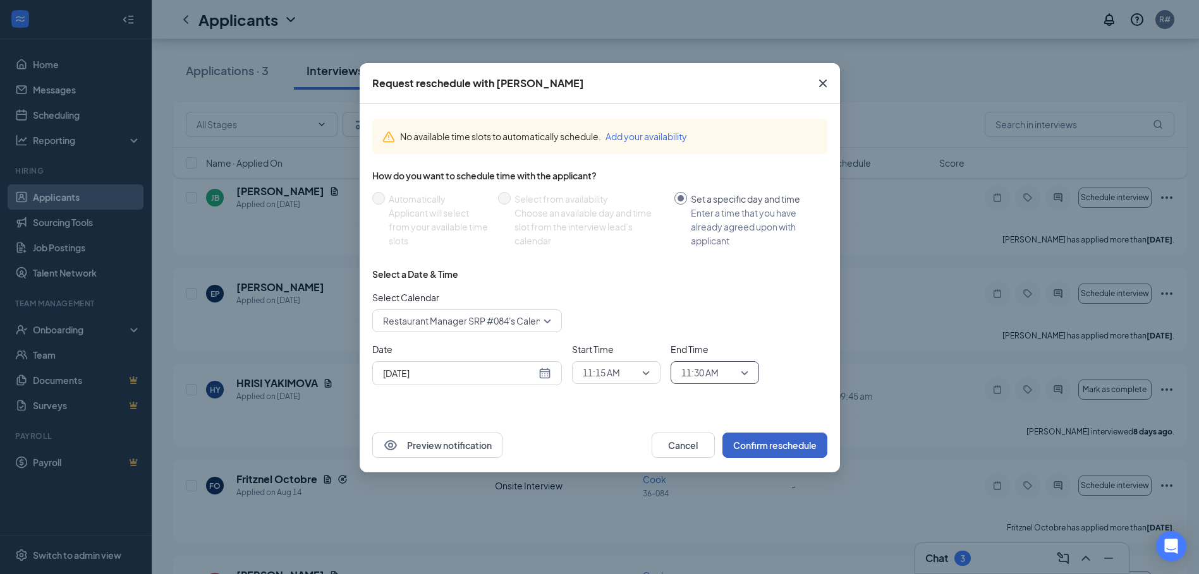
click at [775, 451] on button "Confirm reschedule" at bounding box center [774, 445] width 105 height 25
